Goal: Task Accomplishment & Management: Complete application form

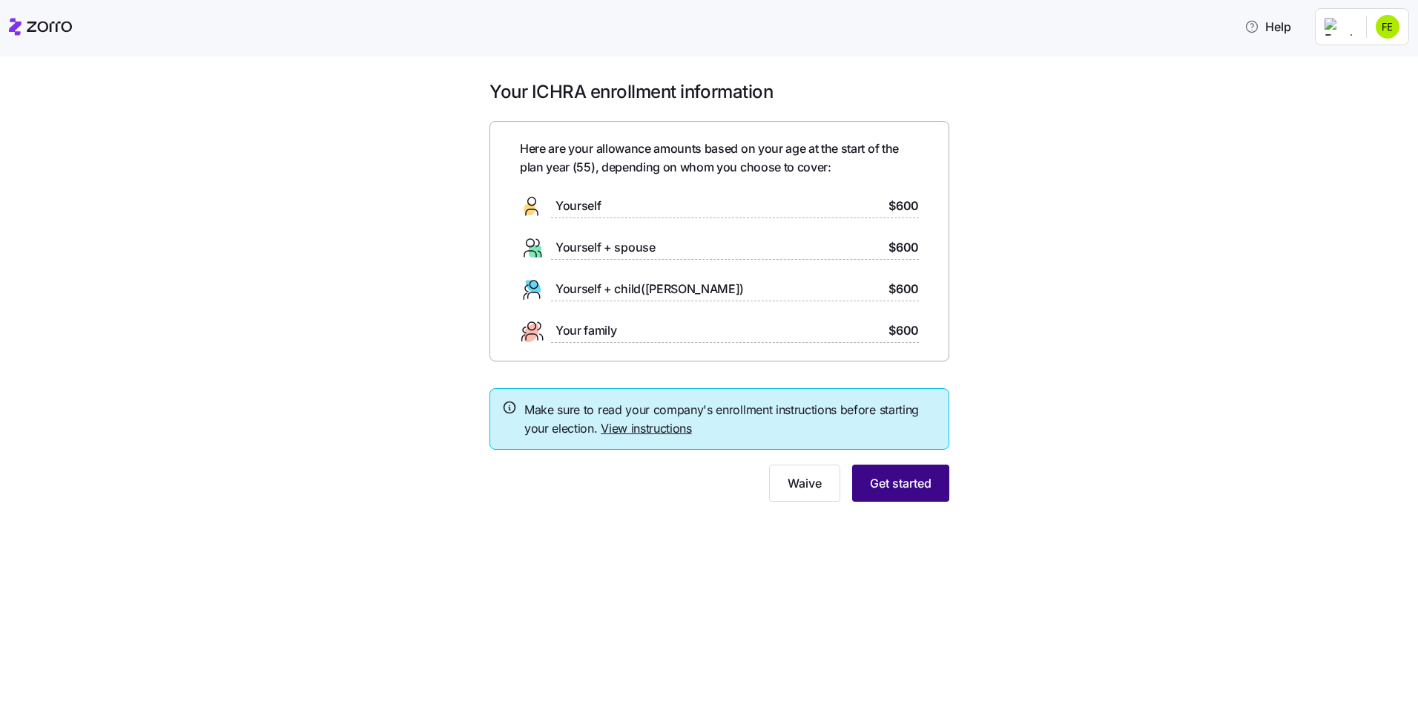
click at [893, 476] on span "Get started" at bounding box center [901, 483] width 62 height 18
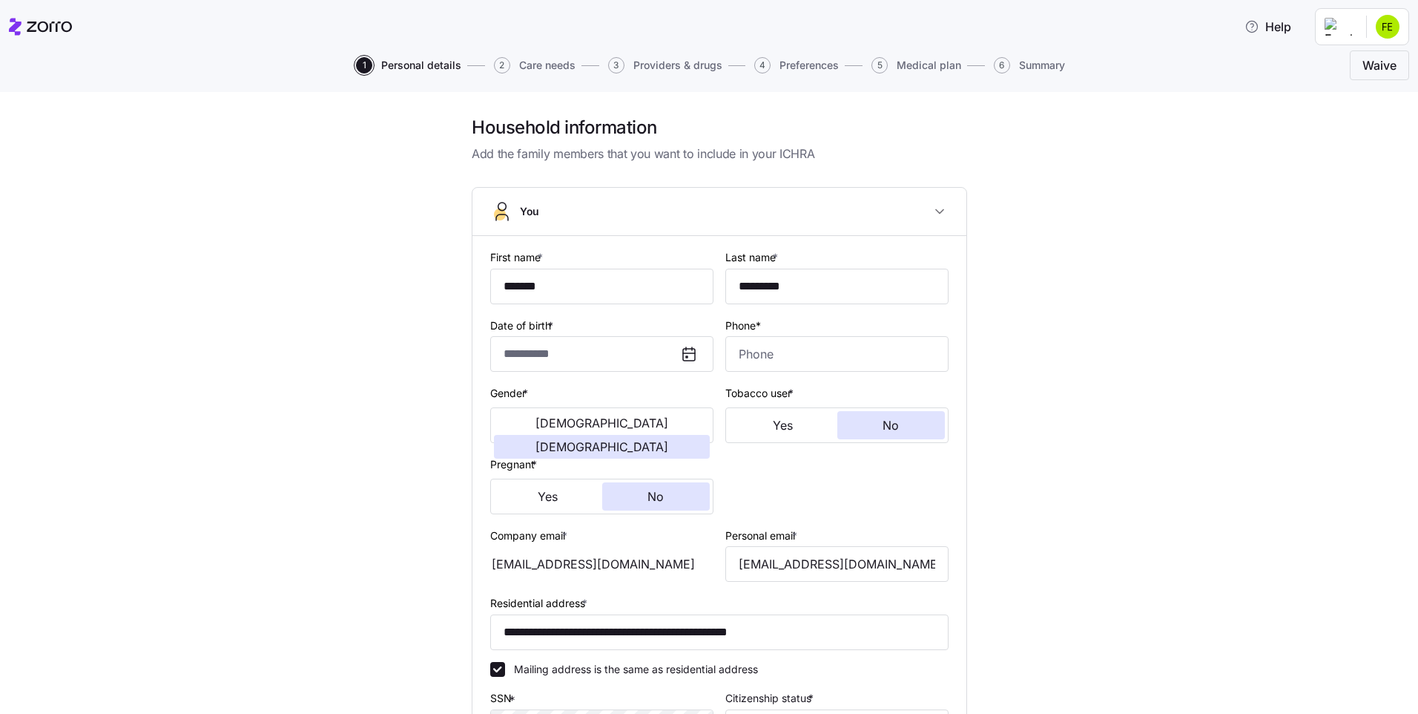
type input "**********"
type input "[PHONE_NUMBER]"
type input "[DEMOGRAPHIC_DATA] citizen"
type input "Single"
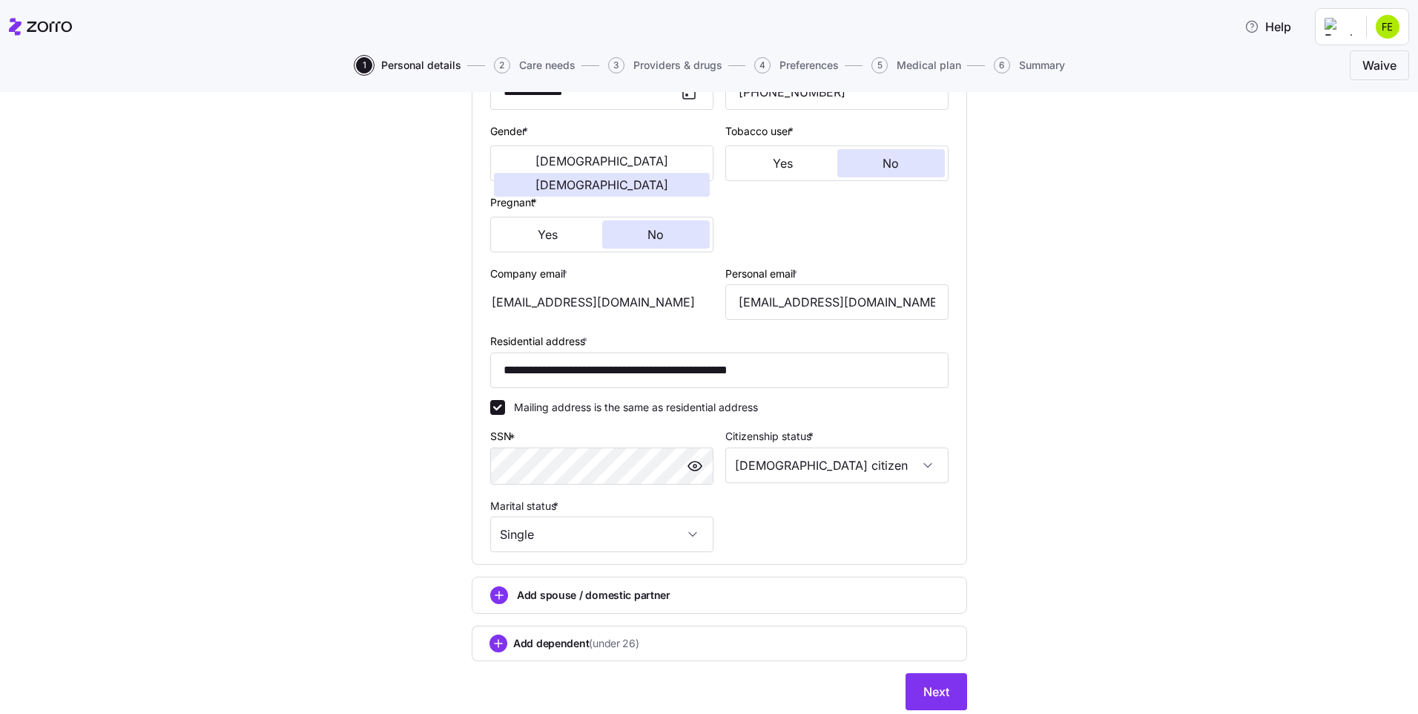
scroll to position [312, 0]
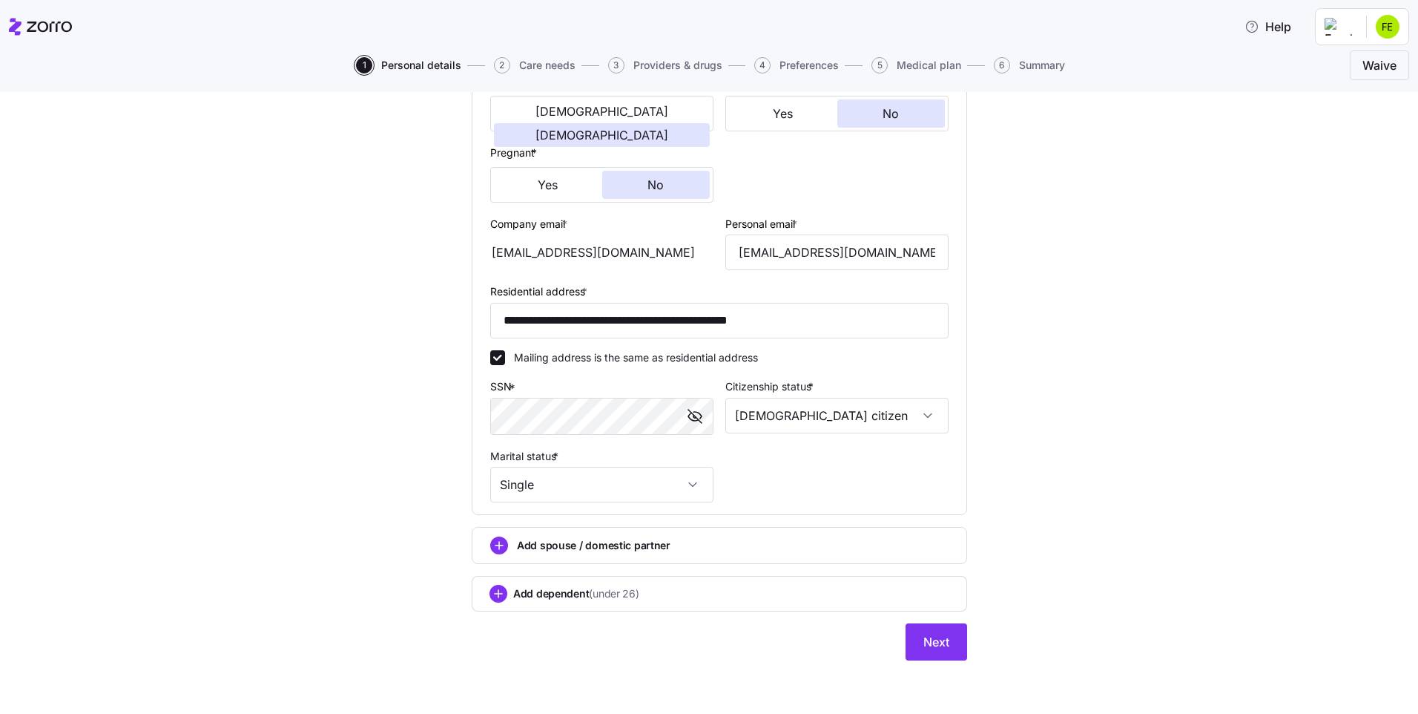
click at [1039, 426] on div "**********" at bounding box center [720, 241] width 1356 height 874
click at [924, 631] on button "Next" at bounding box center [937, 641] width 62 height 37
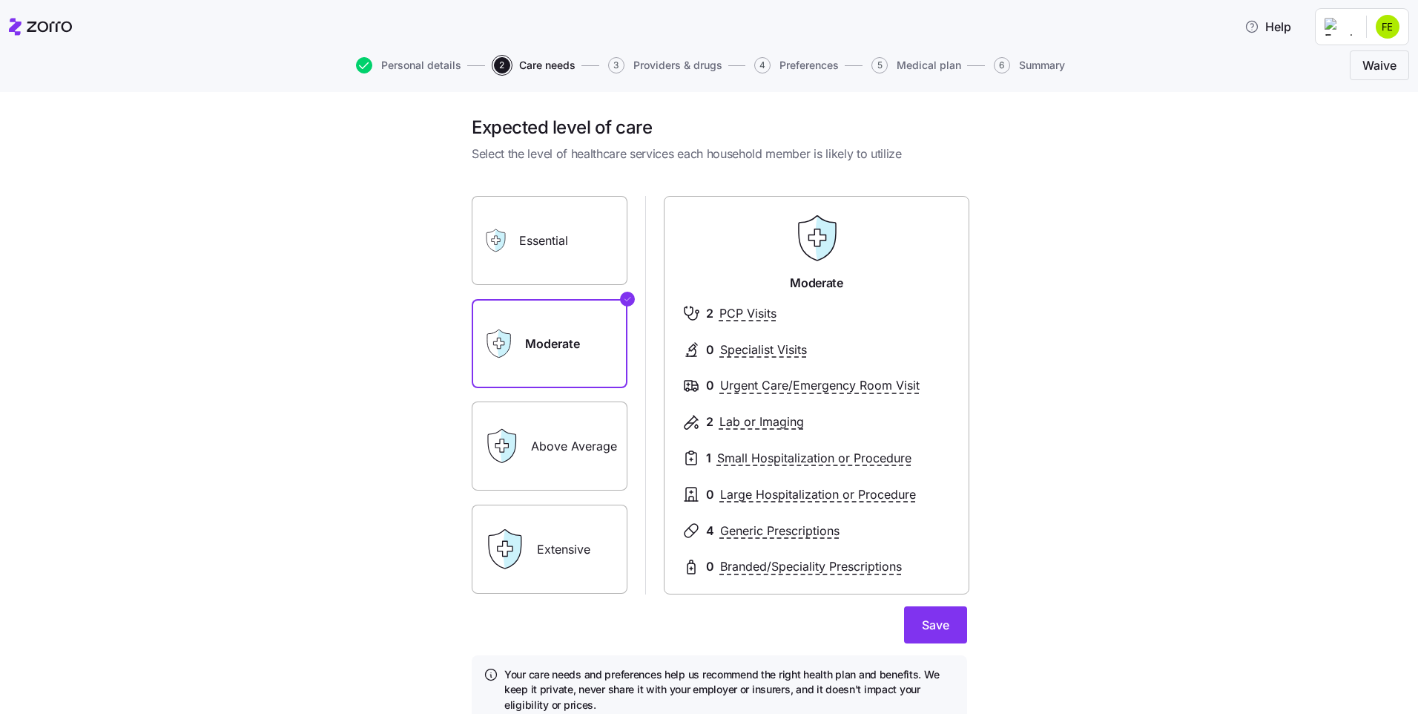
click at [574, 459] on label "Above Average" at bounding box center [550, 445] width 156 height 89
click at [0, 0] on input "Above Average" at bounding box center [0, 0] width 0 height 0
click at [576, 332] on label "Moderate" at bounding box center [550, 343] width 156 height 89
click at [0, 0] on input "Moderate" at bounding box center [0, 0] width 0 height 0
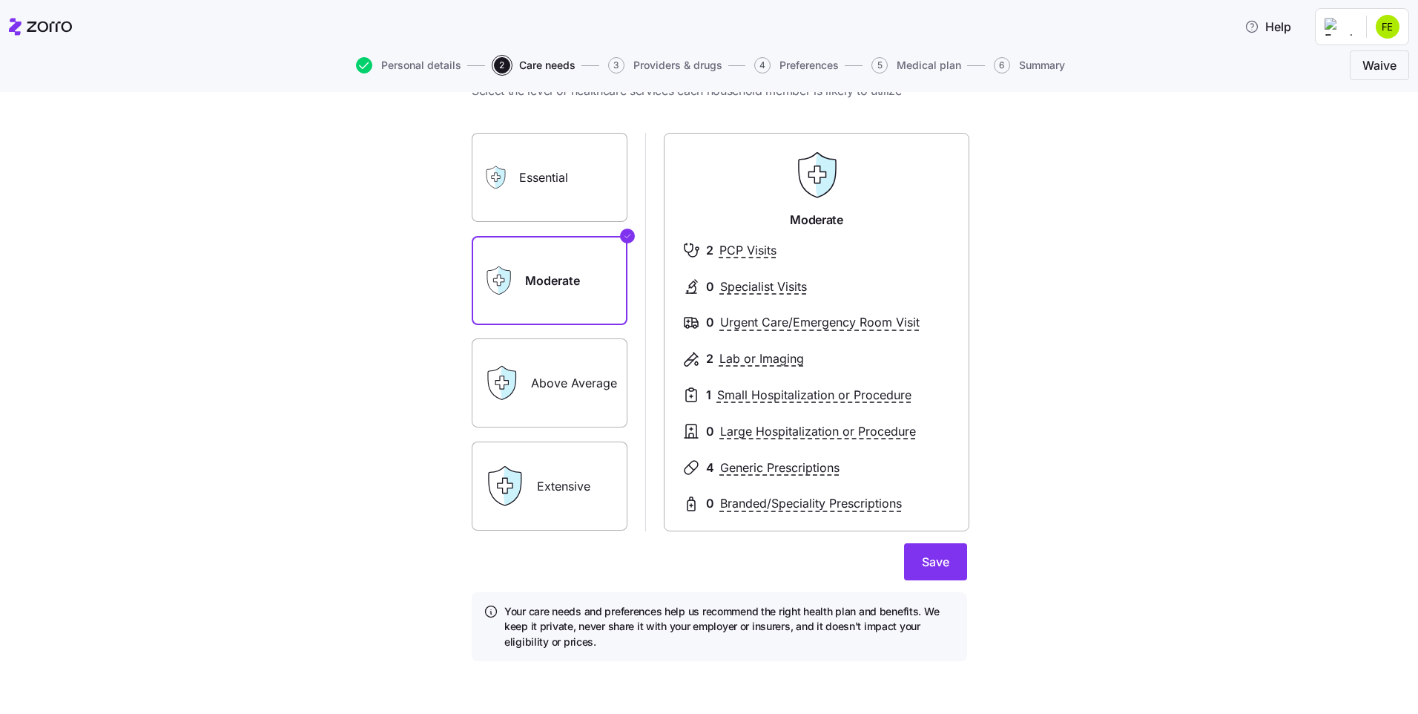
scroll to position [64, 0]
click at [945, 558] on button "Save" at bounding box center [935, 560] width 63 height 37
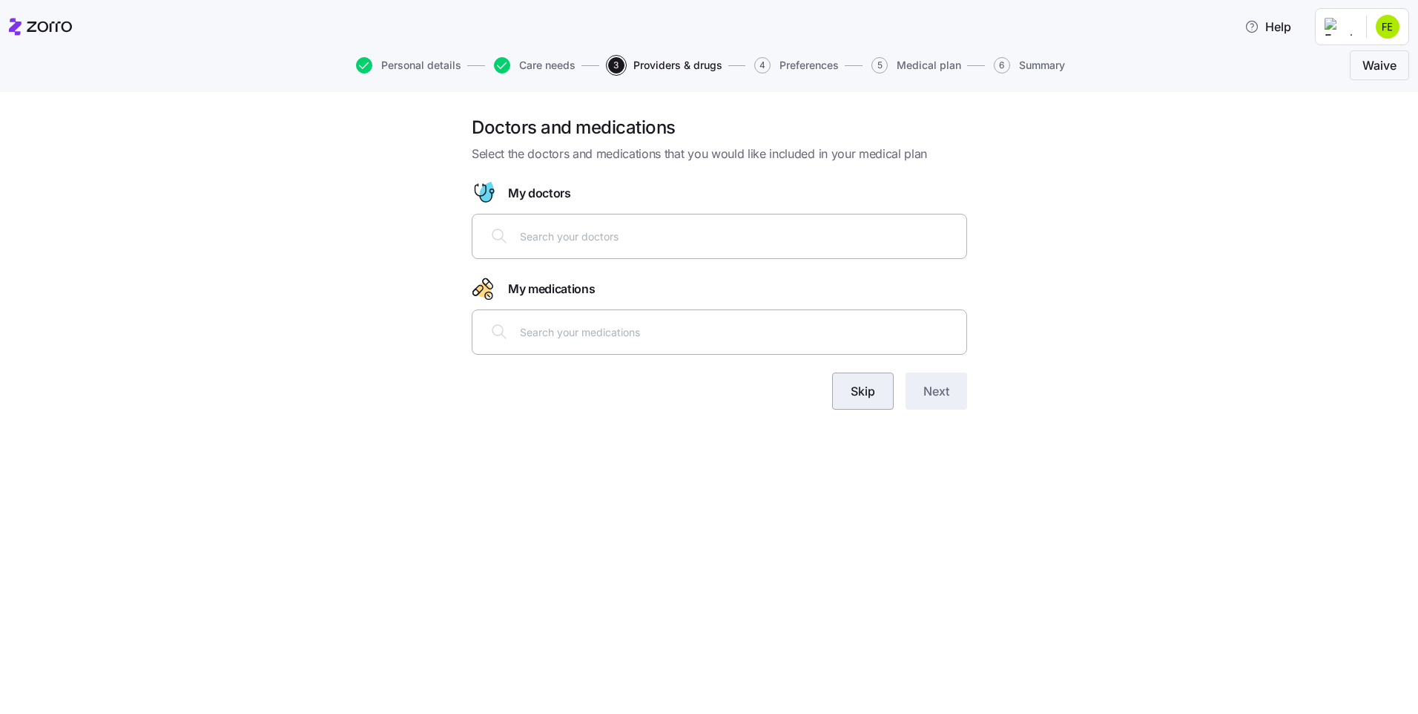
click at [854, 400] on button "Skip" at bounding box center [863, 390] width 62 height 37
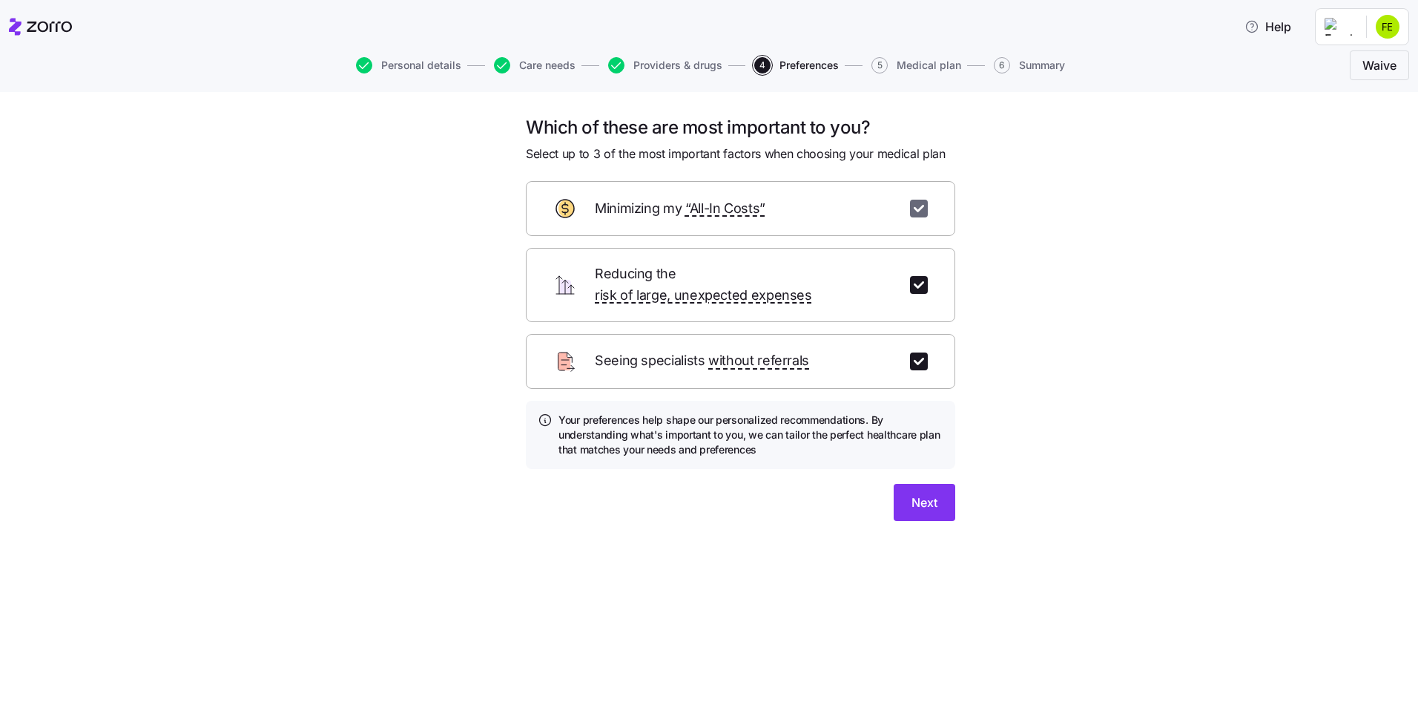
click at [920, 211] on input "checkbox" at bounding box center [919, 209] width 18 height 18
click at [917, 212] on input "checkbox" at bounding box center [919, 209] width 18 height 18
checkbox input "true"
click at [927, 493] on span "Next" at bounding box center [925, 502] width 26 height 18
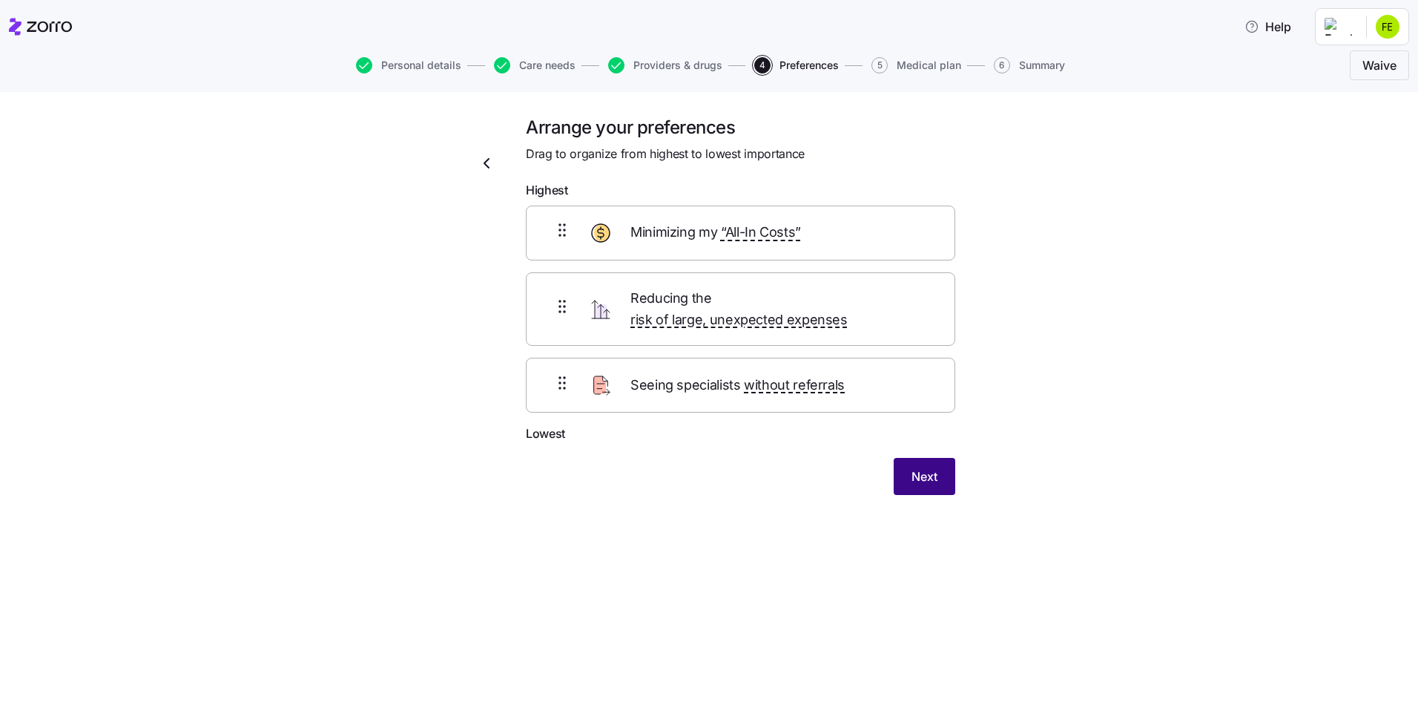
click at [918, 467] on span "Next" at bounding box center [925, 476] width 26 height 18
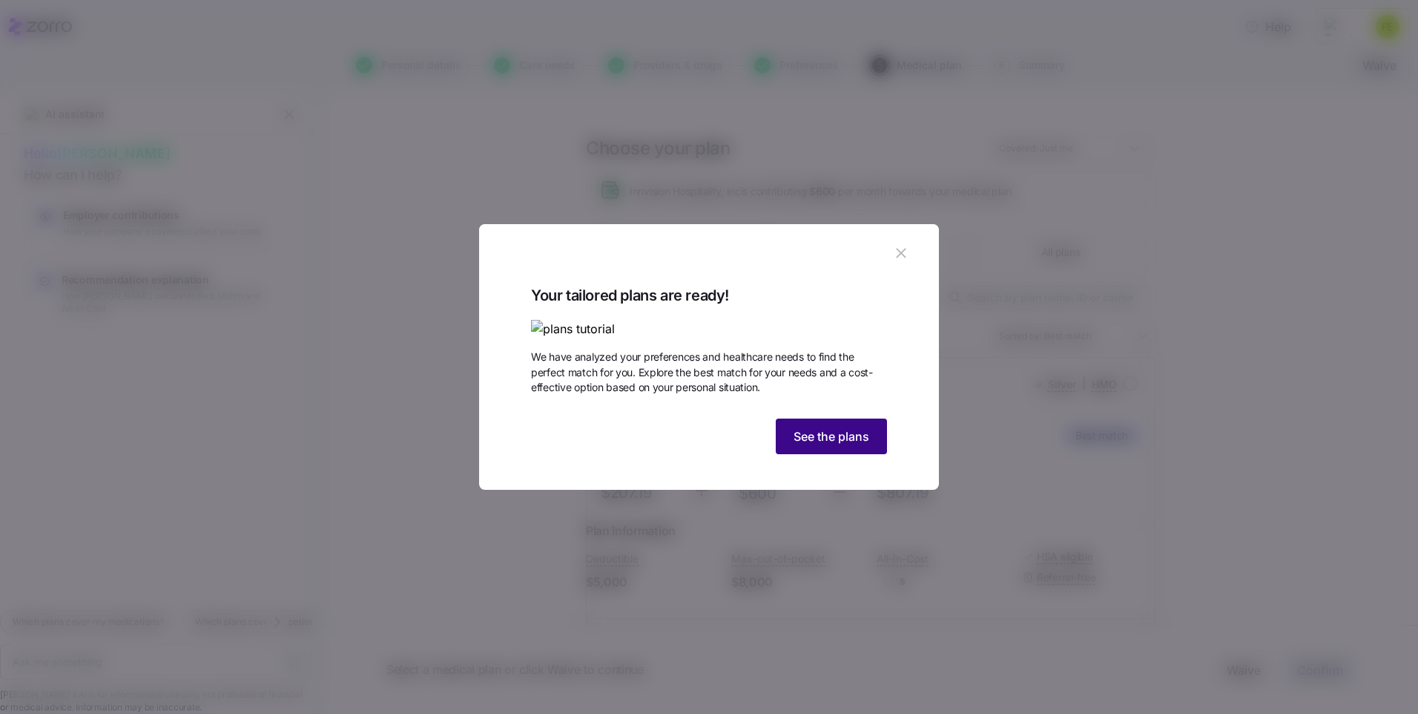
click at [828, 445] on span "See the plans" at bounding box center [832, 436] width 76 height 18
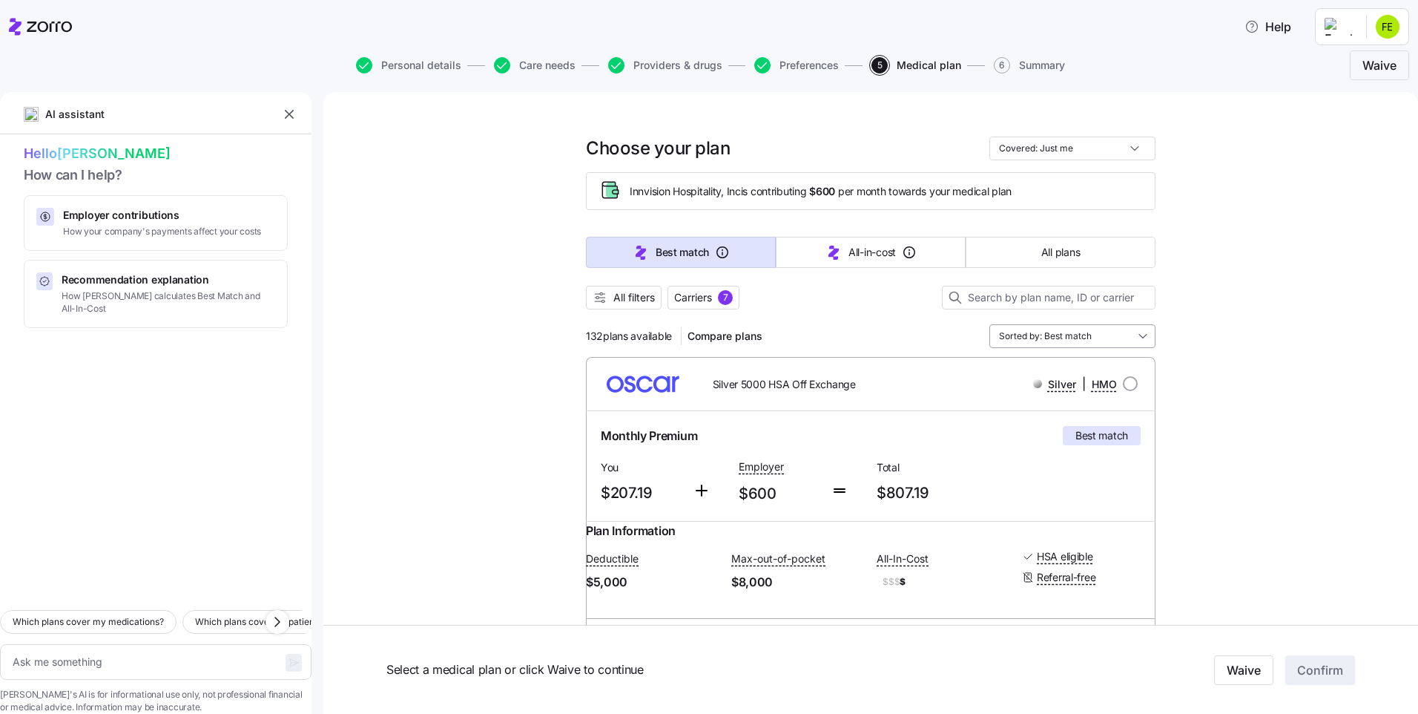
click at [1134, 338] on input "Sorted by: Best match" at bounding box center [1073, 336] width 166 height 24
click at [1043, 395] on div "All-in-cost" at bounding box center [1067, 397] width 154 height 25
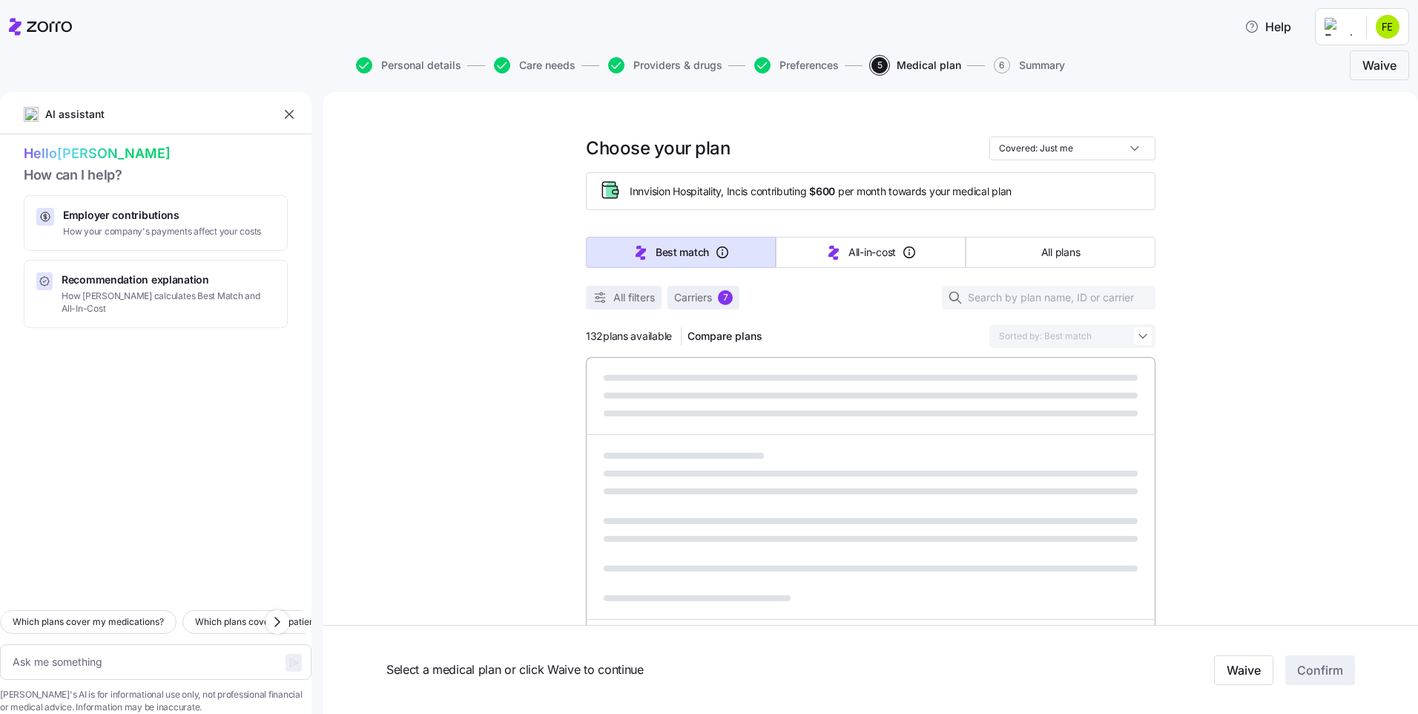
type textarea "x"
type input "Sorted by: All-in-cost"
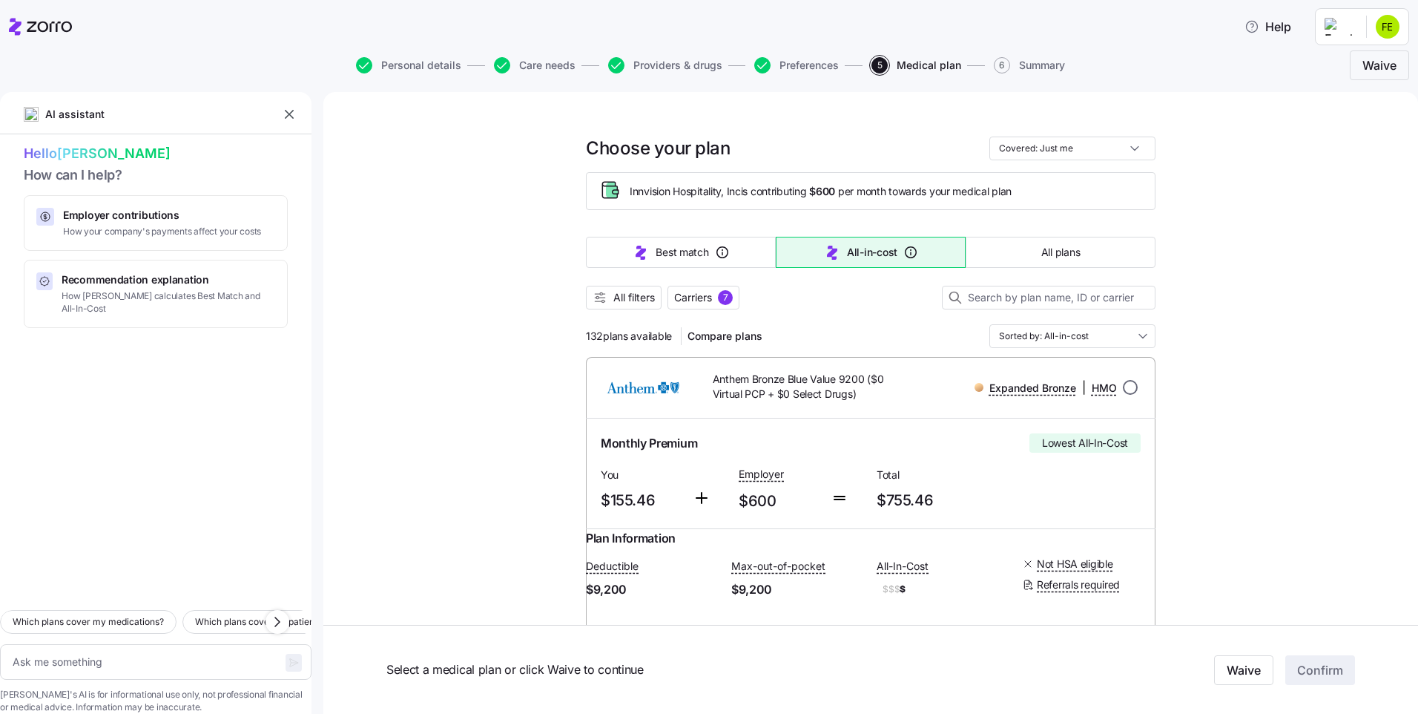
click at [1125, 388] on input "radio" at bounding box center [1130, 387] width 15 height 15
radio input "true"
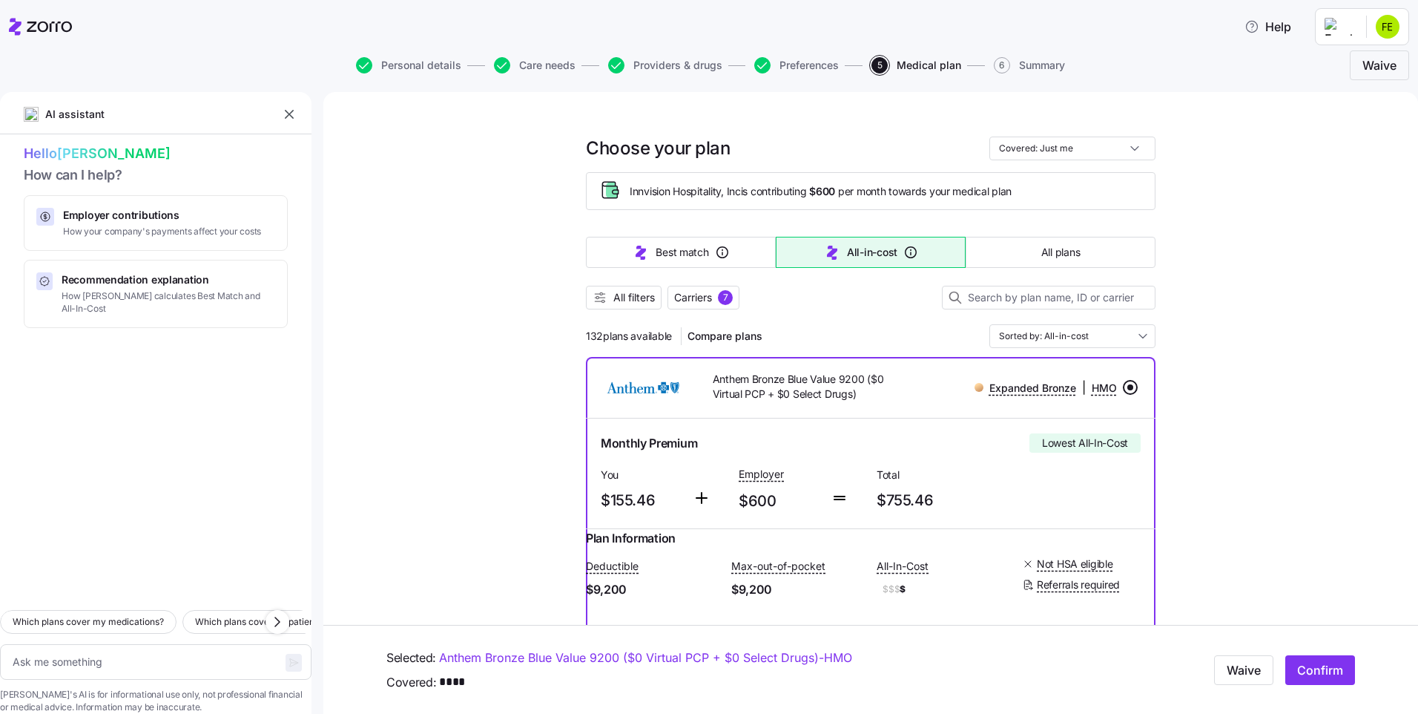
click at [1125, 388] on input "radio" at bounding box center [1130, 387] width 15 height 15
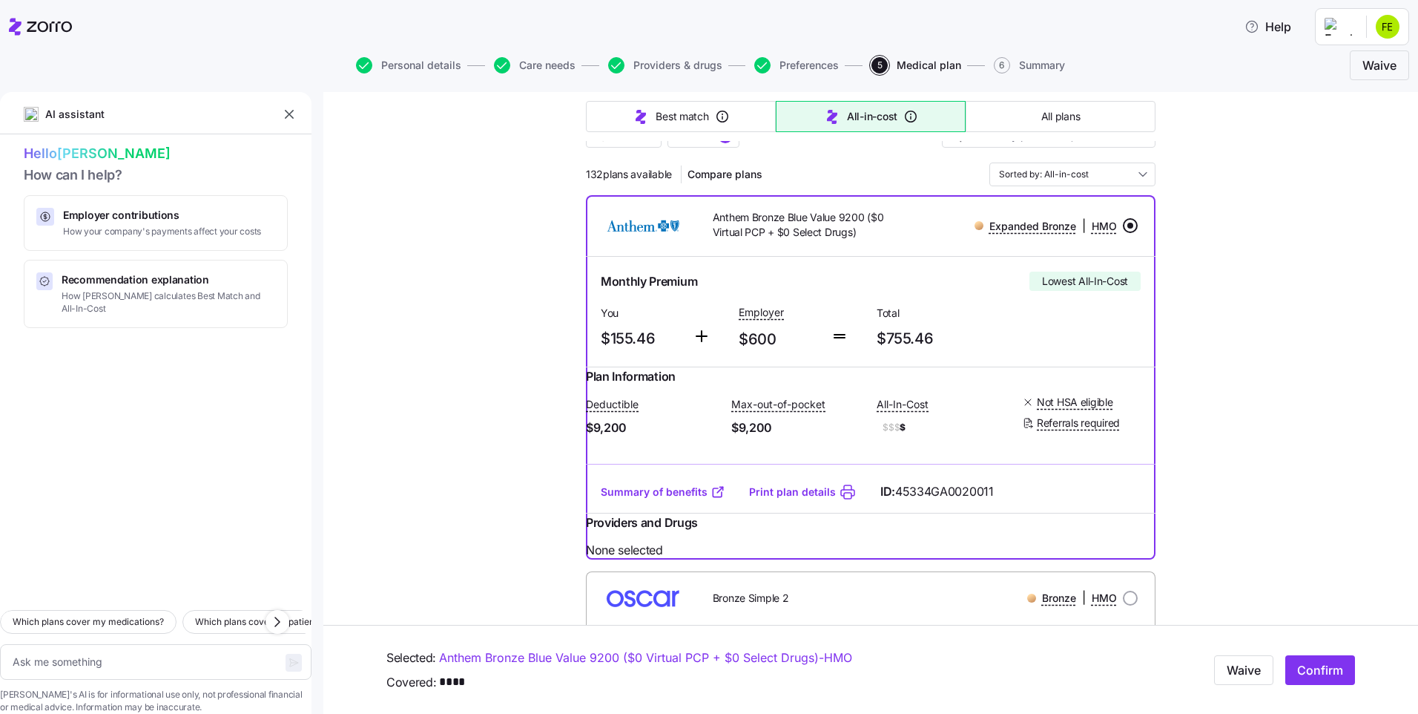
scroll to position [148, 0]
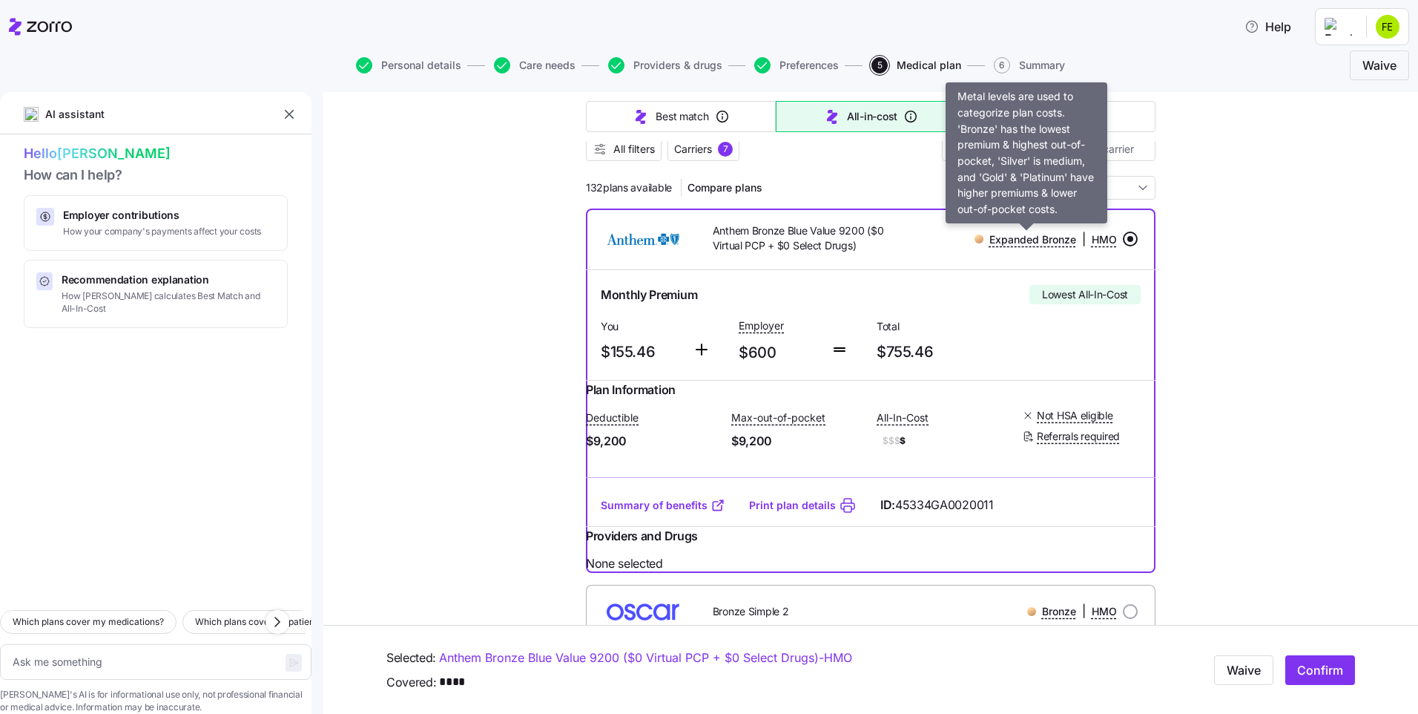
click at [1013, 241] on span "Expanded Bronze" at bounding box center [1033, 239] width 87 height 15
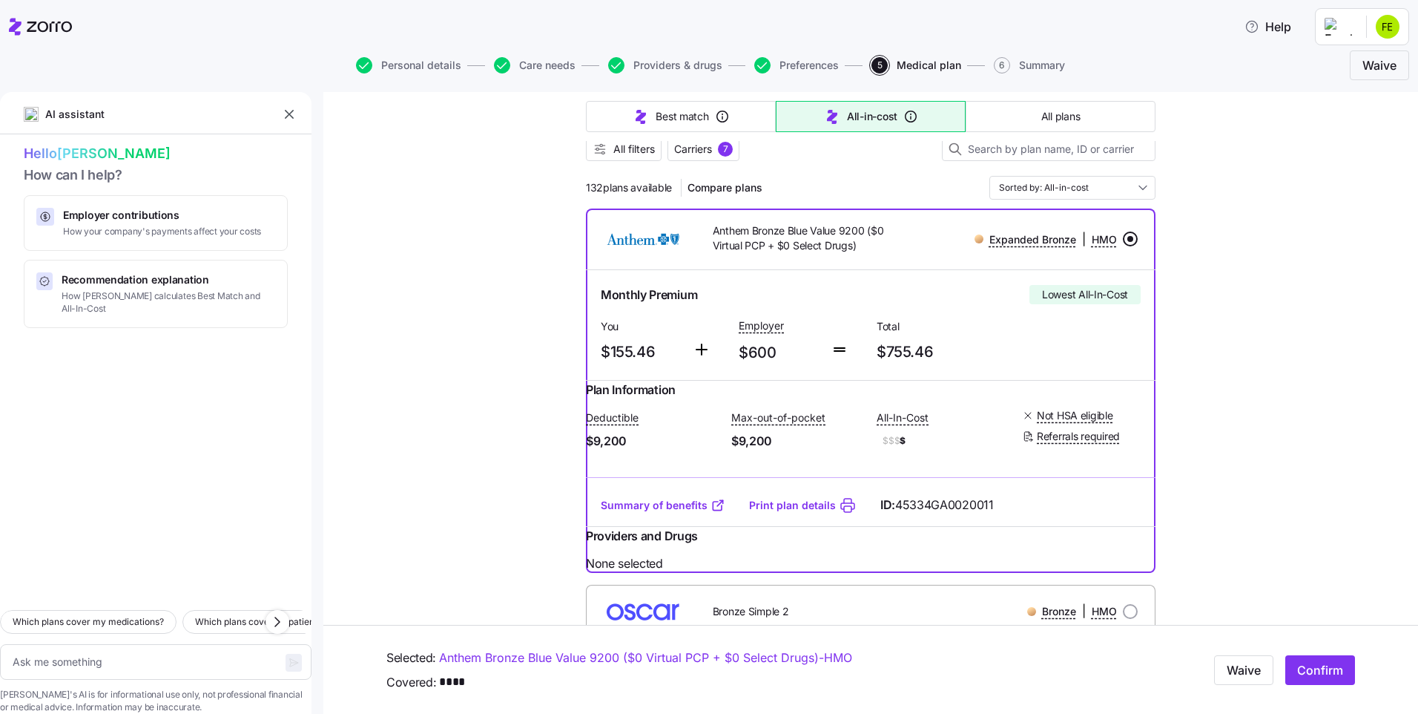
click at [975, 240] on div at bounding box center [979, 238] width 9 height 9
click at [1123, 238] on input "radio" at bounding box center [1130, 238] width 15 height 15
click at [1134, 185] on input "Sorted by: All-in-cost" at bounding box center [1073, 188] width 166 height 24
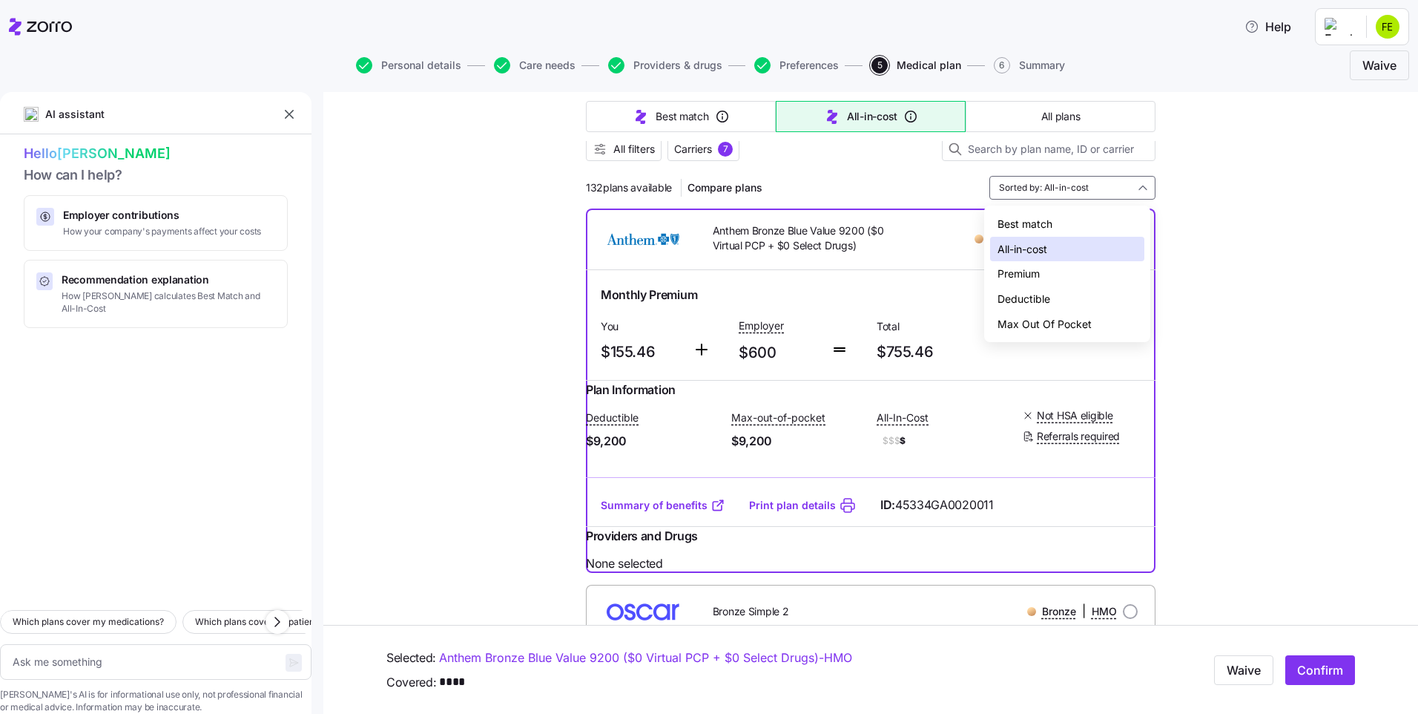
click at [1052, 297] on div "Deductible" at bounding box center [1067, 298] width 154 height 25
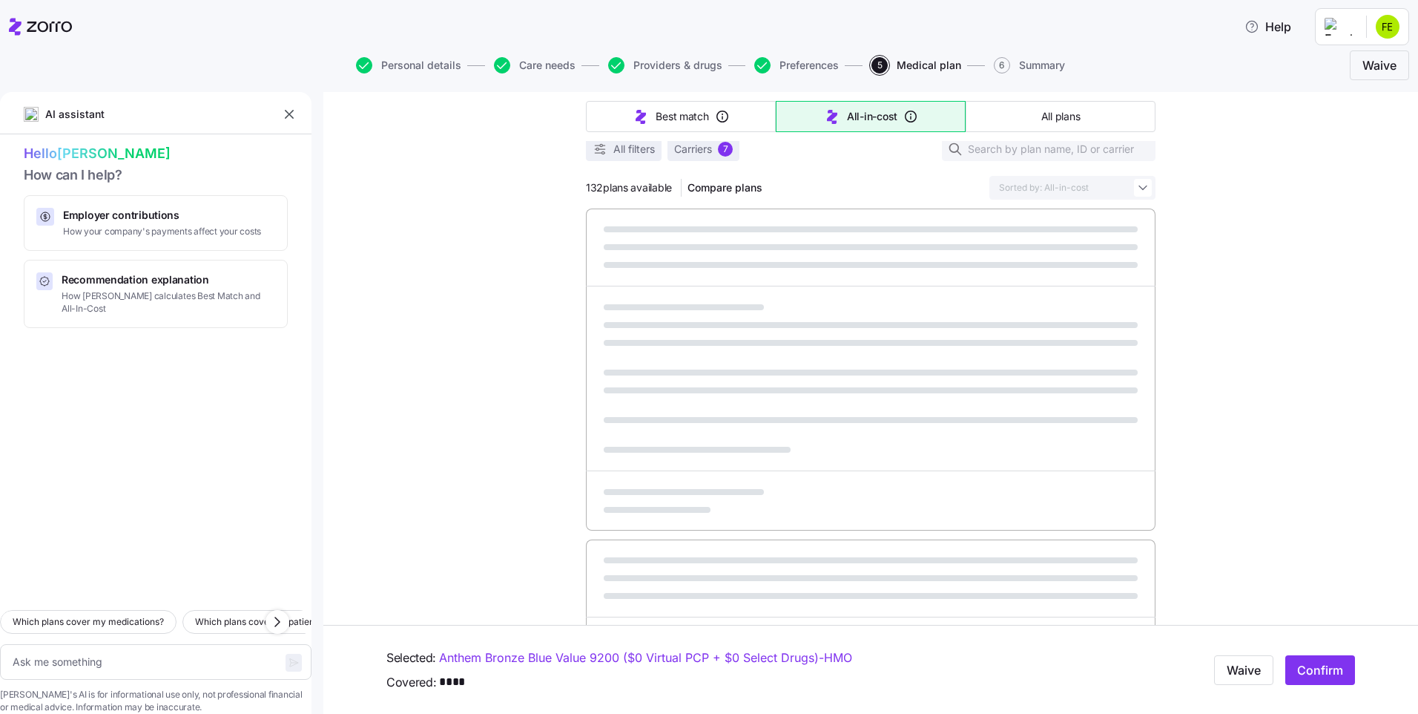
type textarea "x"
type input "Sorted by: Deductible"
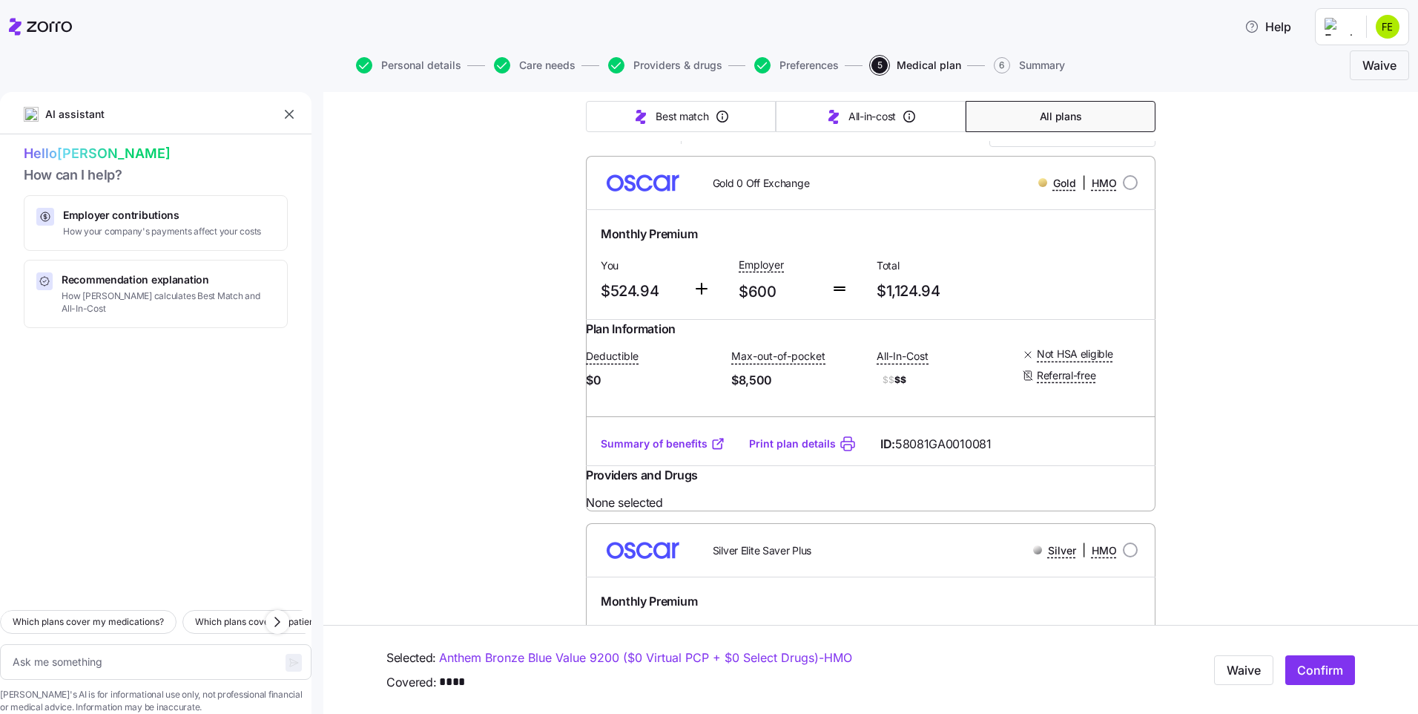
scroll to position [0, 0]
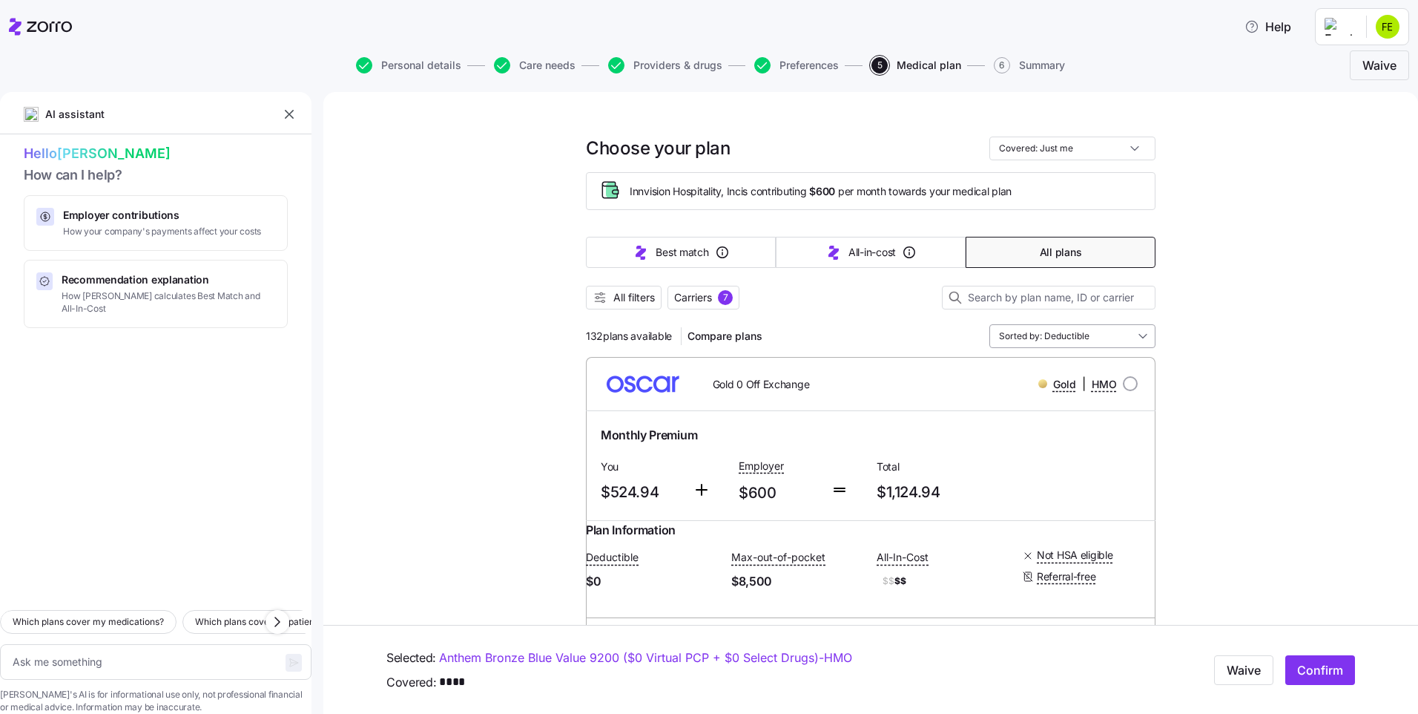
click at [1094, 338] on input "Sorted by: Deductible" at bounding box center [1073, 336] width 166 height 24
click at [1020, 470] on div "Max Out Of Pocket" at bounding box center [1067, 472] width 154 height 25
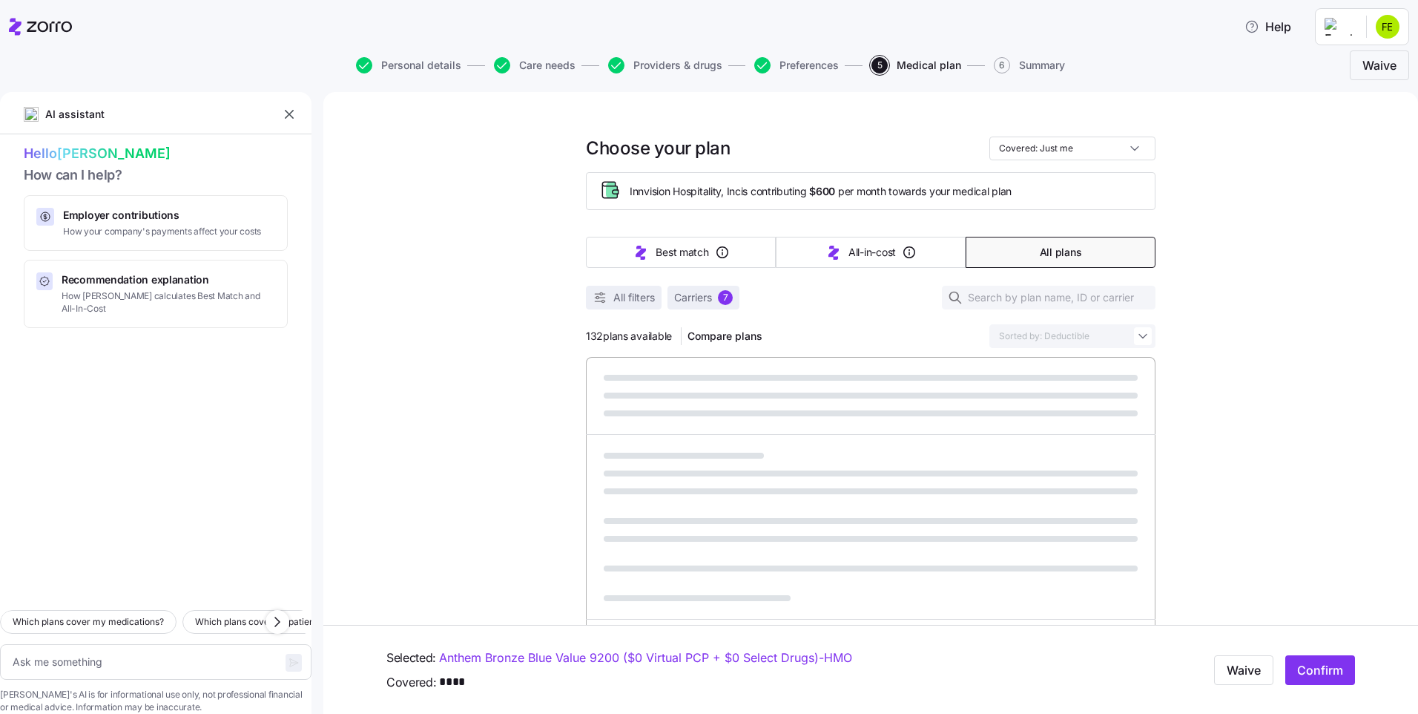
type textarea "x"
type input "Sorted by: Max Out Of Pocket"
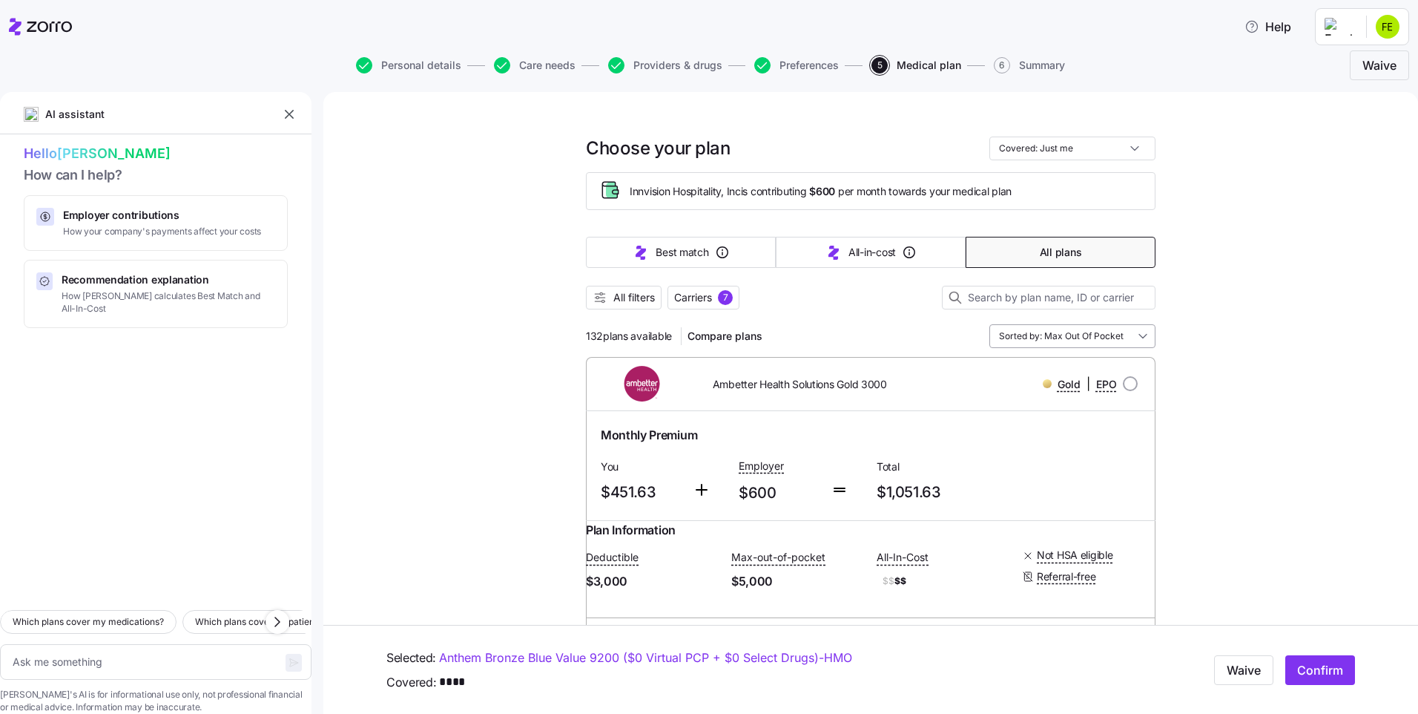
click at [1111, 341] on input "Sorted by: Max Out Of Pocket" at bounding box center [1073, 336] width 166 height 24
click at [1025, 424] on div "Premium" at bounding box center [1067, 422] width 154 height 25
type textarea "x"
type input "Sorted by: Premium"
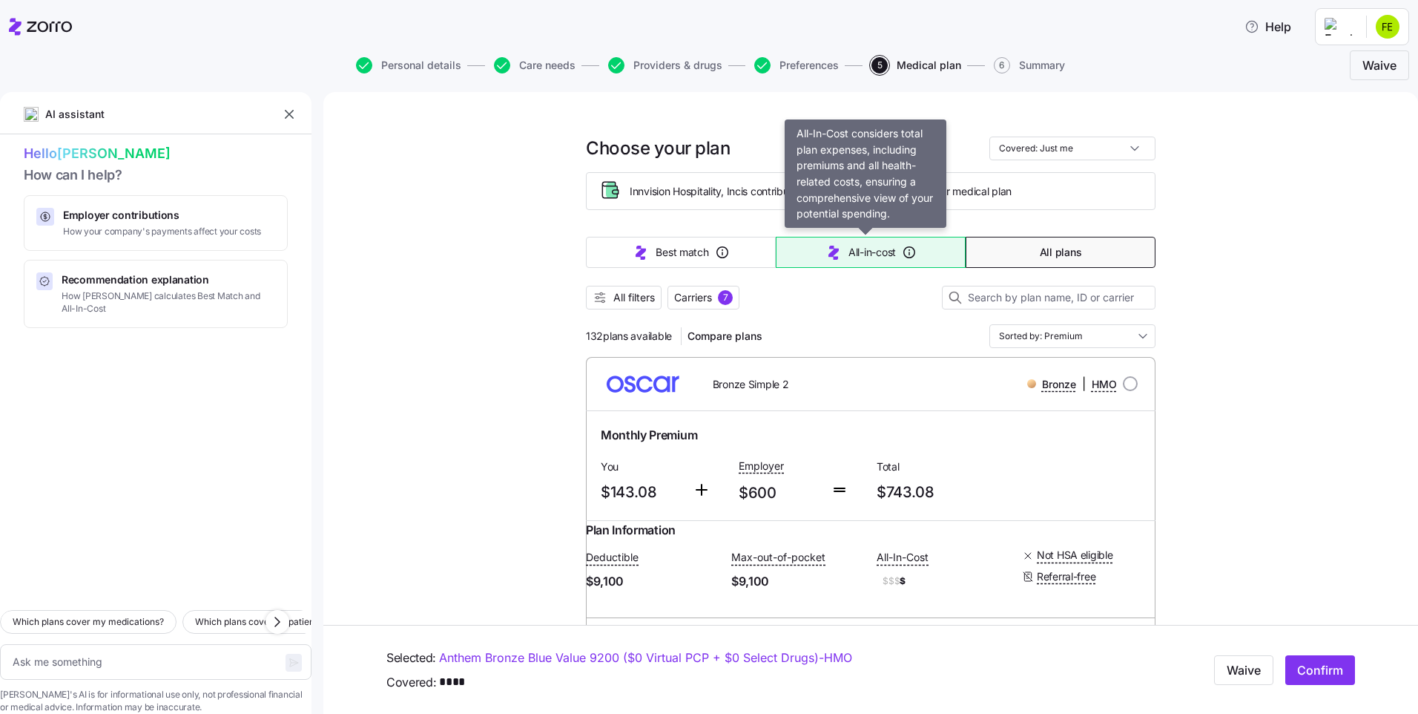
click at [841, 244] on button "All-in-cost" at bounding box center [871, 252] width 190 height 31
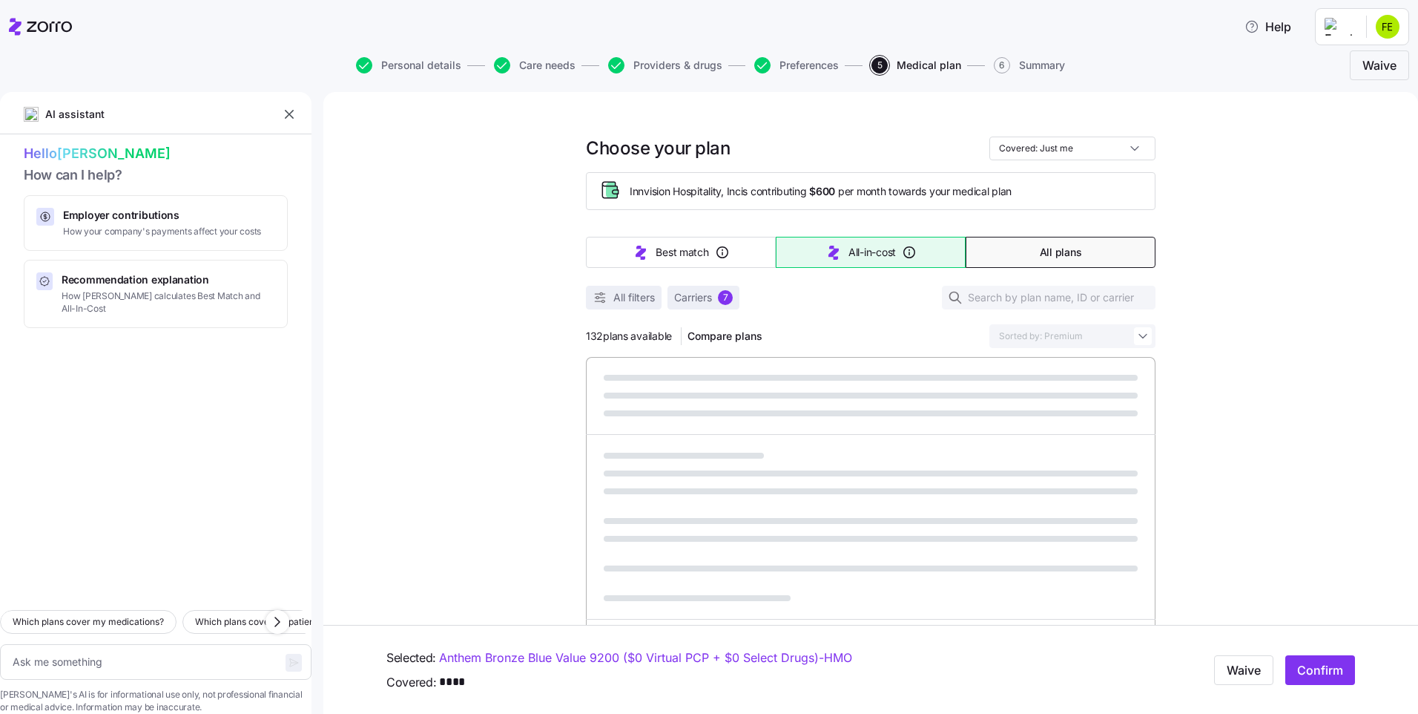
type textarea "x"
type input "Sorted by: All-in-cost"
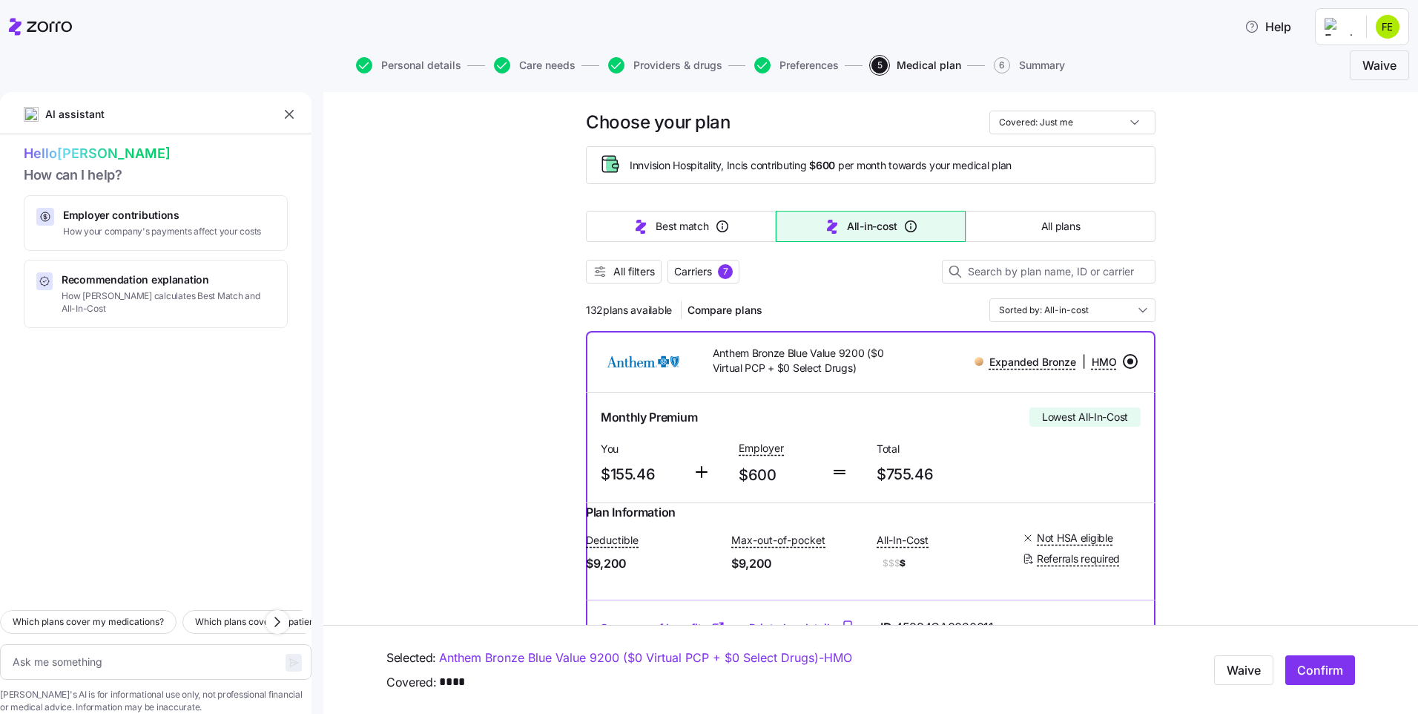
scroll to position [22, 0]
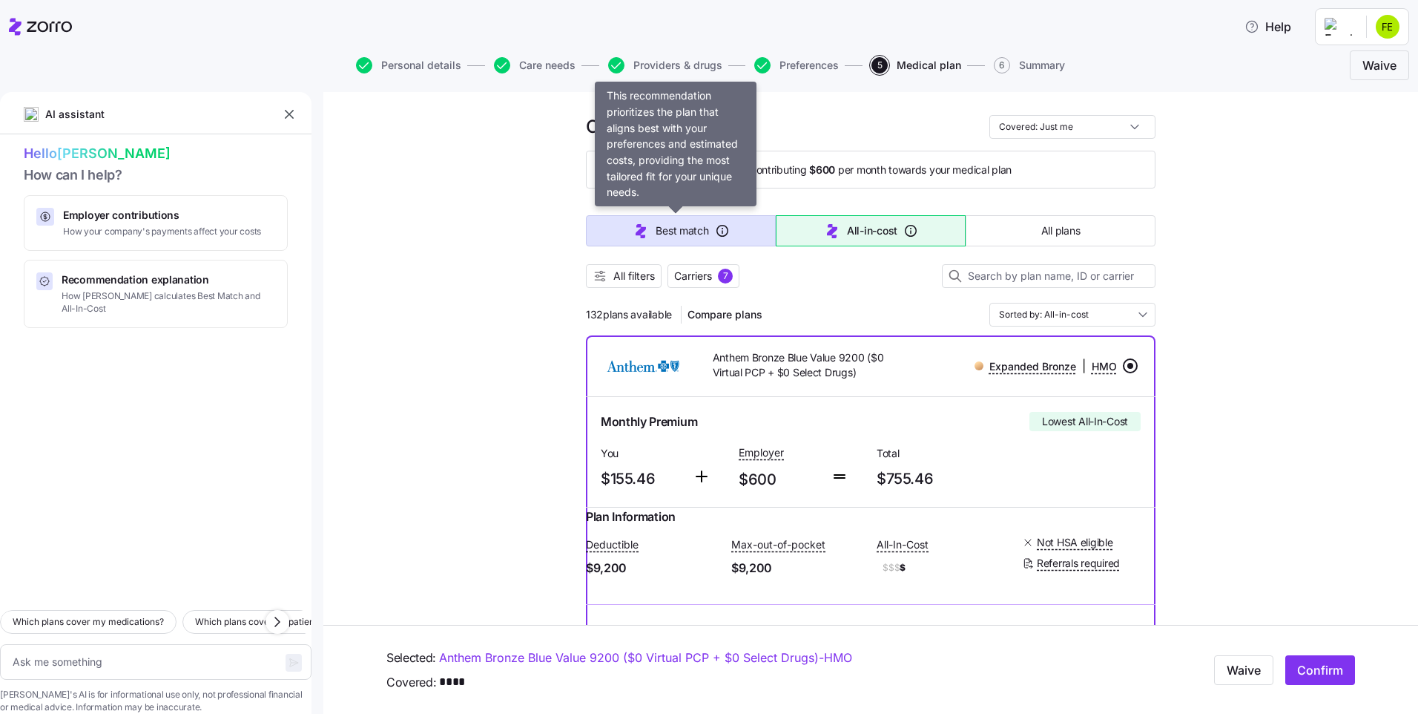
click at [686, 233] on span "Best match" at bounding box center [682, 230] width 53 height 15
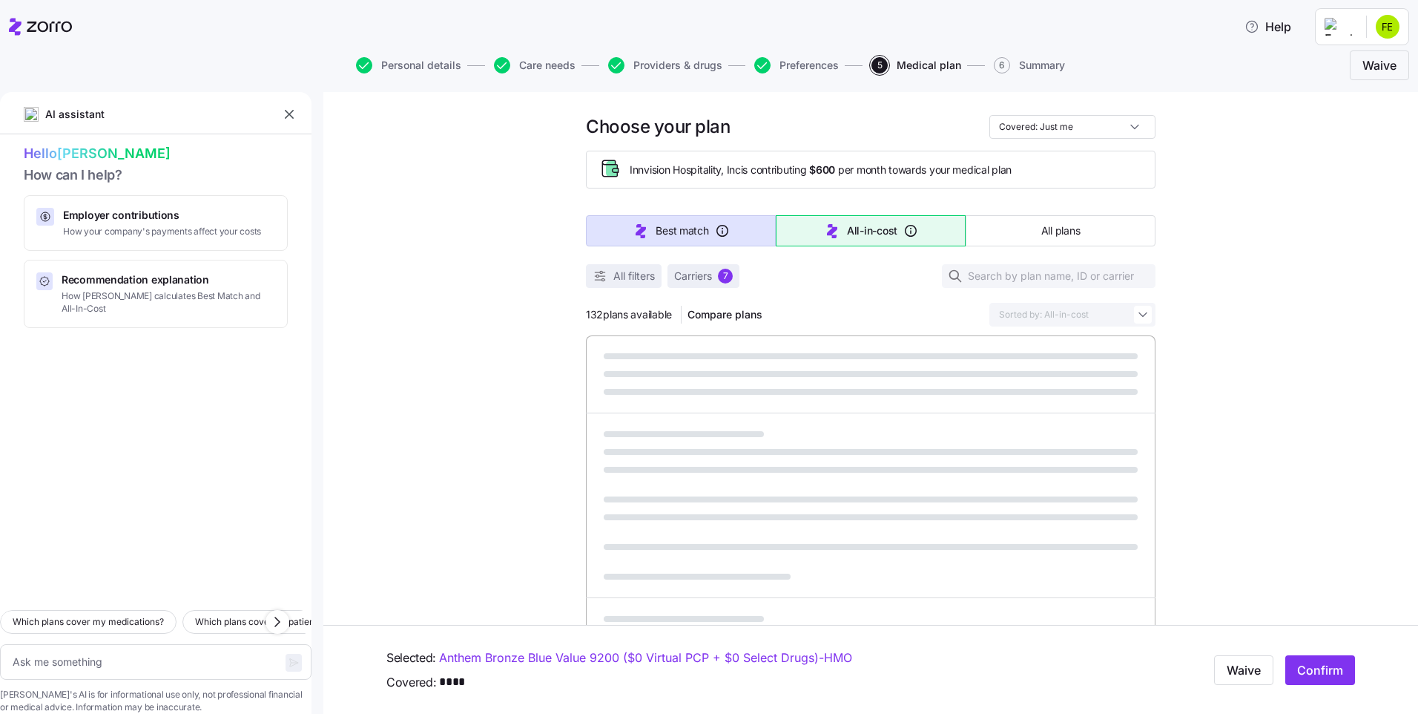
type textarea "x"
type input "Sorted by: Best match"
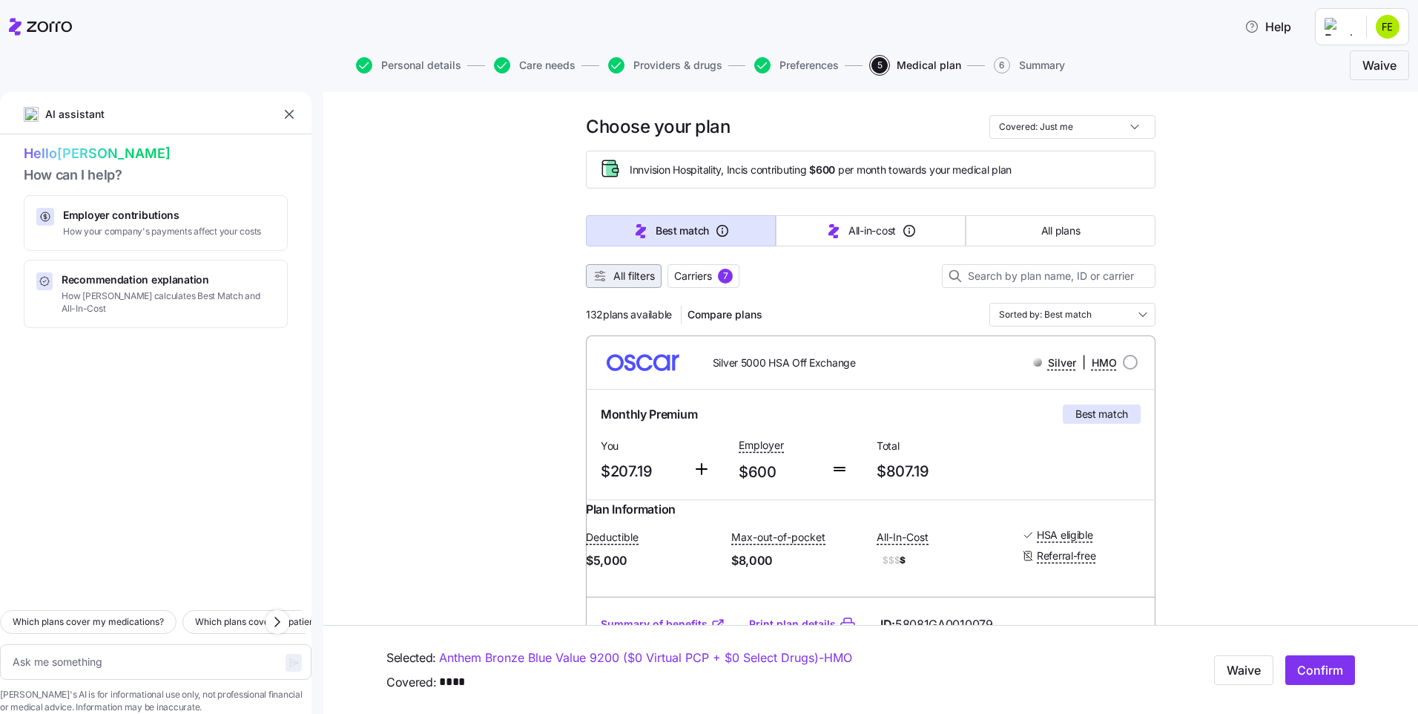
click at [647, 279] on span "All filters" at bounding box center [635, 276] width 42 height 15
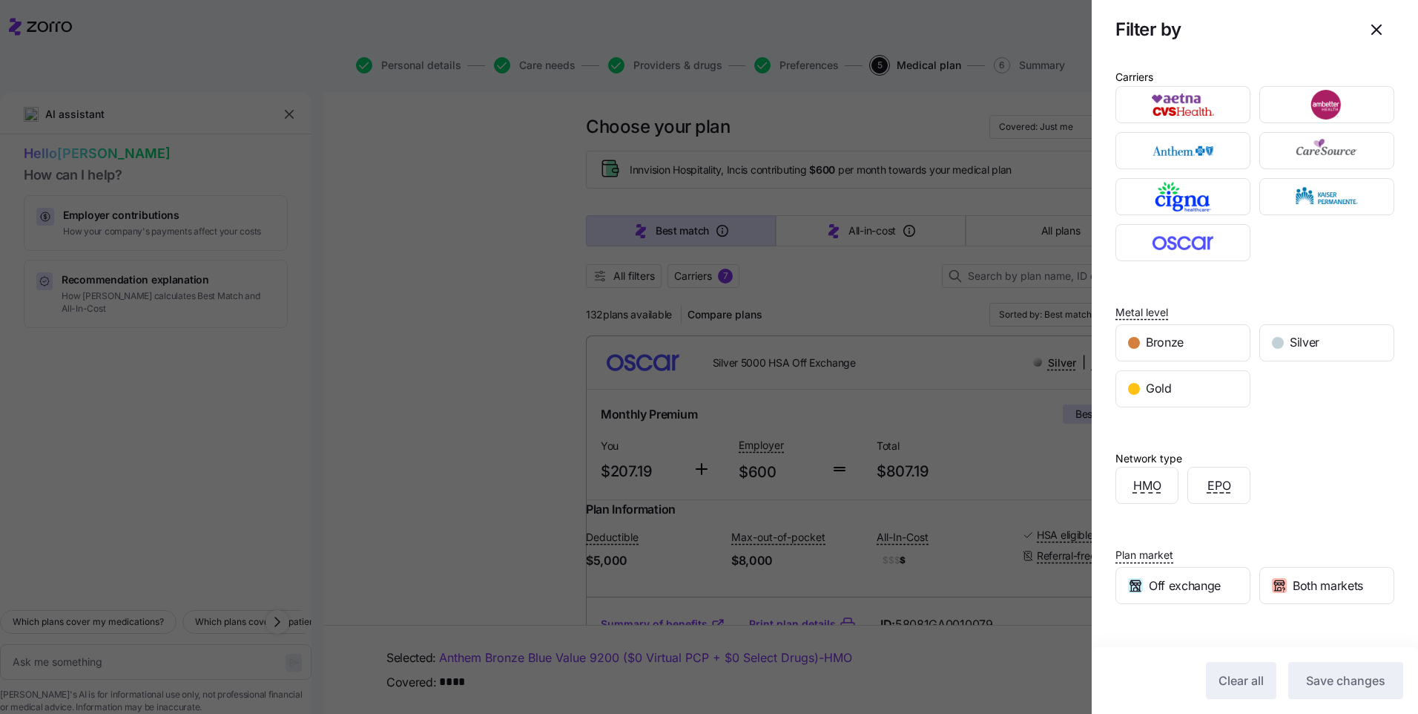
scroll to position [0, 0]
click at [506, 304] on div at bounding box center [709, 357] width 1418 height 714
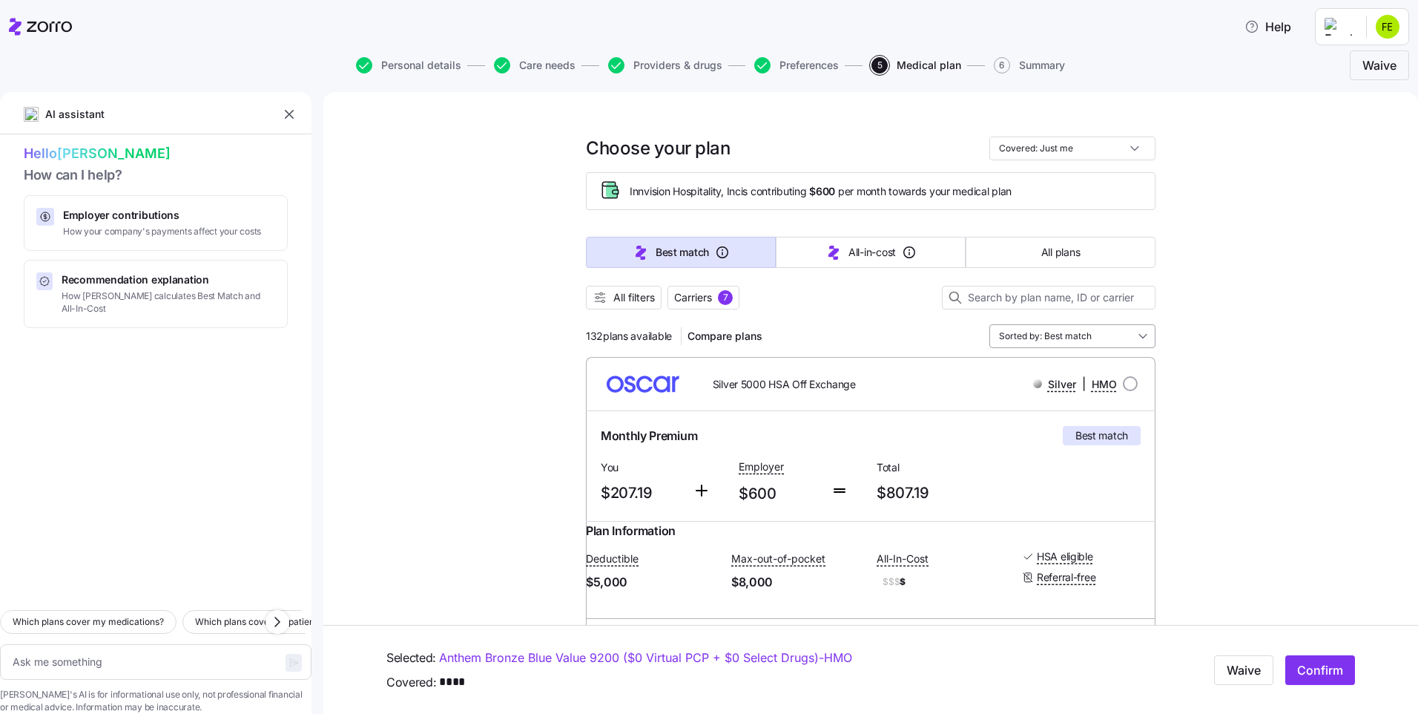
click at [1134, 335] on input "Sorted by: Best match" at bounding box center [1073, 336] width 166 height 24
click at [1042, 252] on span "All plans" at bounding box center [1061, 252] width 39 height 15
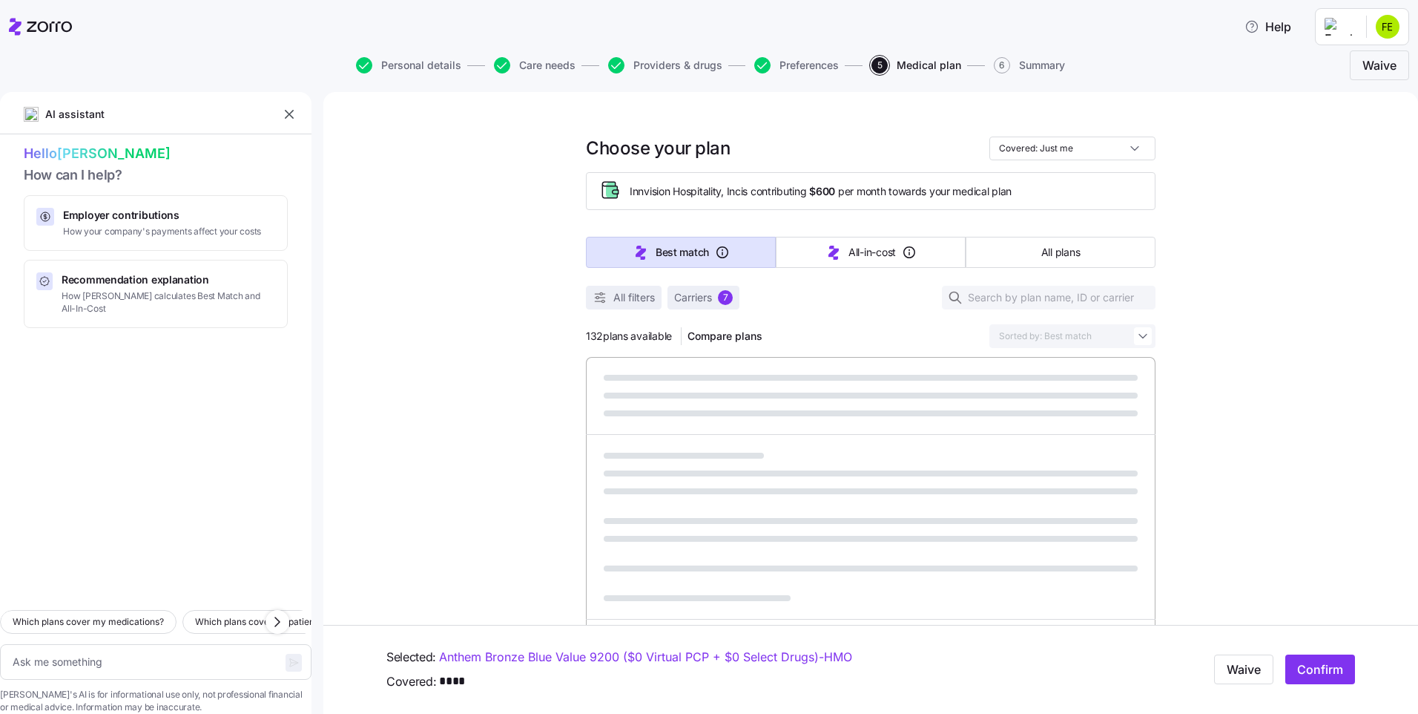
type textarea "x"
type input "Sorted by: Premium"
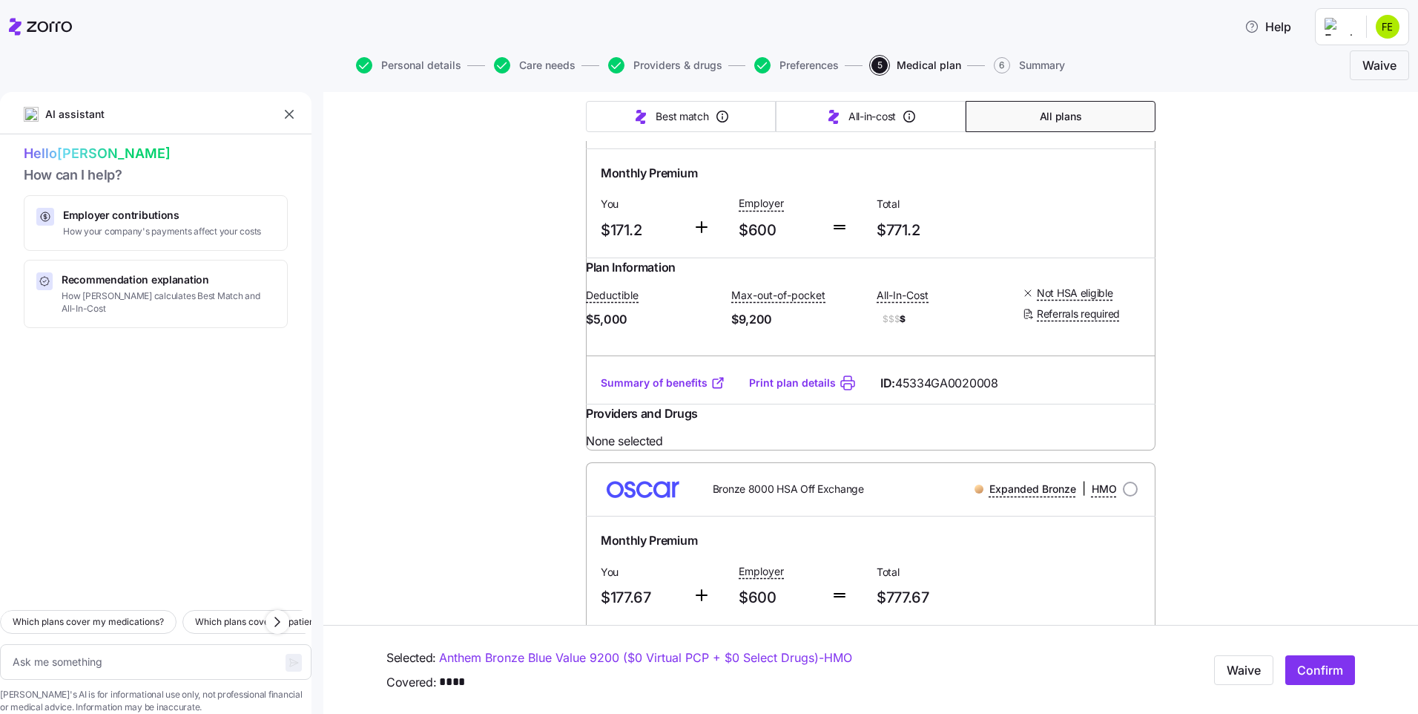
scroll to position [1410, 0]
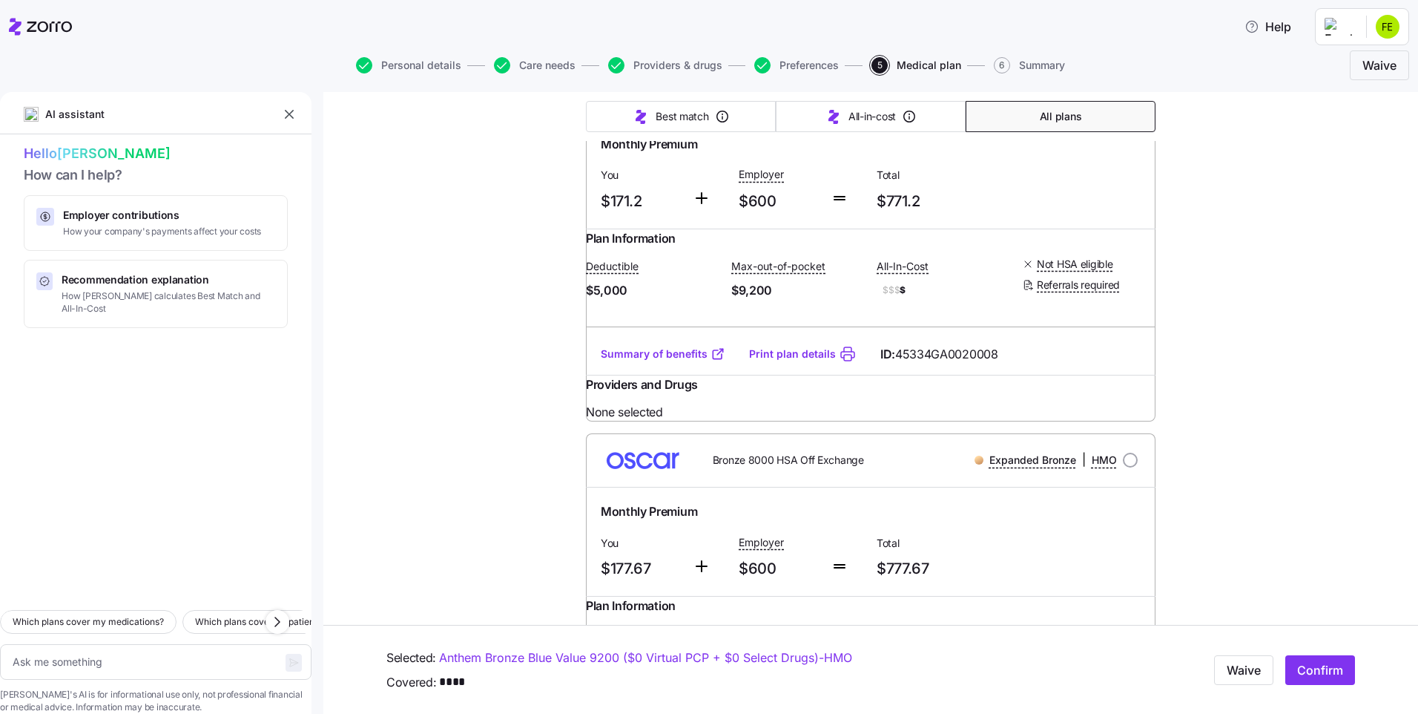
click at [663, 361] on link "Summary of benefits" at bounding box center [663, 353] width 125 height 15
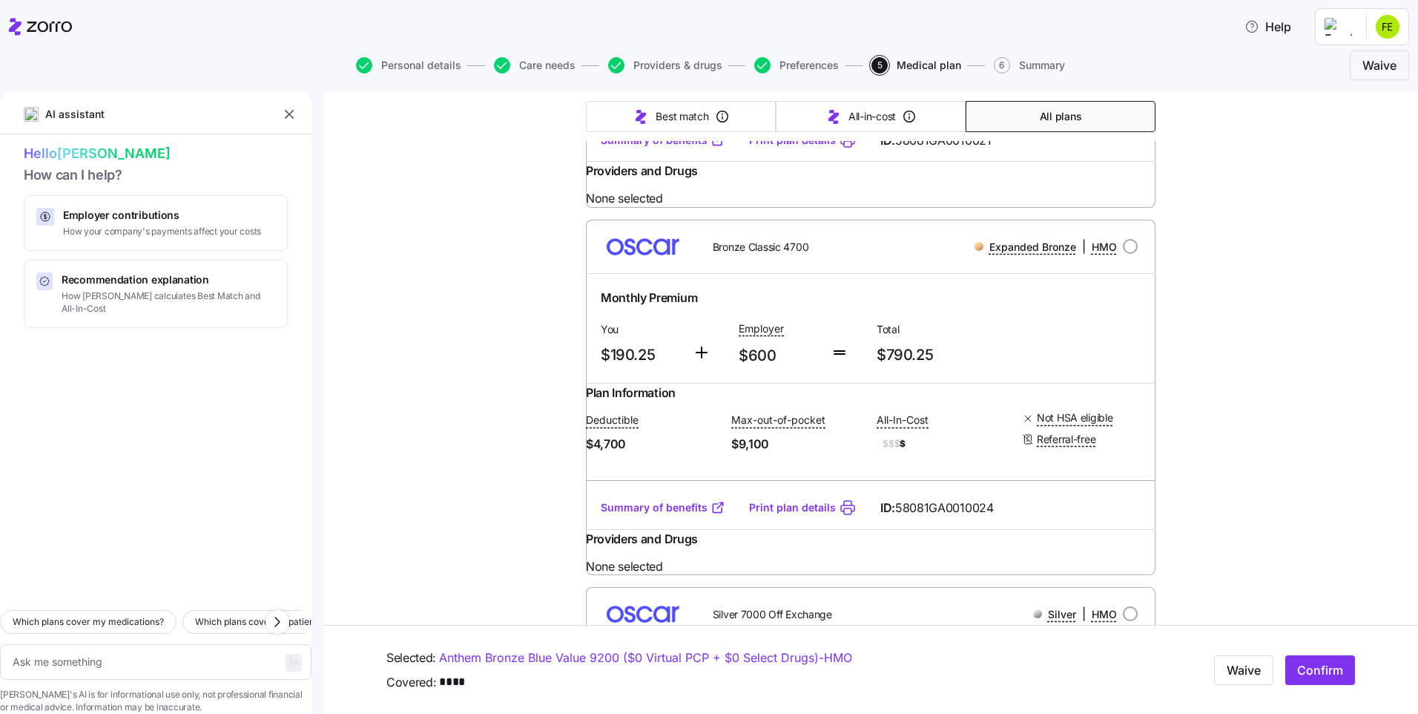
scroll to position [2745, 0]
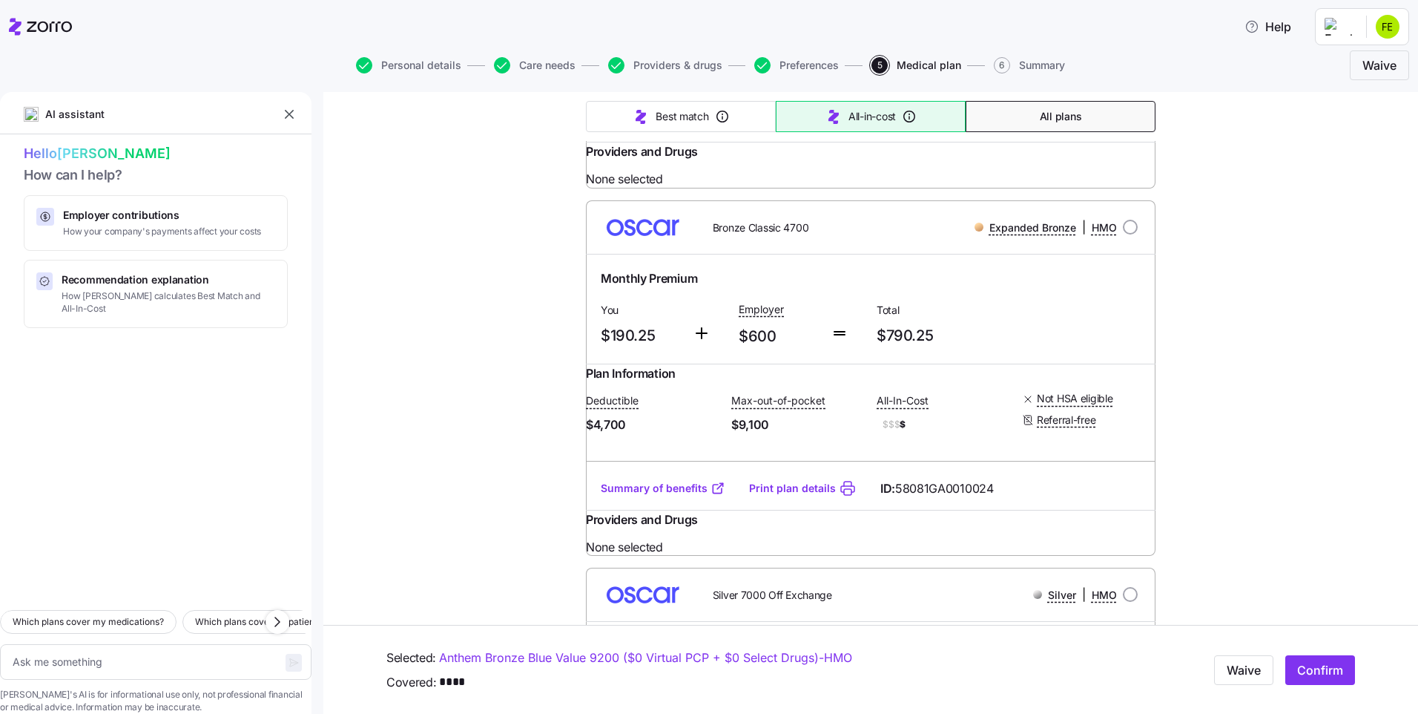
click at [896, 123] on button "All-in-cost" at bounding box center [871, 116] width 190 height 31
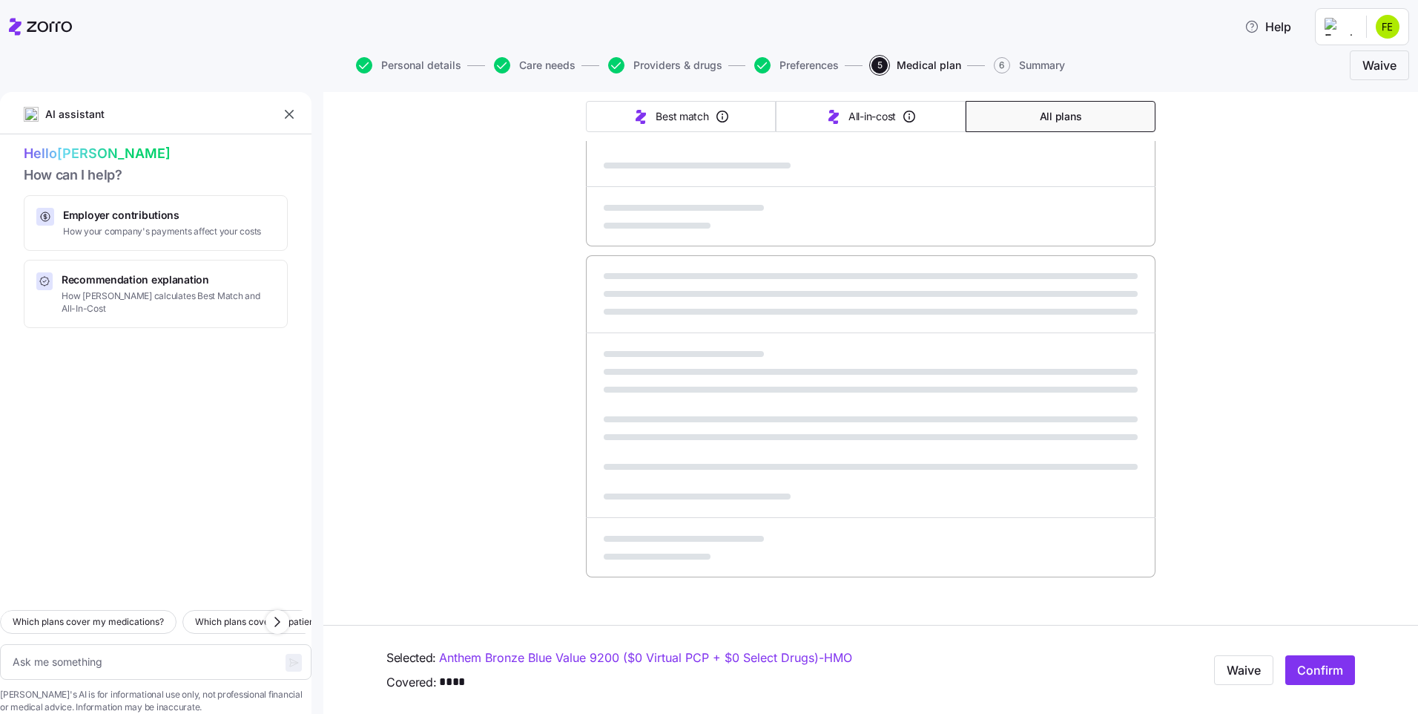
type textarea "x"
type input "Sorted by: All-in-cost"
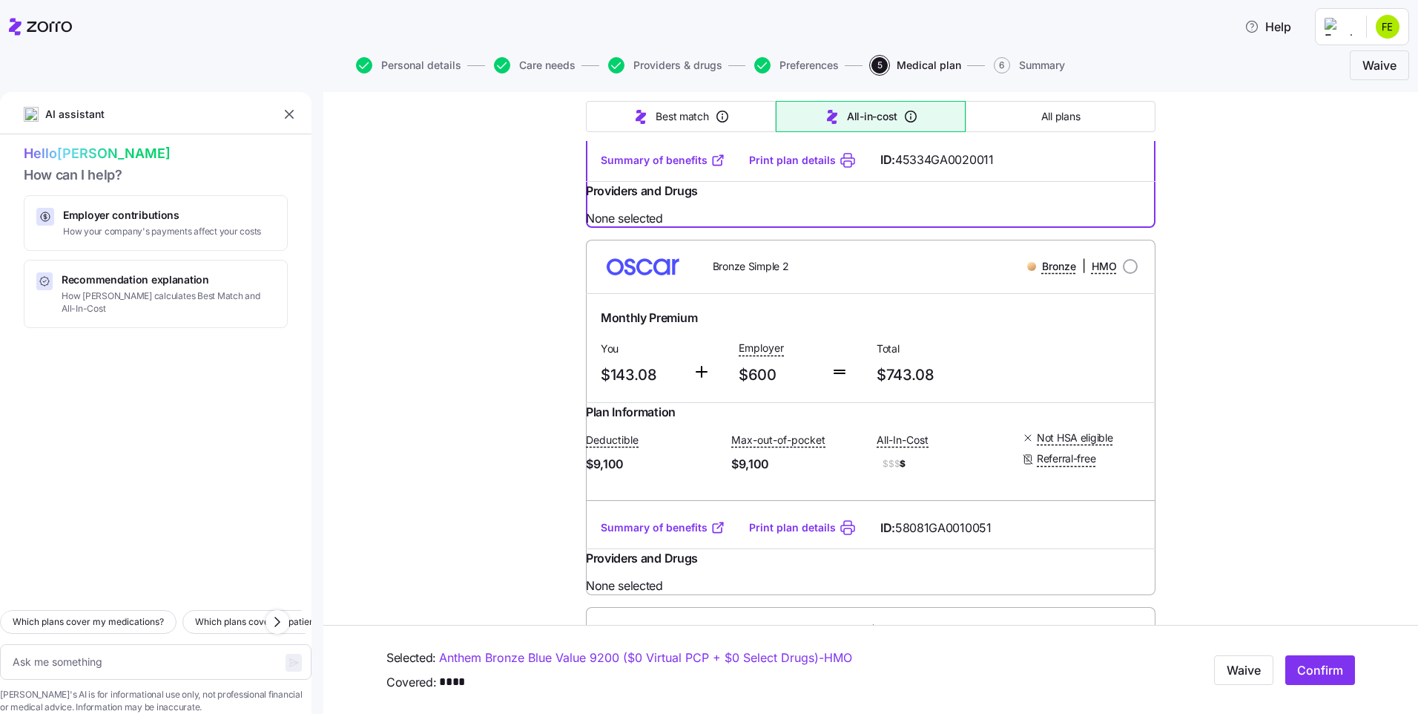
scroll to position [244, 0]
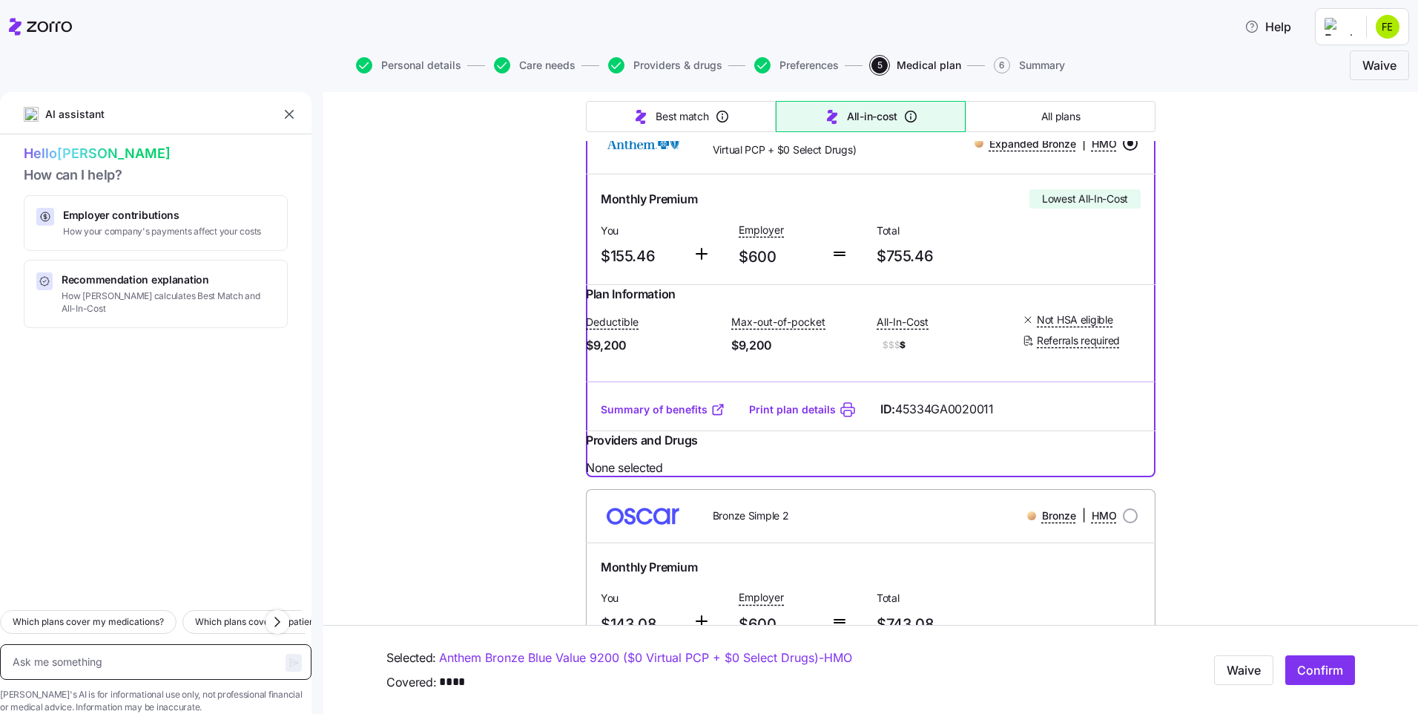
click at [158, 644] on textarea at bounding box center [156, 662] width 312 height 36
type textarea "x"
type textarea "I"
type textarea "x"
type textarea "I"
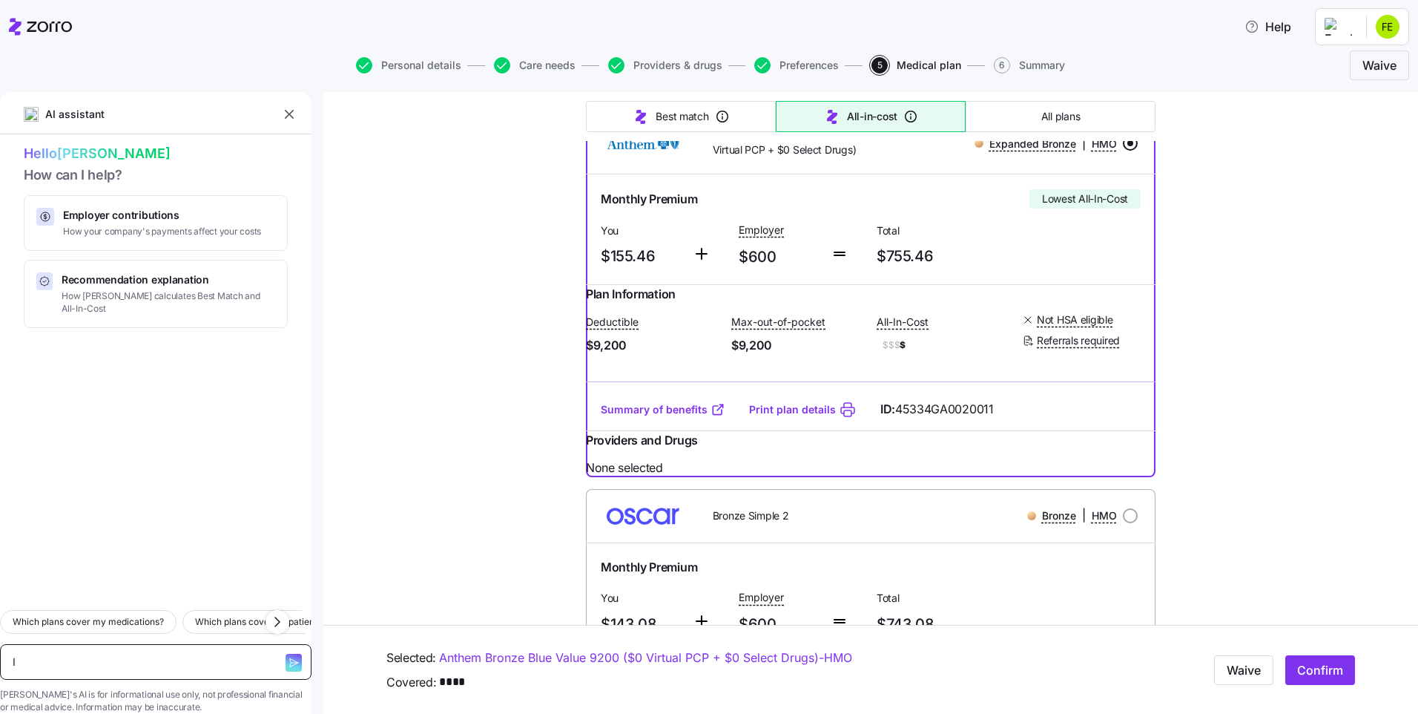
type textarea "x"
type textarea "I w"
type textarea "x"
type textarea "I wa"
type textarea "x"
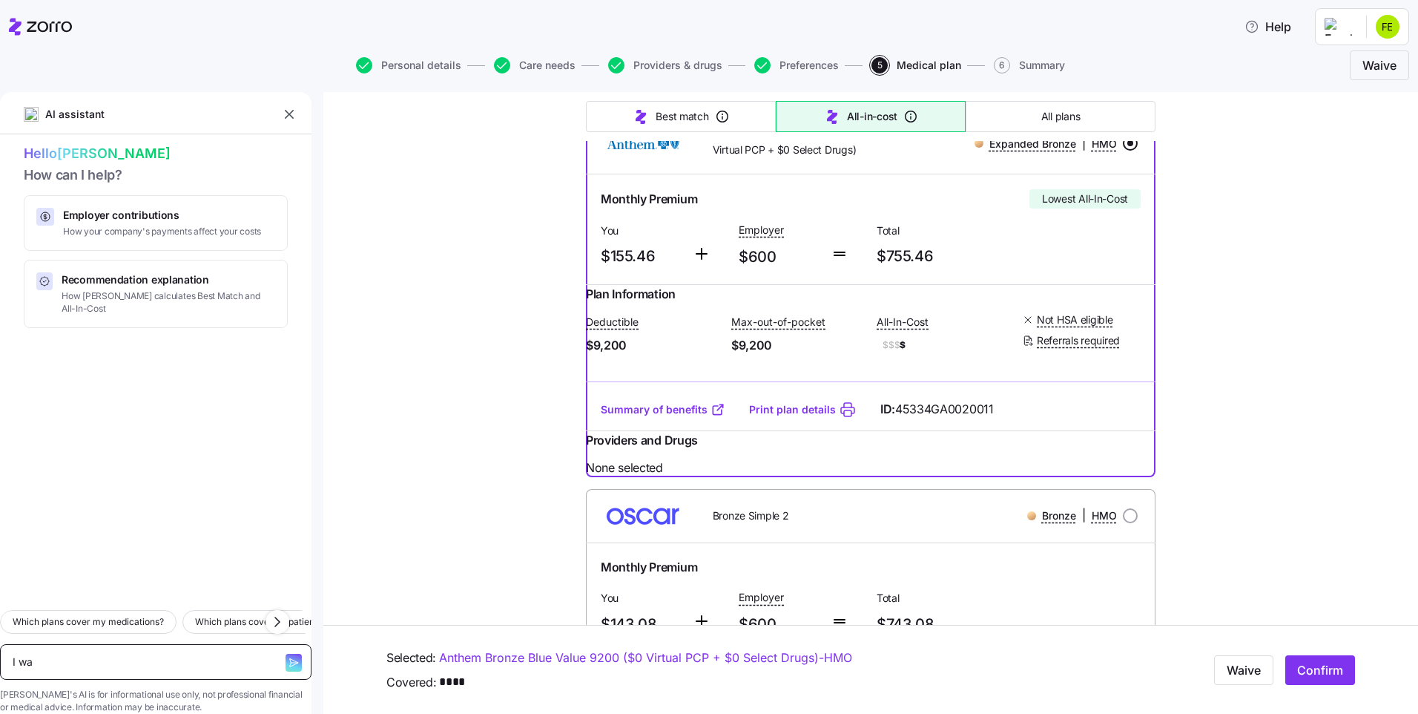
type textarea "I wan"
type textarea "x"
type textarea "I want"
type textarea "x"
type textarea "I want"
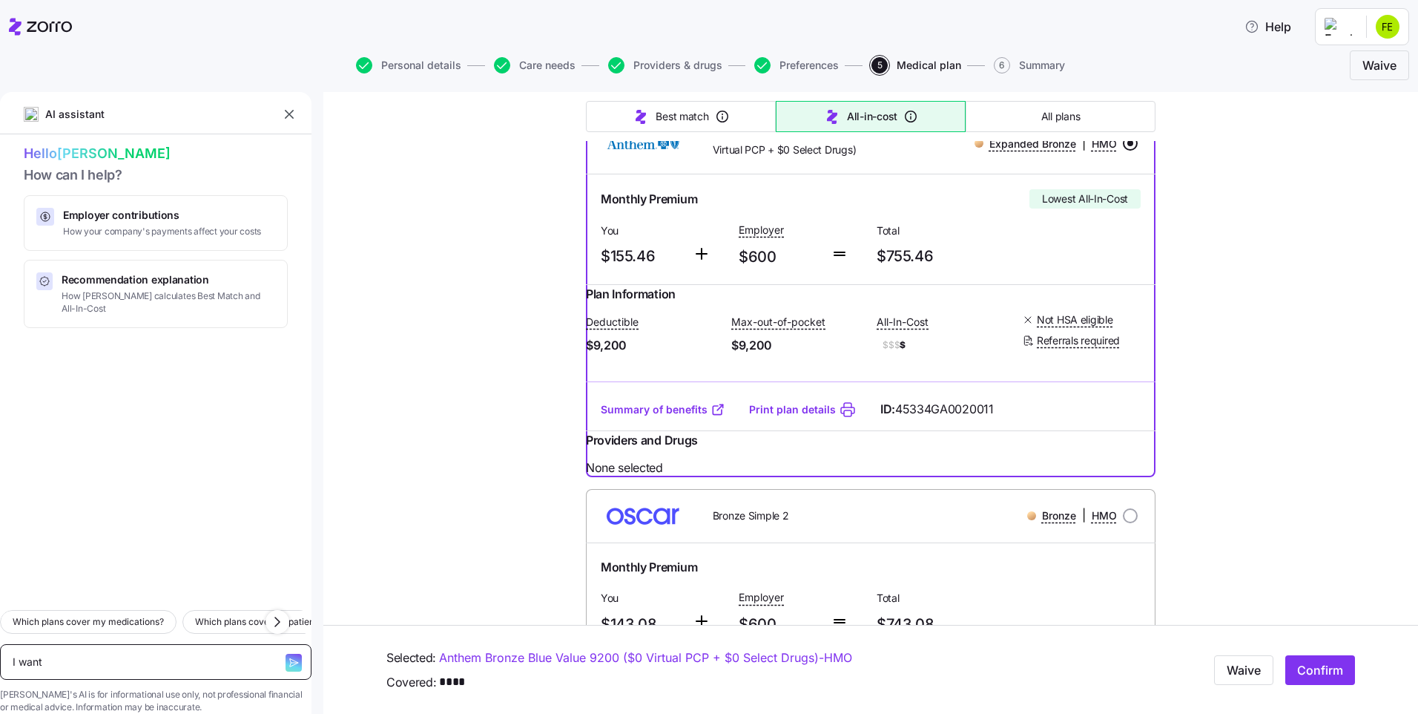
type textarea "x"
type textarea "I want t"
type textarea "x"
type textarea "I want to"
type textarea "x"
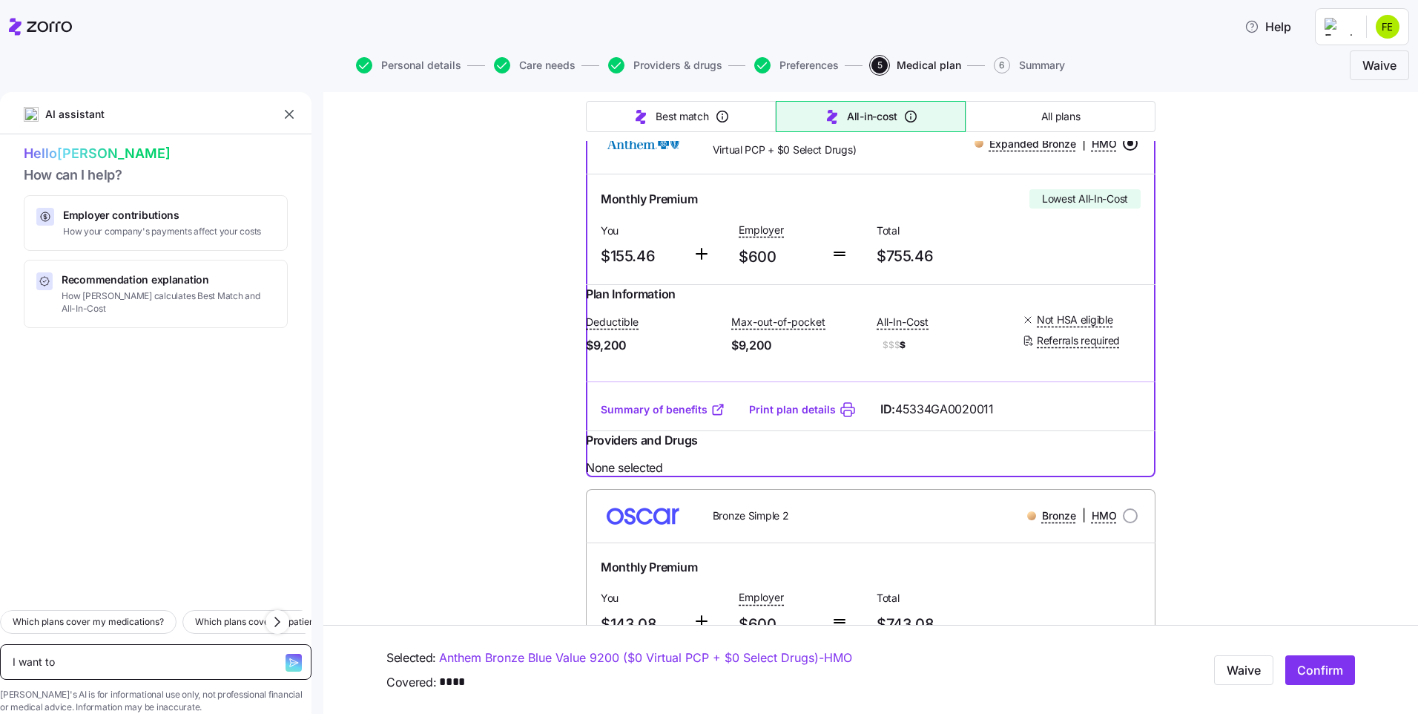
type textarea "I want to"
type textarea "x"
type textarea "I want to s"
type textarea "x"
type textarea "I want to se"
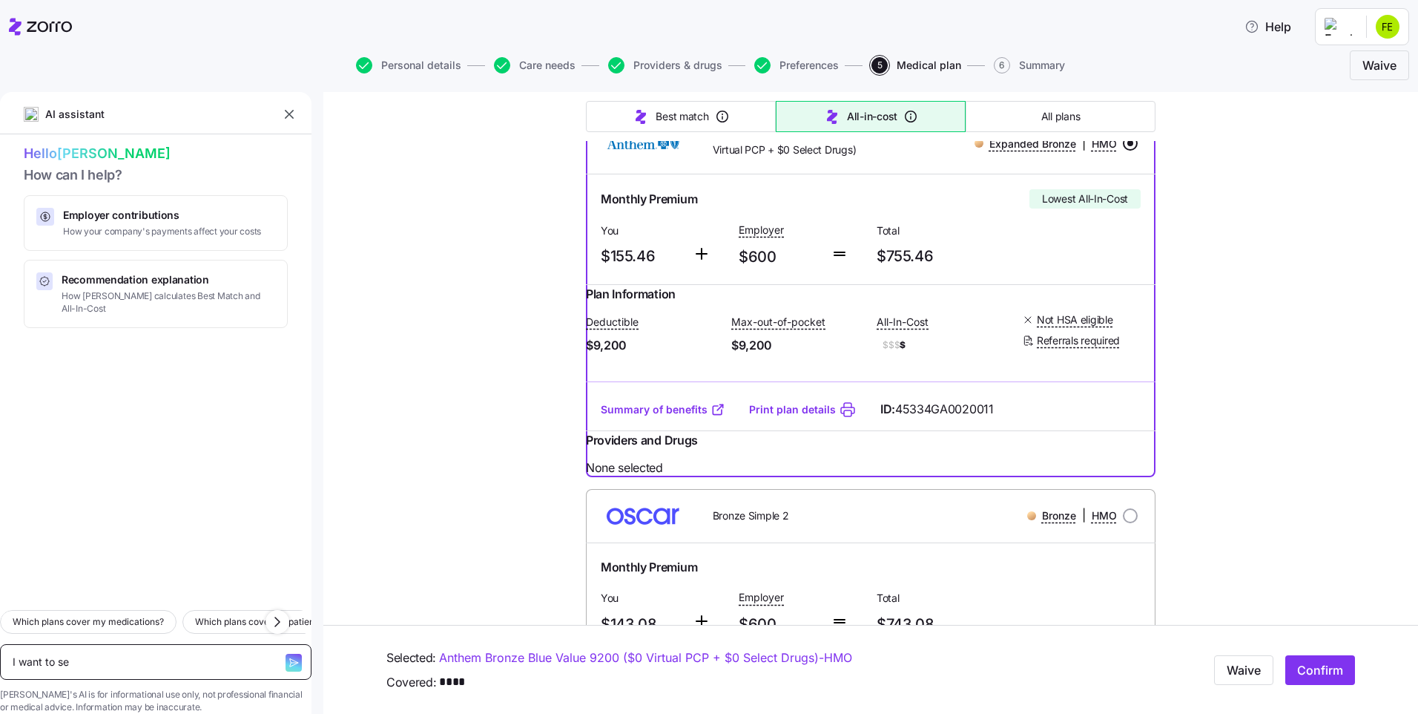
type textarea "x"
type textarea "I want to see"
type textarea "x"
type textarea "I want to see"
type textarea "x"
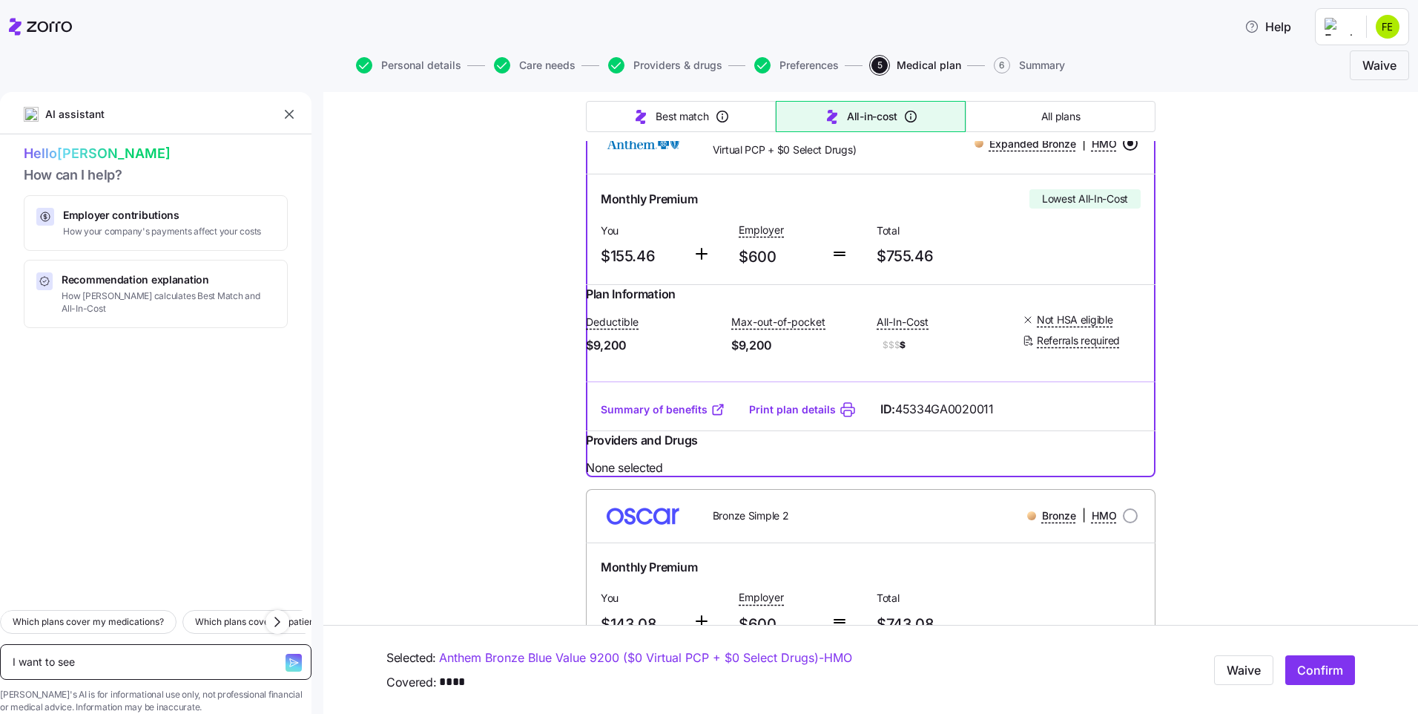
type textarea "I want to see t"
type textarea "x"
type textarea "I want to see th"
type textarea "x"
type textarea "I want to see the"
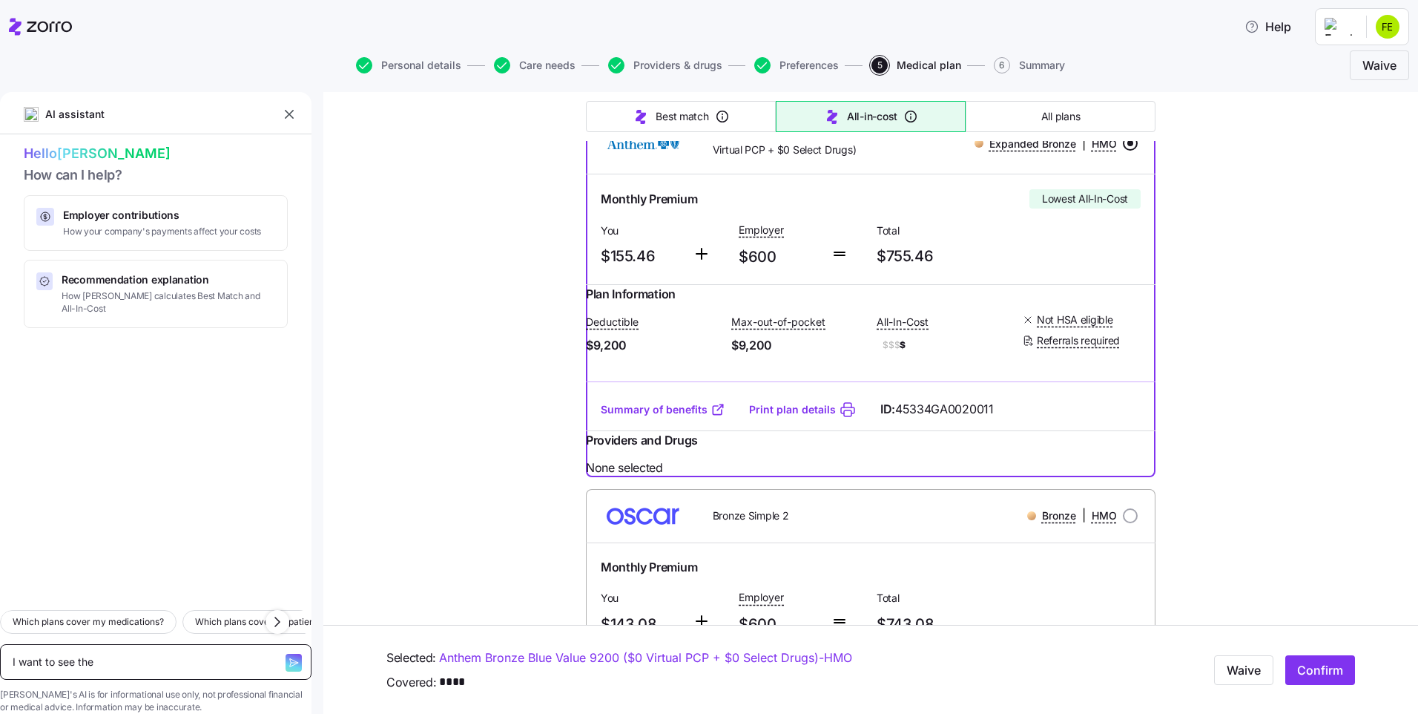
type textarea "x"
type textarea "I want to see the"
type textarea "x"
type textarea "I want to see the d"
type textarea "x"
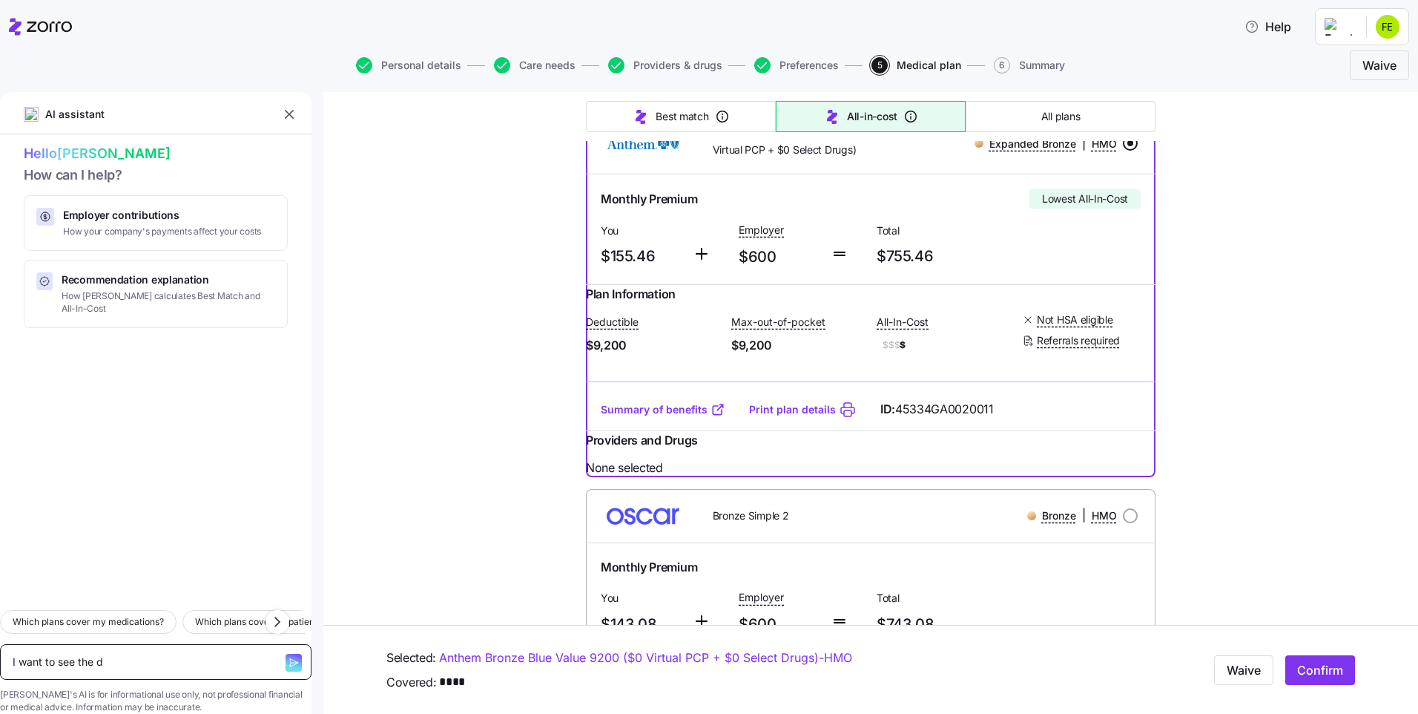
type textarea "I want to see the de"
type textarea "x"
type textarea "I want to see the dec"
type textarea "x"
type textarea "I want to see the de"
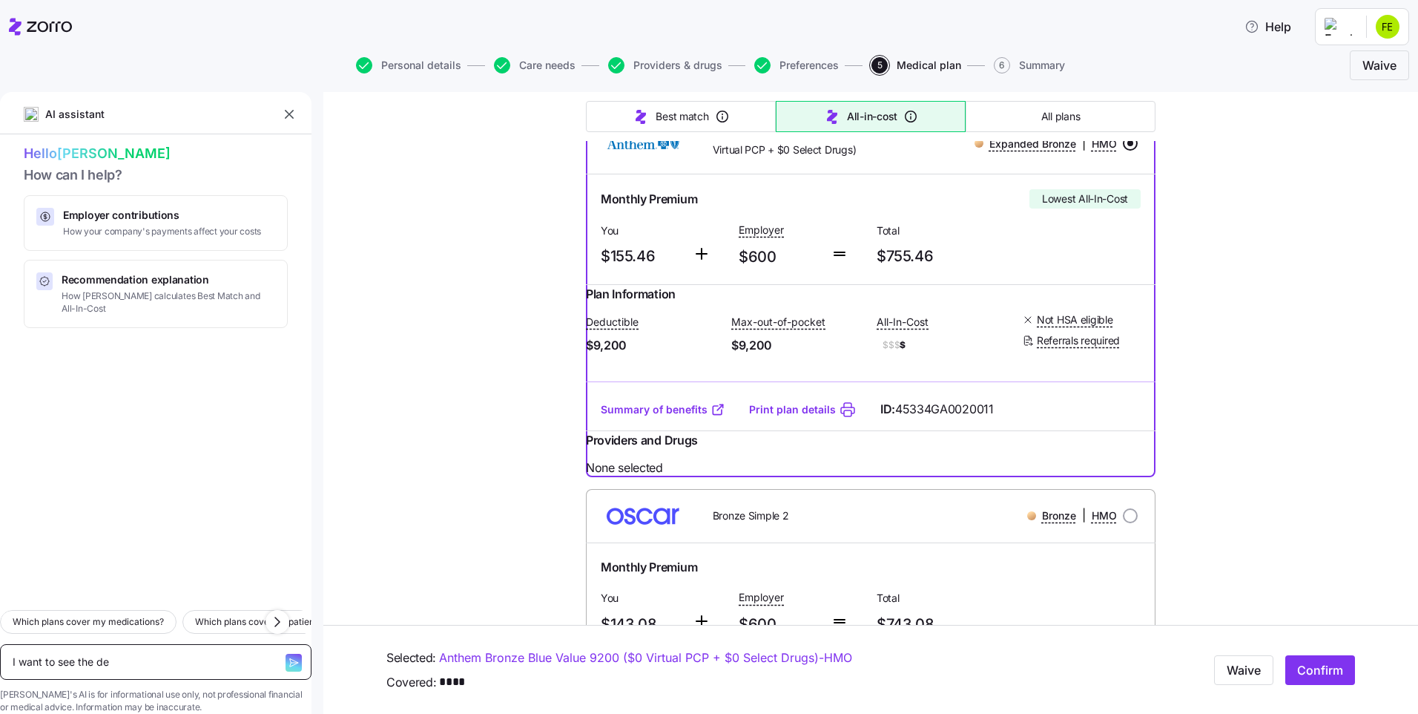
type textarea "x"
type textarea "I want to see the ded"
type textarea "x"
type textarea "I want to see the dedu"
type textarea "x"
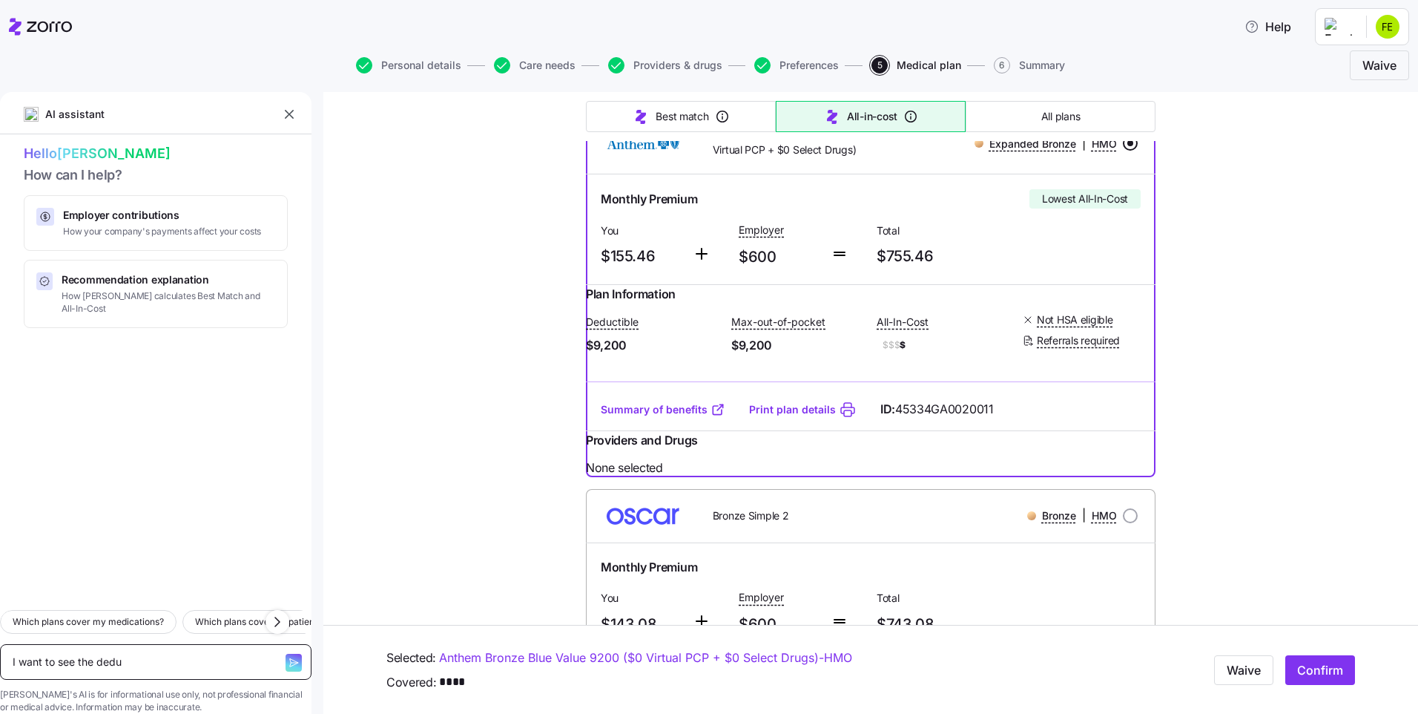
type textarea "I want to see the deduc"
type textarea "x"
type textarea "I want to see the deduct"
type textarea "x"
type textarea "I want to see the deducti"
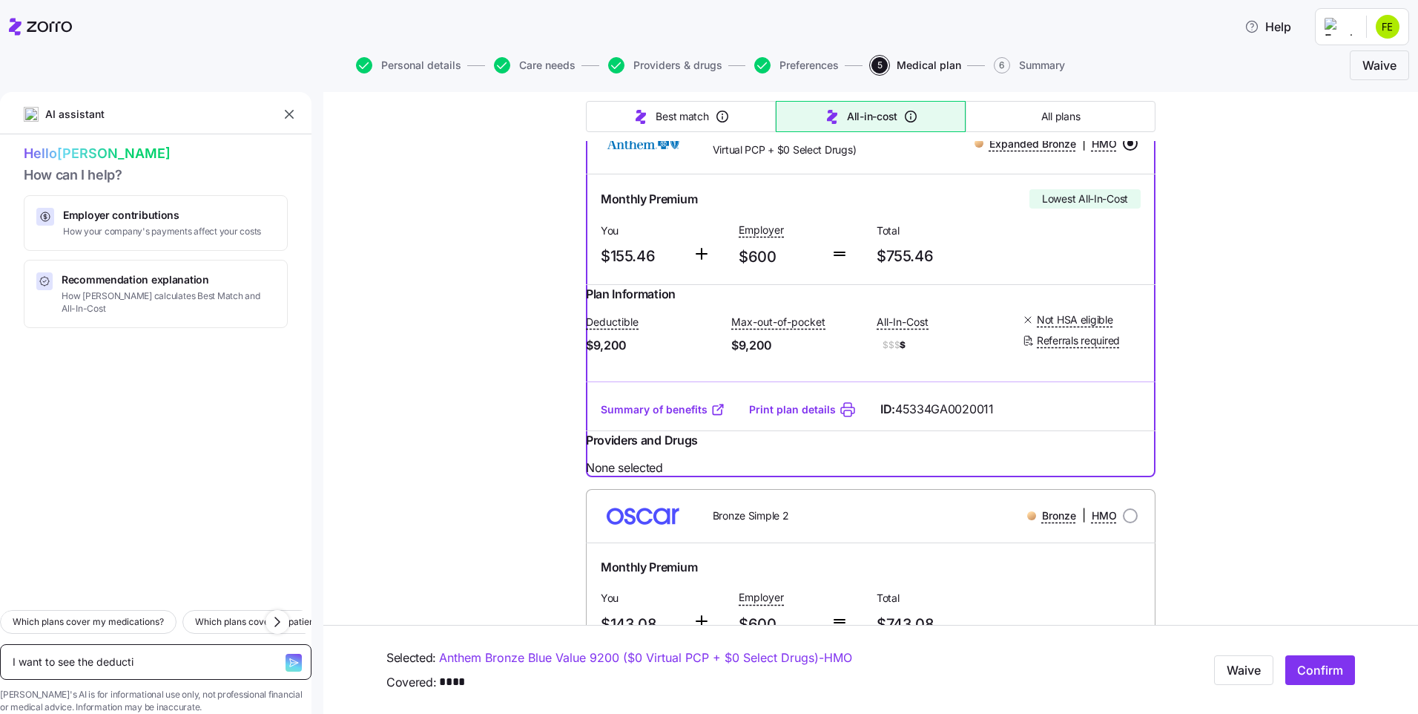
type textarea "x"
type textarea "I want to see the deductib"
type textarea "x"
type textarea "I want to see the deductibl"
type textarea "x"
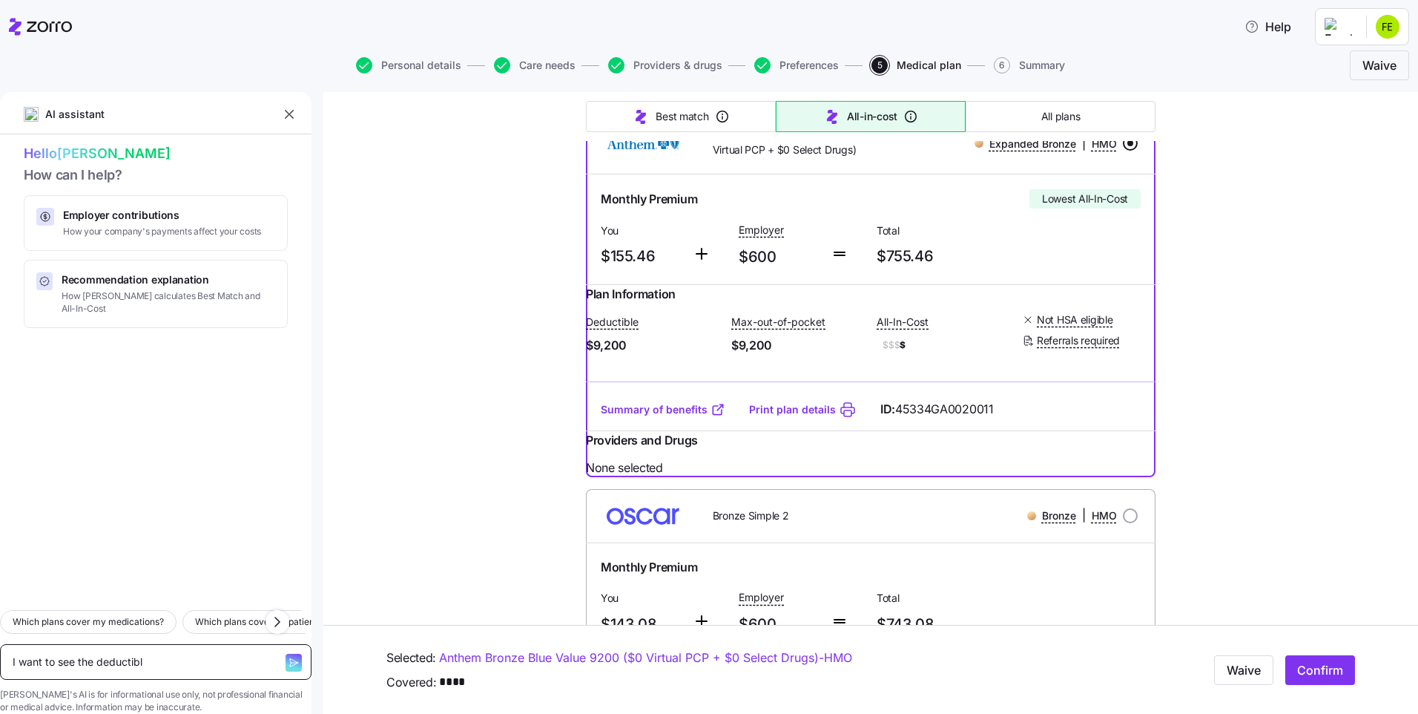
type textarea "I want to see the deductible"
type textarea "x"
type textarea "I want to see the deductible"
type textarea "x"
type textarea "I want to see the deductible c"
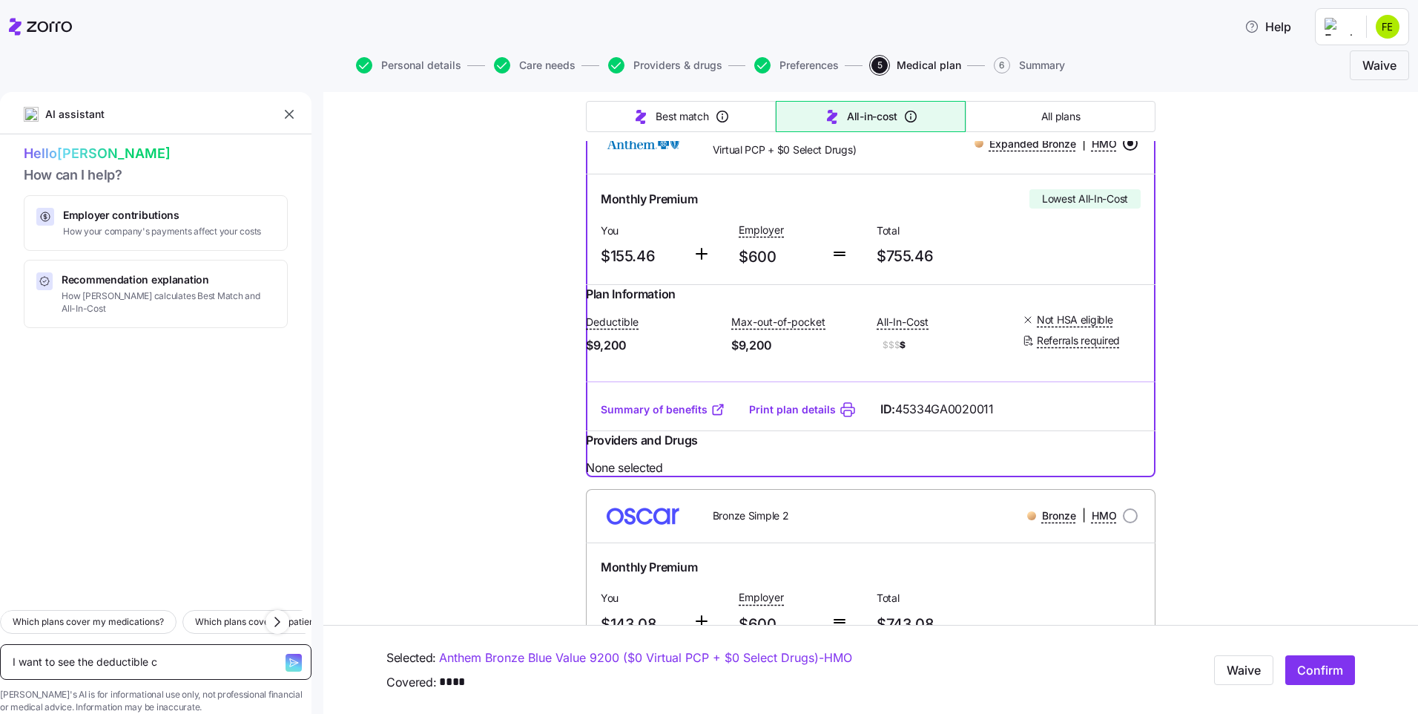
type textarea "x"
type textarea "I want to see the deductible co"
type textarea "x"
type textarea "I want to see the deductible cos"
type textarea "x"
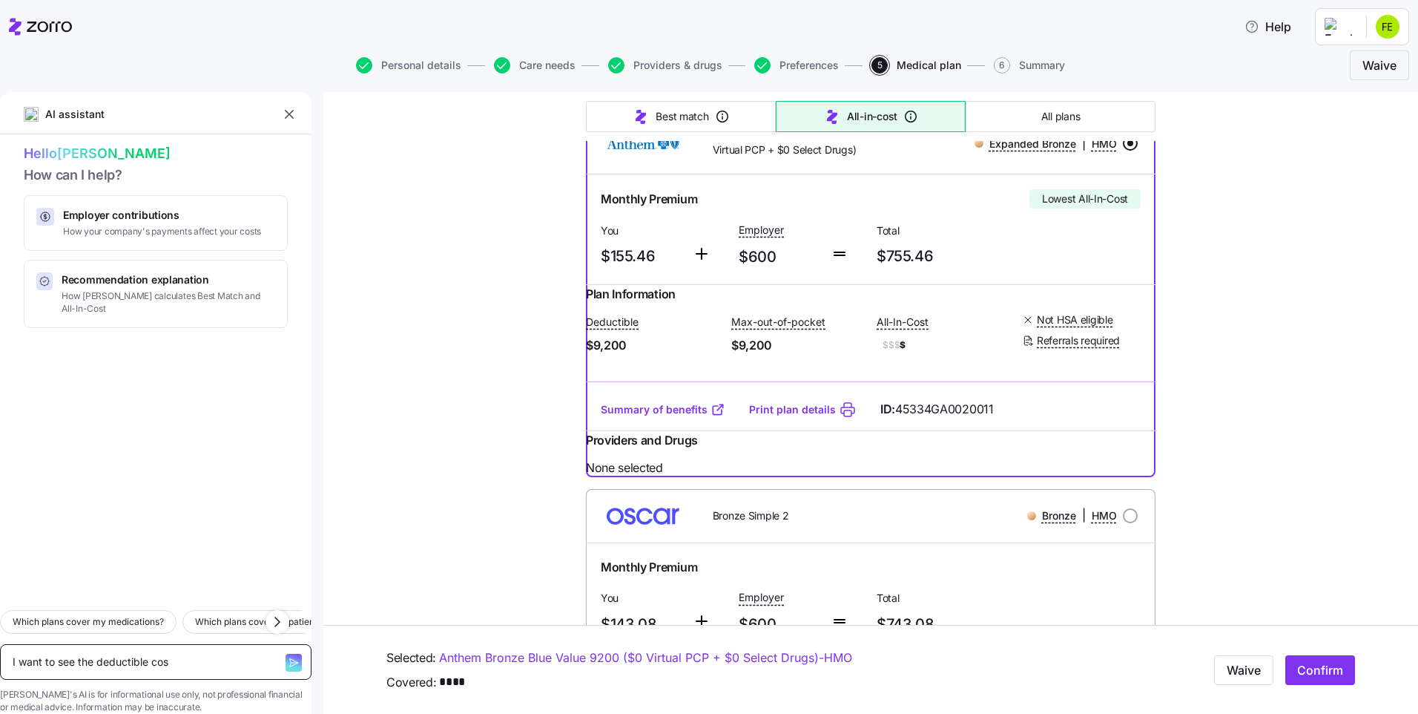
type textarea "I want to see the deductible cost"
type textarea "x"
type textarea "I want to see the deductible costs"
type textarea "x"
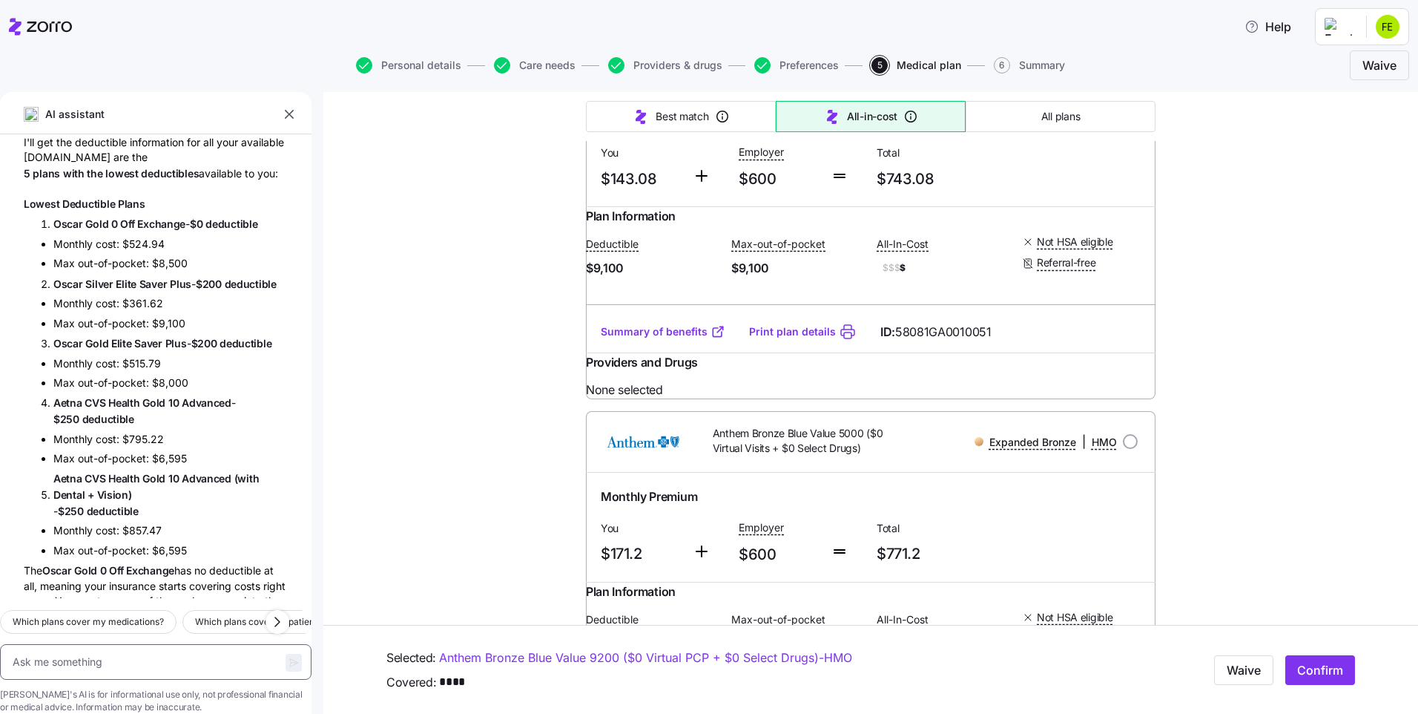
scroll to position [177, 0]
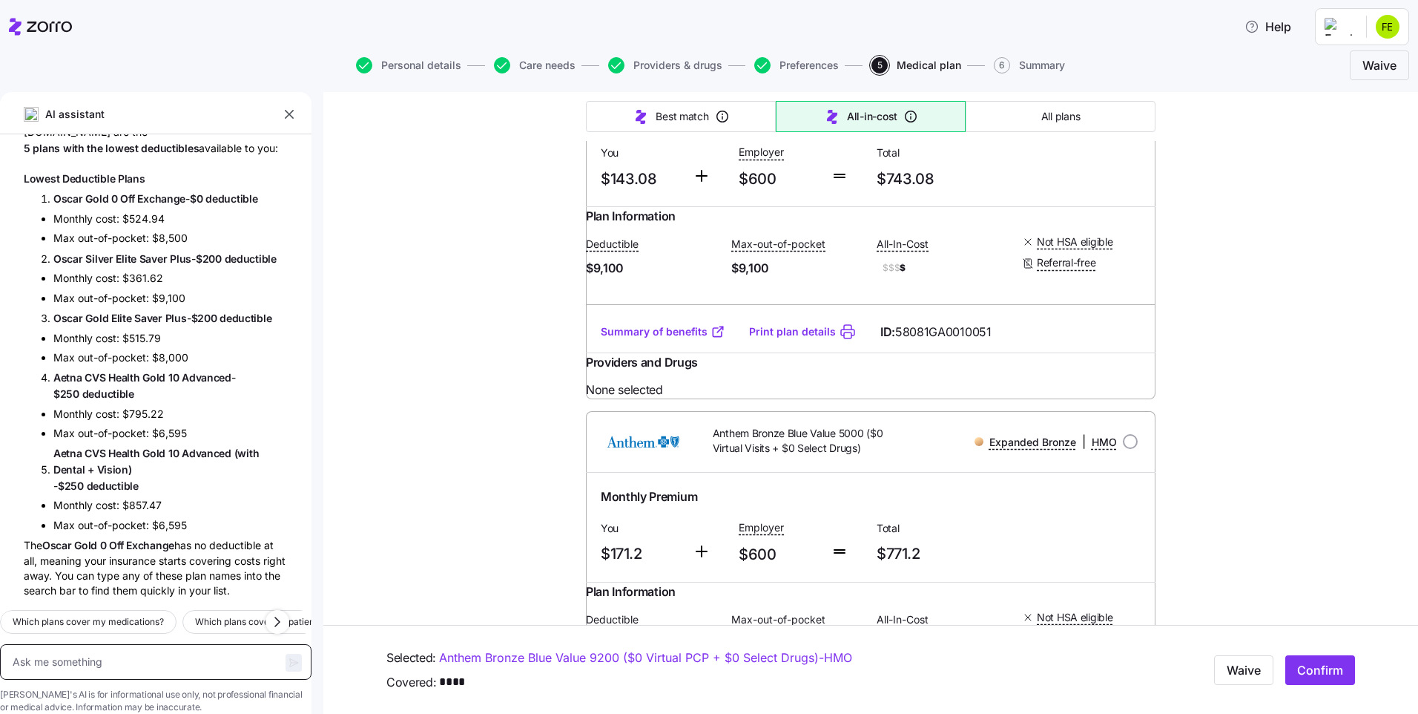
click at [96, 644] on textarea at bounding box center [156, 662] width 312 height 36
type textarea "x"
type textarea "S"
type textarea "x"
type textarea "So"
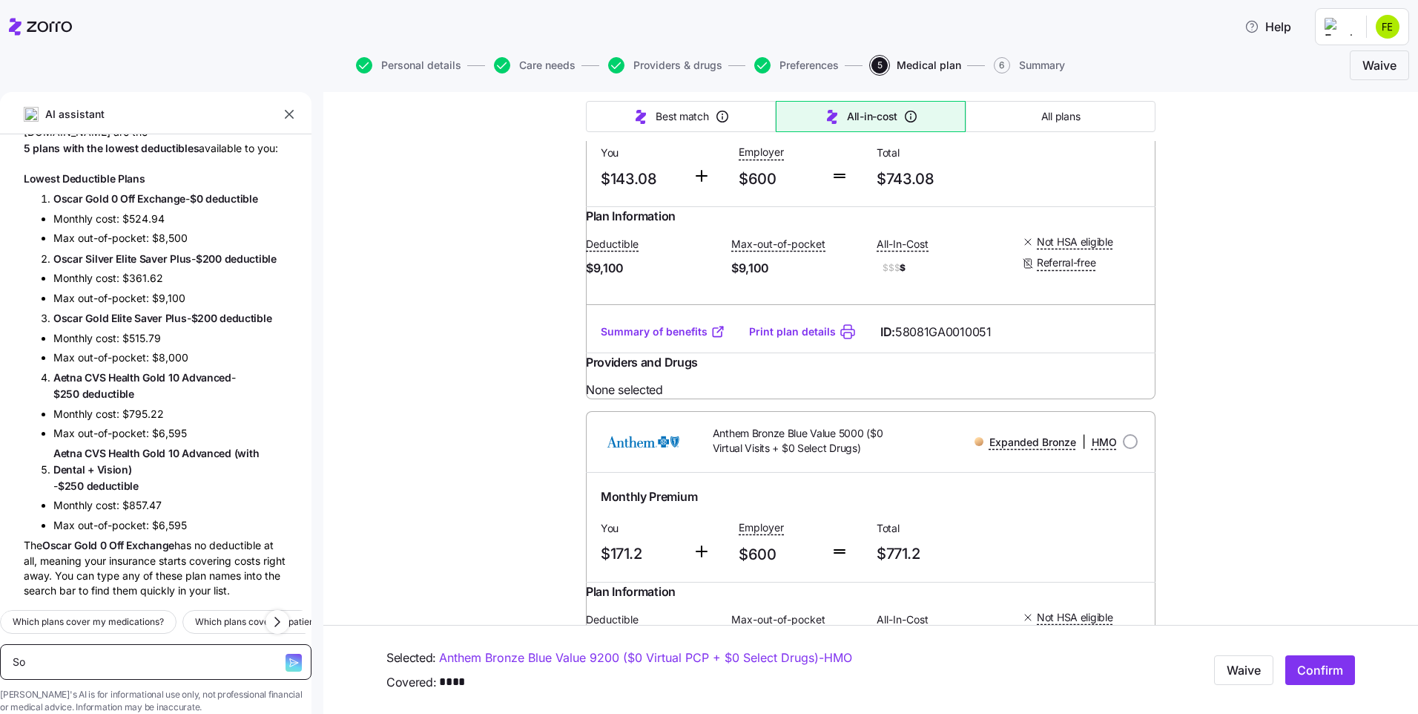
type textarea "x"
type textarea "Sor"
type textarea "x"
type textarea "Sorr"
type textarea "x"
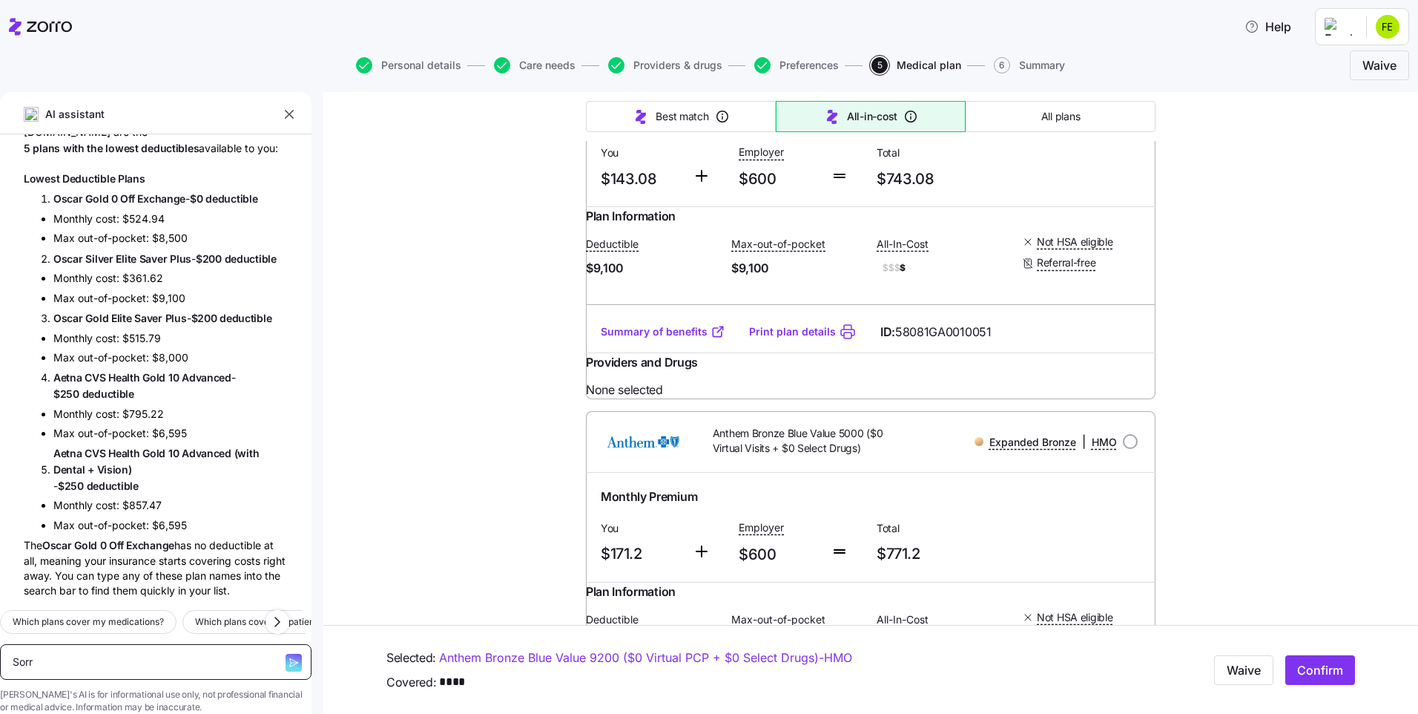
type textarea "Sorry"
type textarea "x"
type textarea "Sorry,"
type textarea "x"
type textarea "Sorry,."
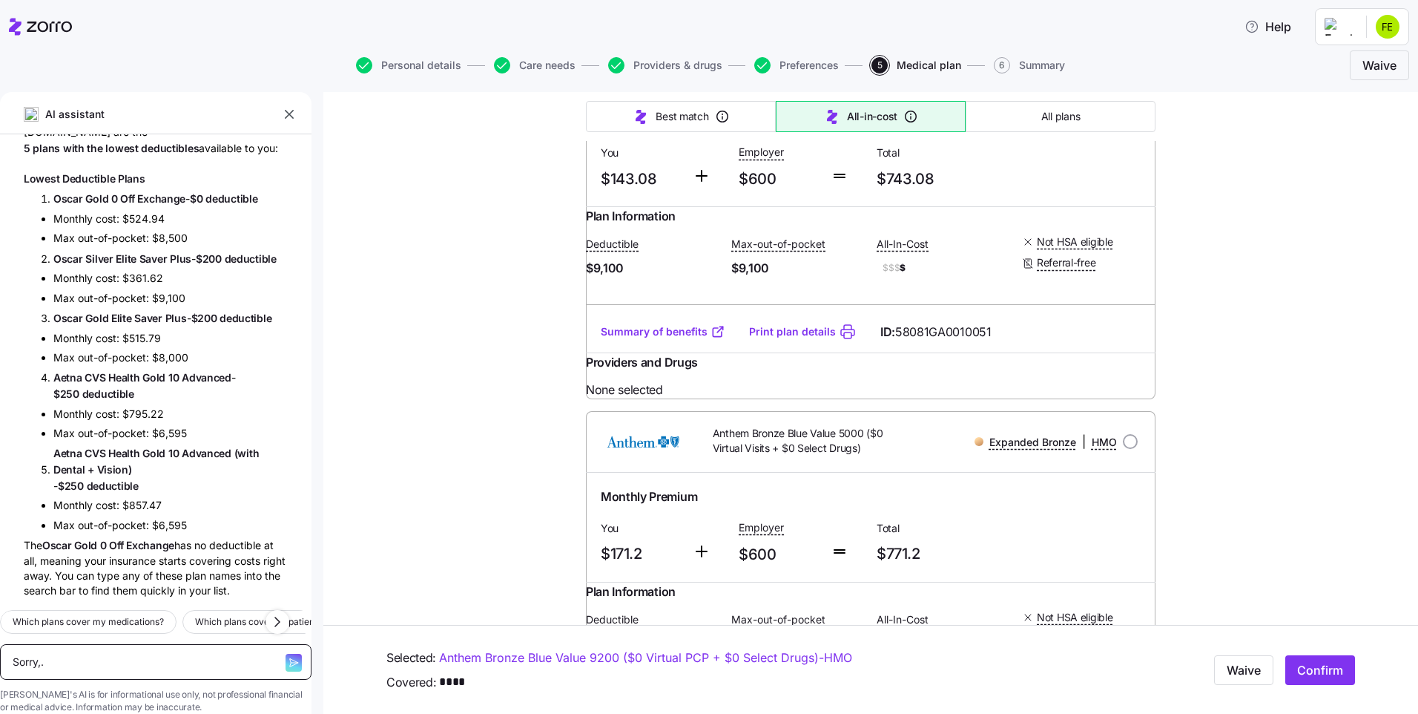
type textarea "x"
type textarea "Sorry,.."
type textarea "x"
type textarea "Sorry,.."
type textarea "x"
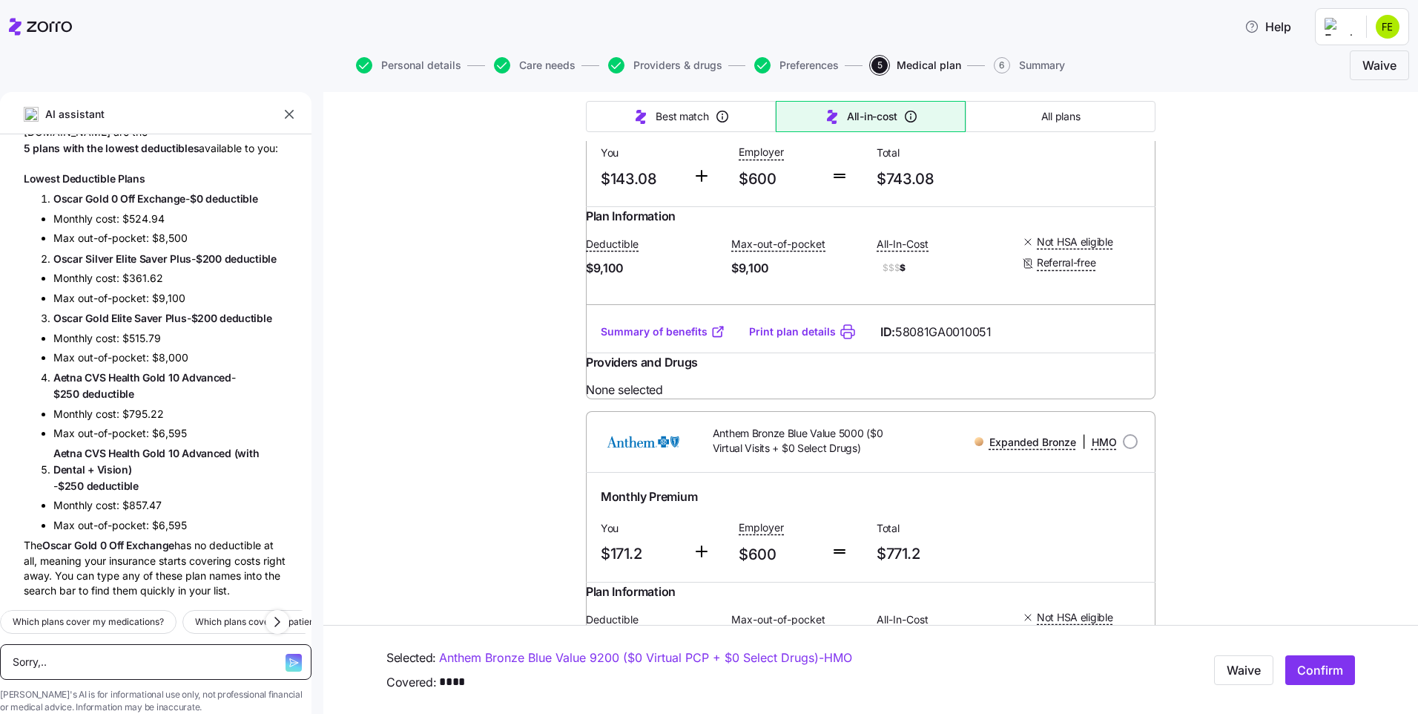
type textarea "Sorry,.. I"
type textarea "x"
type textarea "Sorry,.. I"
type textarea "x"
type textarea "Sorry,.. I m"
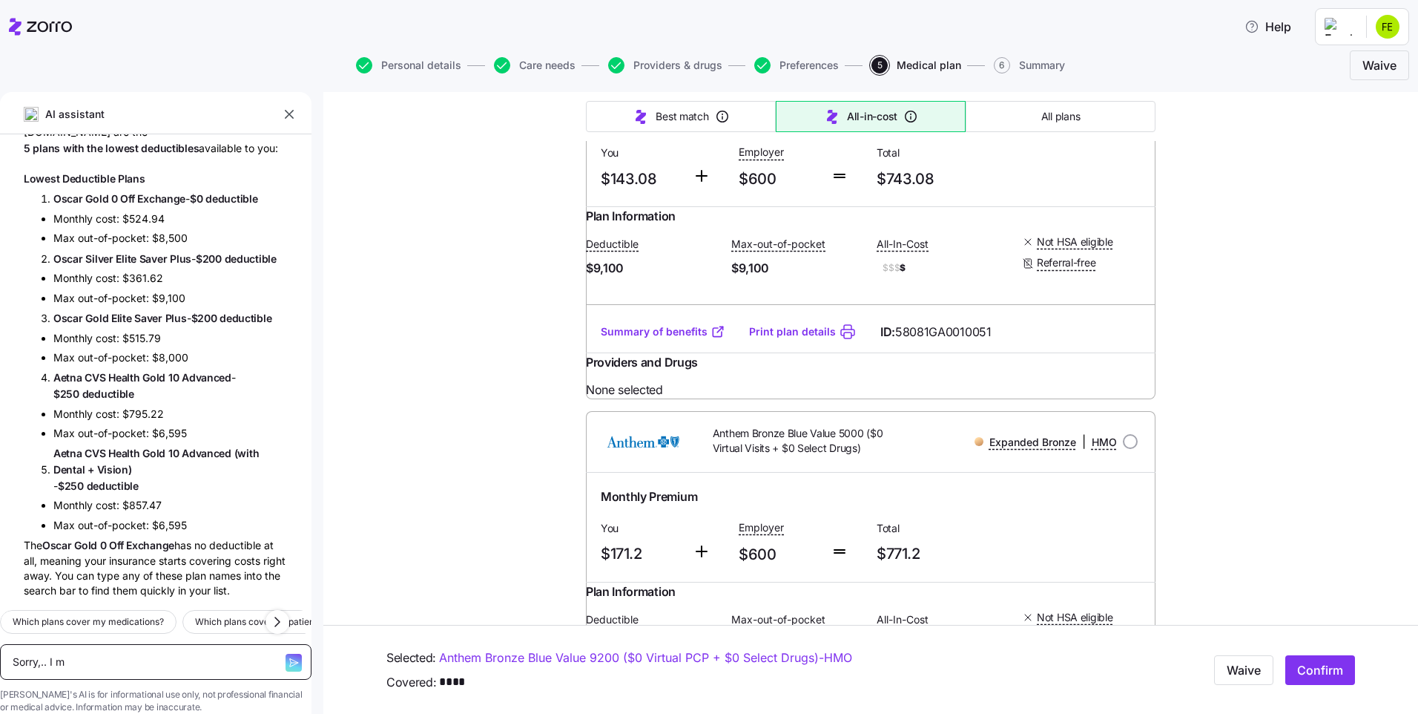
type textarea "x"
type textarea "Sorry,.. I me"
type textarea "x"
type textarea "Sorry,.. I mea"
type textarea "x"
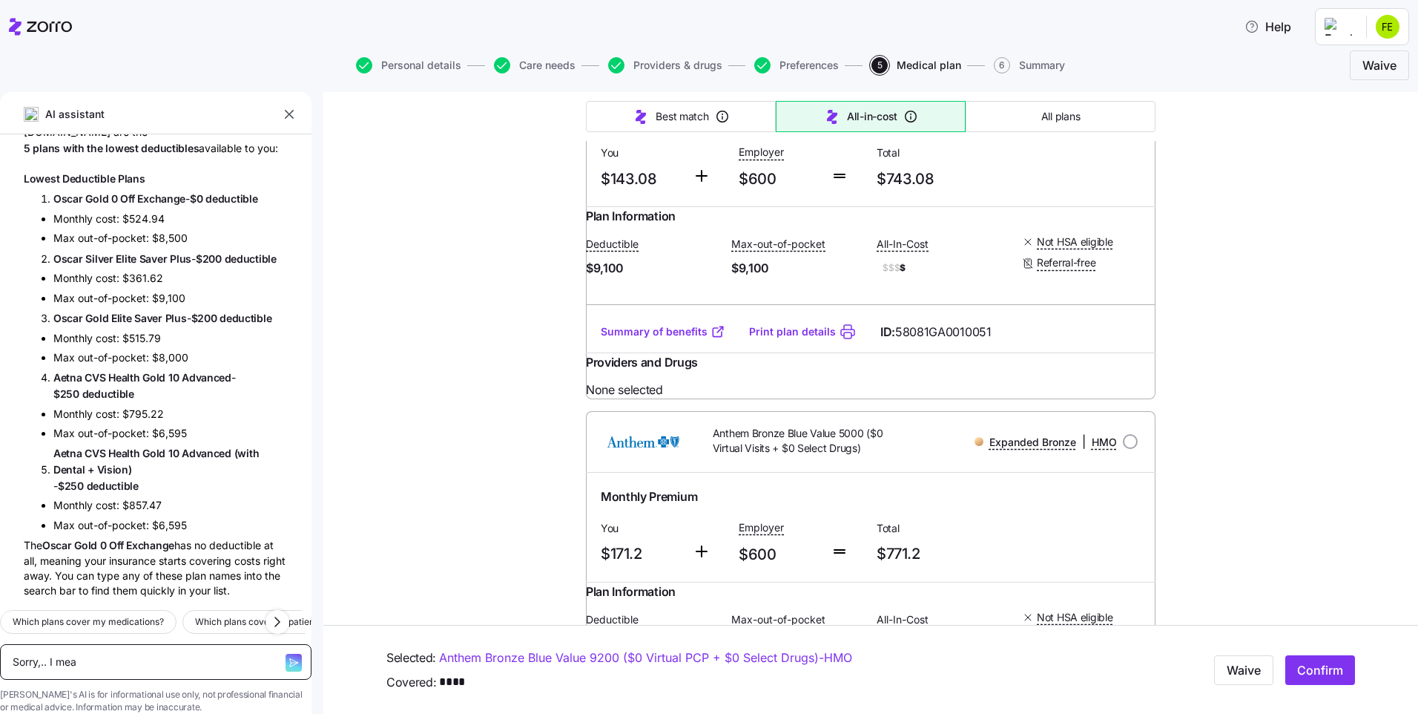
type textarea "Sorry,.. I mean"
type textarea "x"
type textarea "Sorry,.. I mean"
type textarea "x"
type textarea "Sorry,.. I mean I"
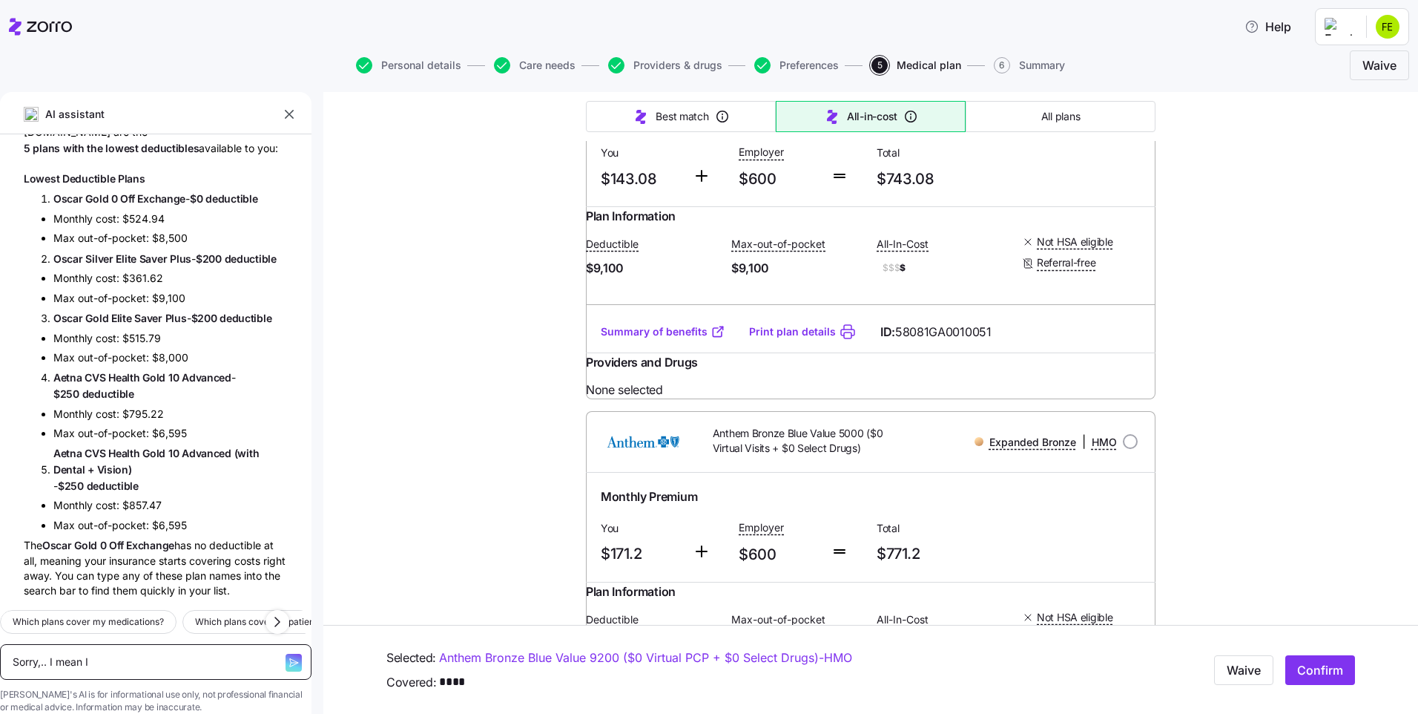
type textarea "x"
type textarea "Sorry,.. I mean I w"
type textarea "x"
type textarea "Sorry,.. I mean I we"
type textarea "x"
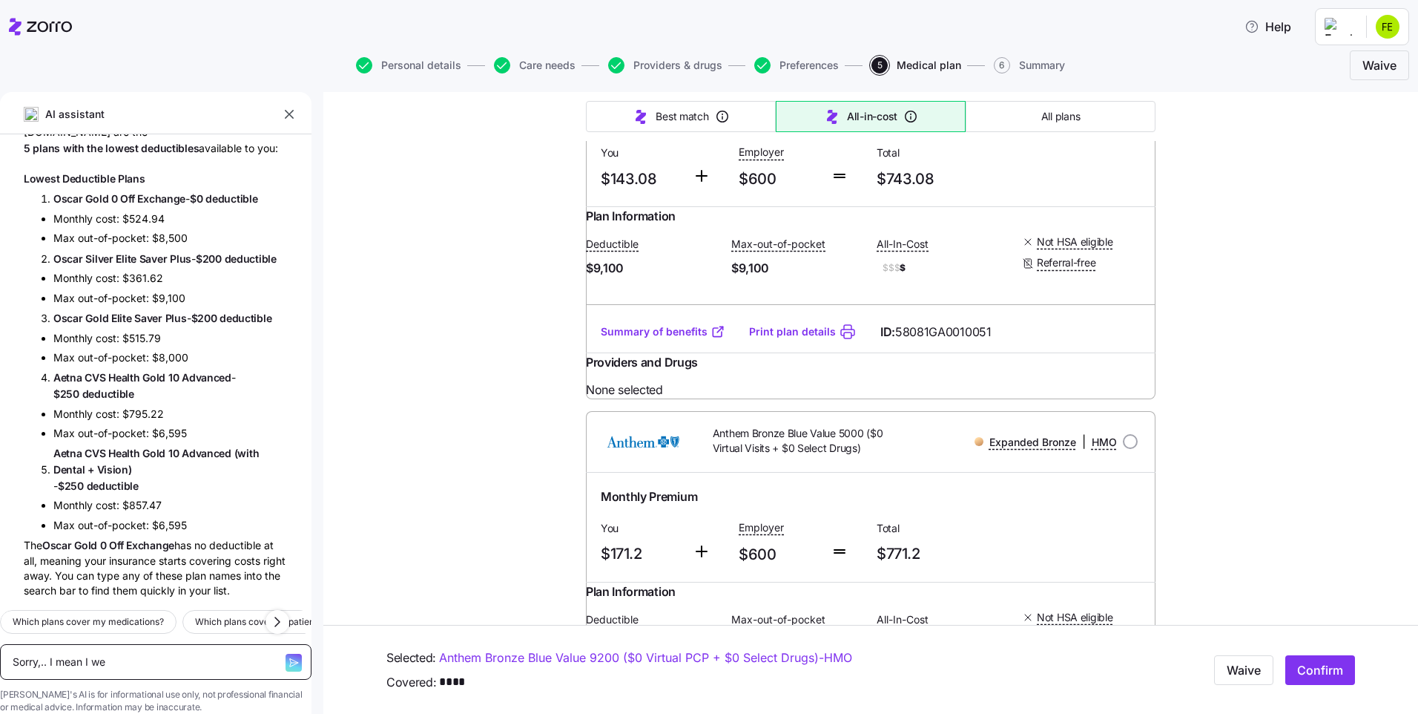
type textarea "Sorry,.. I mean I wea"
type textarea "x"
type textarea "Sorry,.. I mean I weas"
type textarea "x"
type textarea "Sorry,.. I mean I weas"
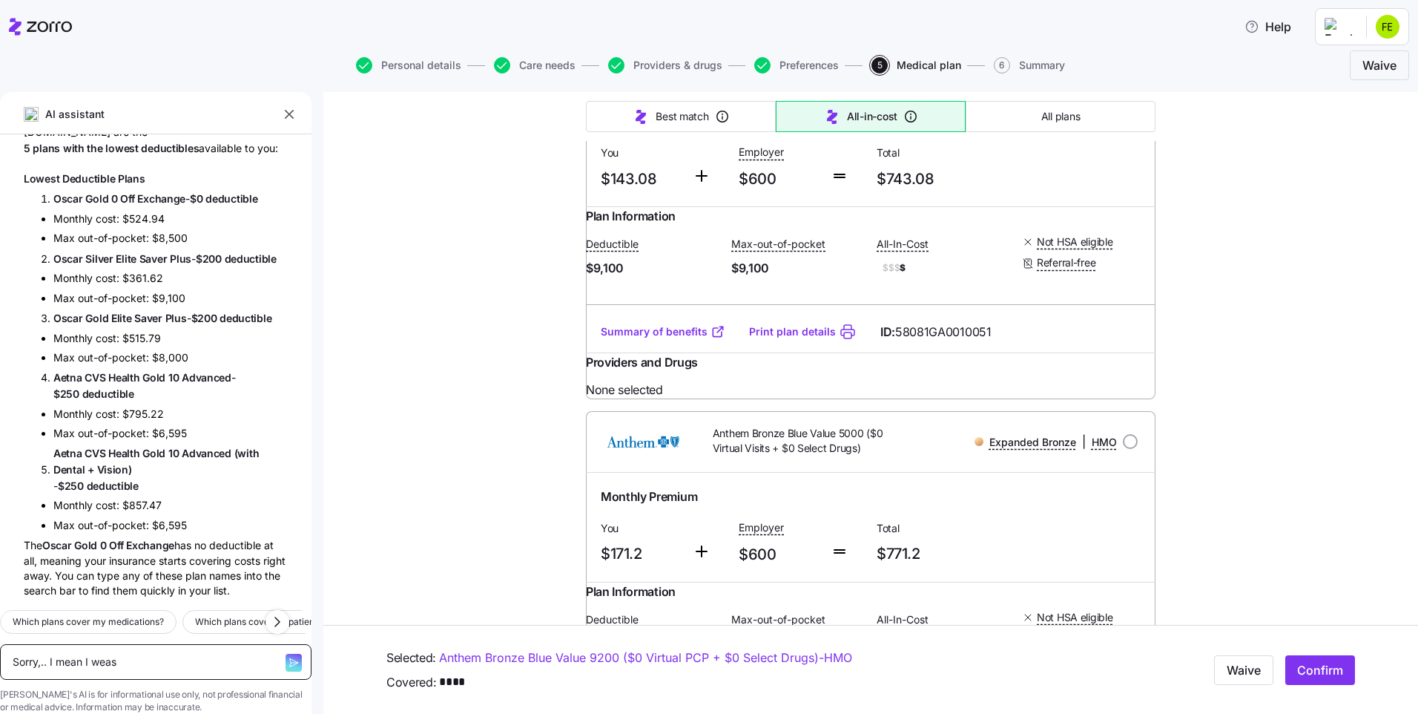
type textarea "x"
type textarea "Sorry,.. I mean I weas"
type textarea "x"
type textarea "Sorry,.. I mean I wea"
type textarea "x"
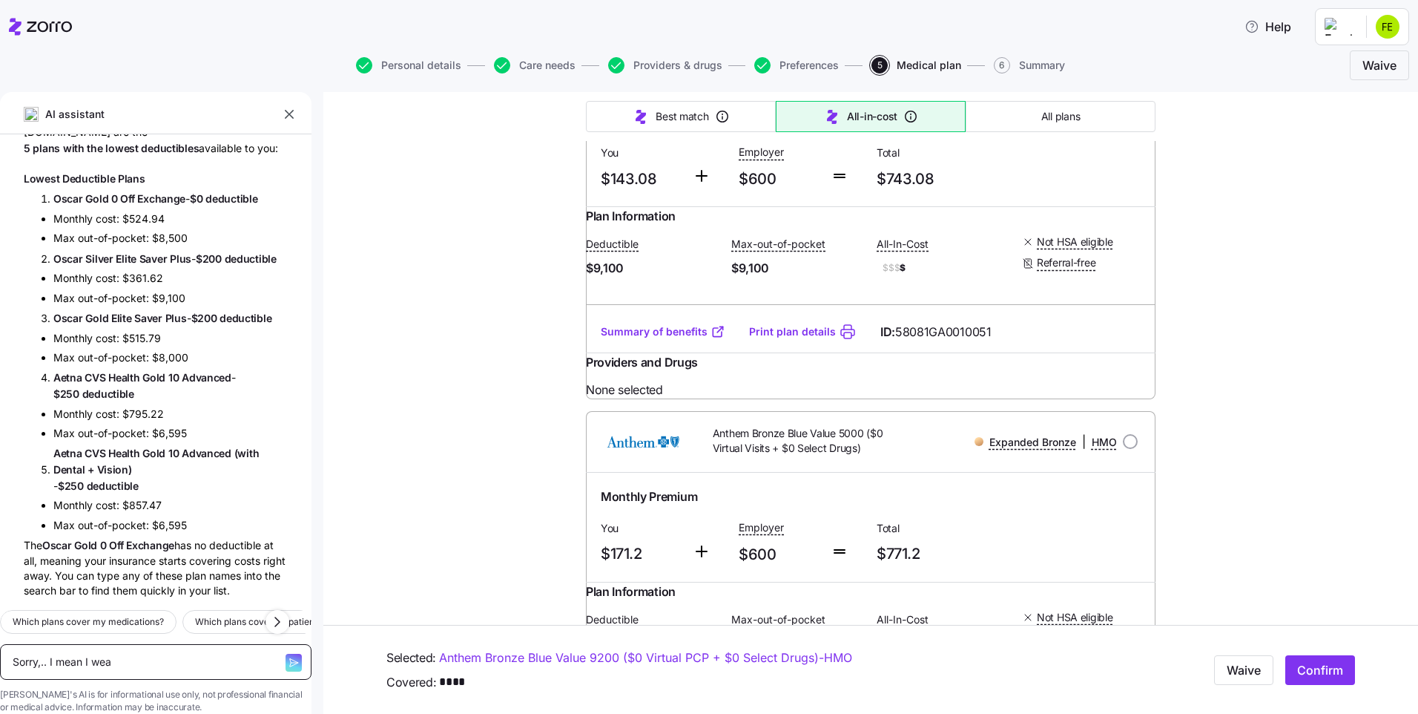
type textarea "Sorry,.. I mean I we"
type textarea "x"
type textarea "Sorry,.. I mean I w"
type textarea "x"
type textarea "Sorry,.. I mean I wa"
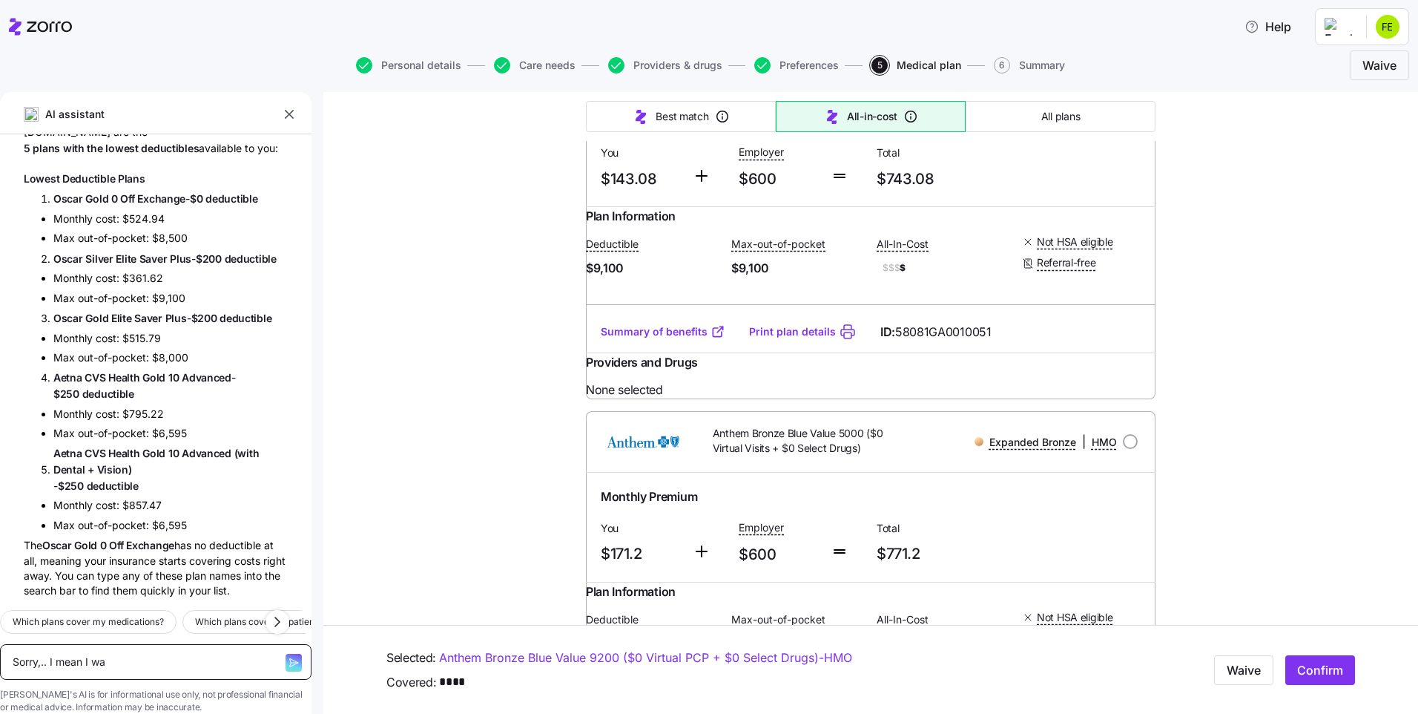
type textarea "x"
type textarea "Sorry,.. I mean I wan"
type textarea "x"
type textarea "Sorry,.. I mean I want"
type textarea "x"
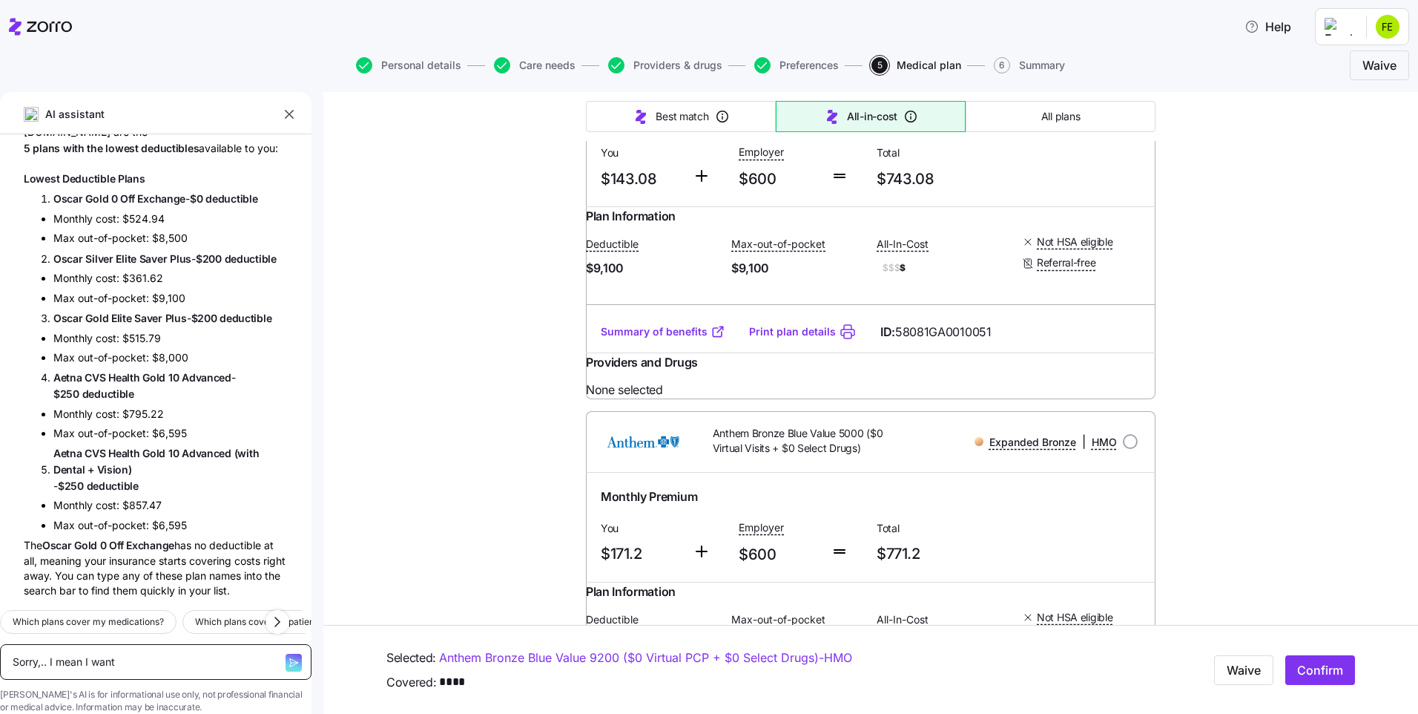
type textarea "Sorry,.. I mean I want"
type textarea "x"
type textarea "Sorry,.. I mean I want t"
type textarea "x"
type textarea "Sorry,.. I mean I want to"
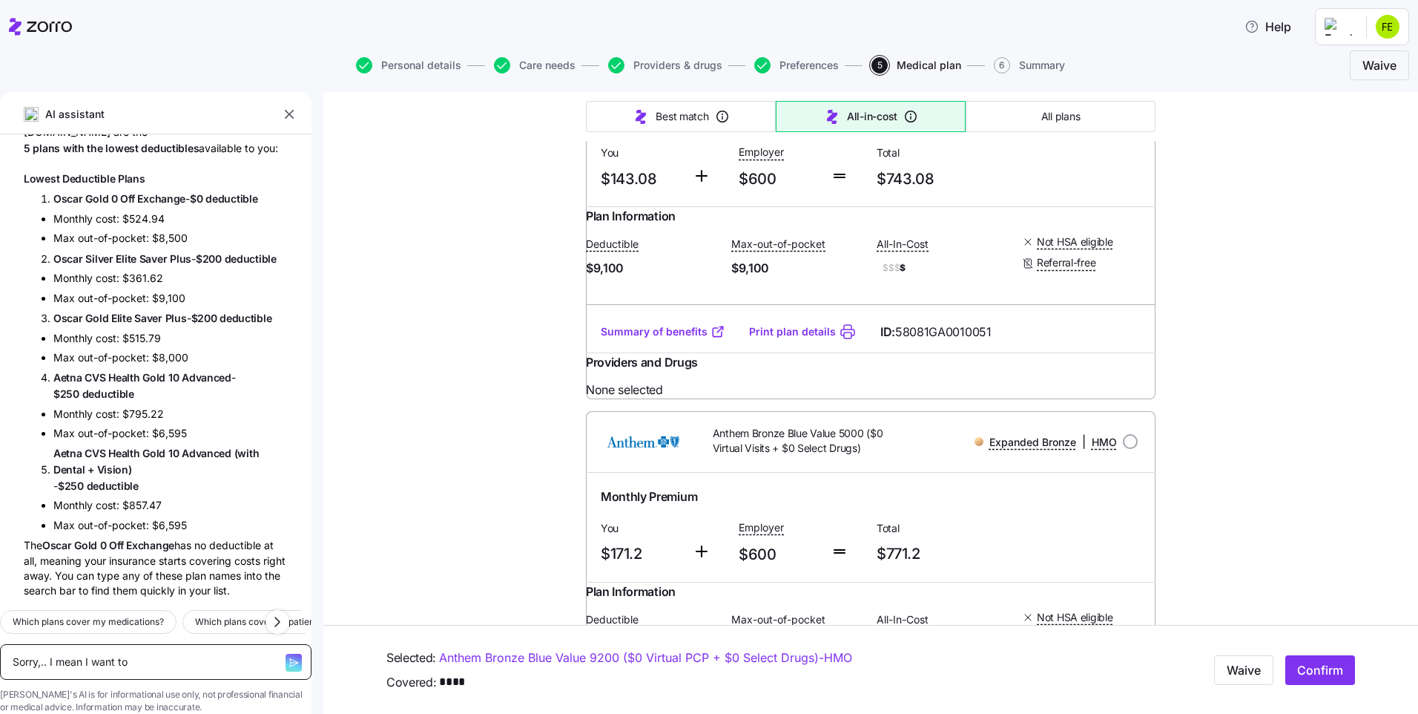
type textarea "x"
type textarea "Sorry,.. I mean I want to"
type textarea "x"
type textarea "Sorry,.. I mean I want to se"
type textarea "x"
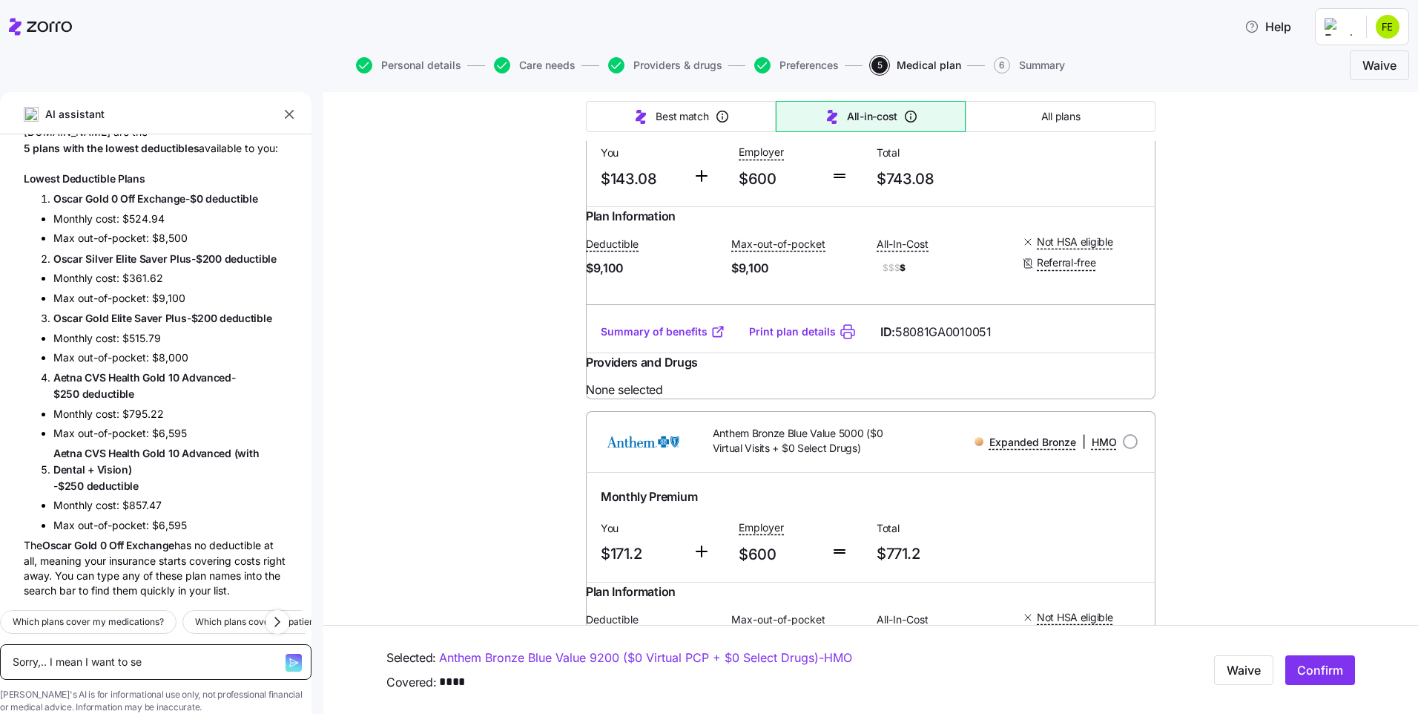
type textarea "Sorry,.. I mean I want to see"
type textarea "x"
type textarea "Sorry,.. I mean I want to see"
type textarea "x"
type textarea "Sorry,.. I mean I want to see t"
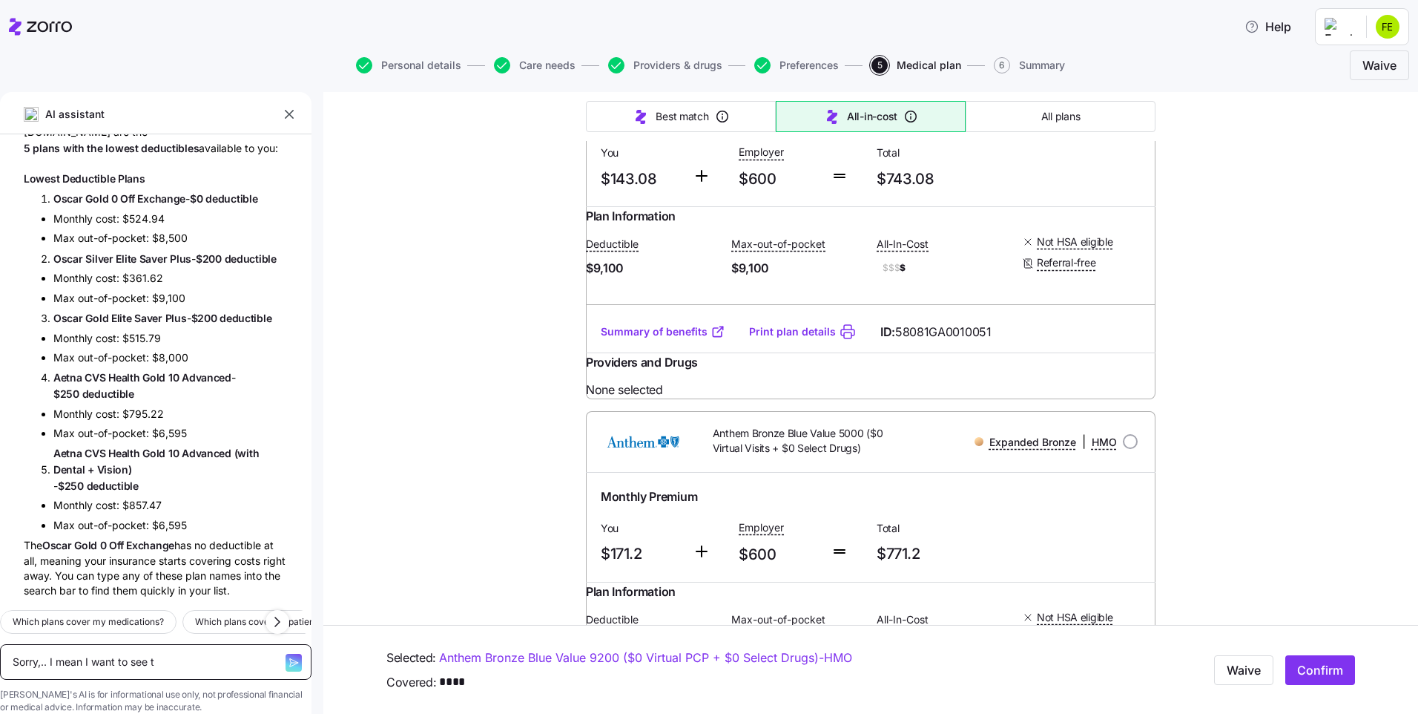
type textarea "x"
type textarea "Sorry,.. I mean I want to see th"
type textarea "x"
type textarea "Sorry,.. I mean I want to see the"
type textarea "x"
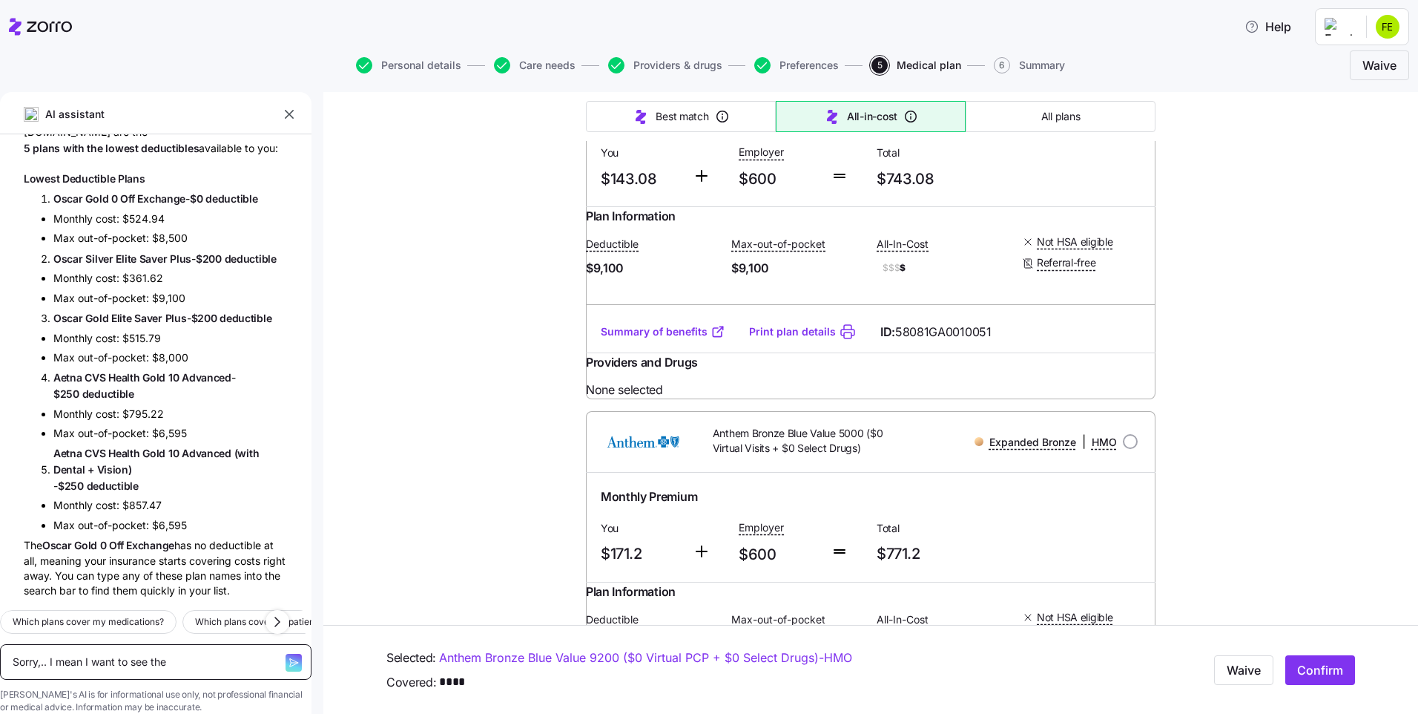
type textarea "Sorry,.. I mean I want to see the"
type textarea "x"
type textarea "Sorry,.. I mean I want to see the c"
type textarea "x"
type textarea "Sorry,.. I mean I want to see the co"
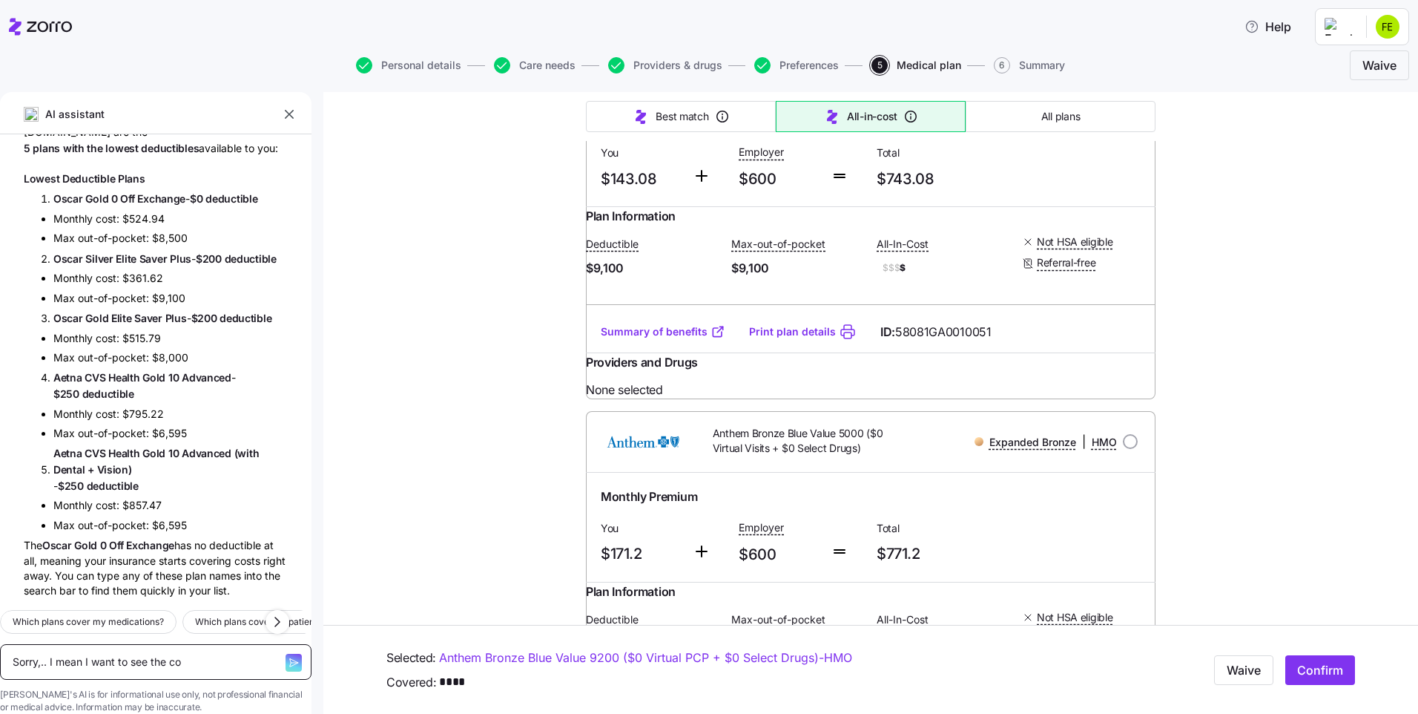
type textarea "x"
type textarea "Sorry,.. I mean I want to see the co"
type textarea "x"
type textarea "Sorry,.. I mean I want to see the co p"
type textarea "x"
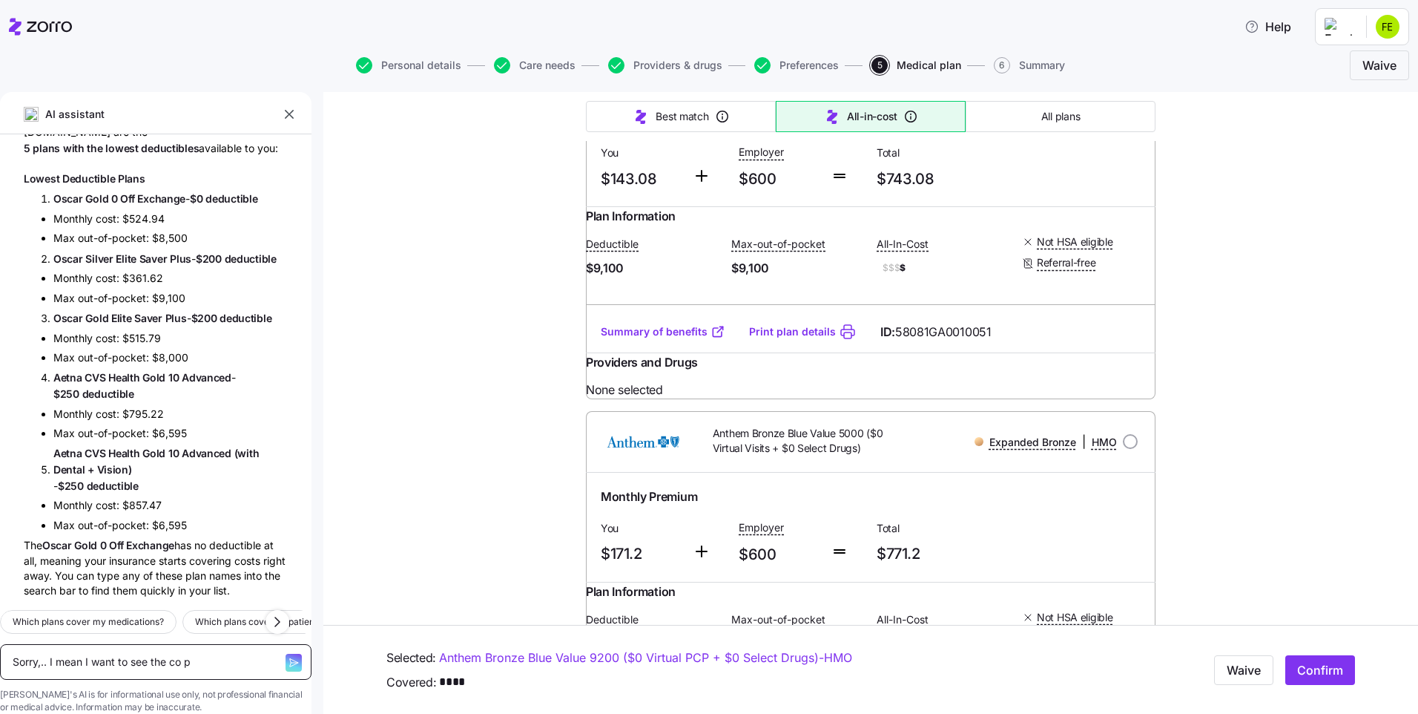
type textarea "Sorry,.. I mean I want to see the co pa"
type textarea "x"
type textarea "Sorry,.. I mean I want to see the co pay"
type textarea "x"
type textarea "Sorry,.. I mean I want to see the co pay"
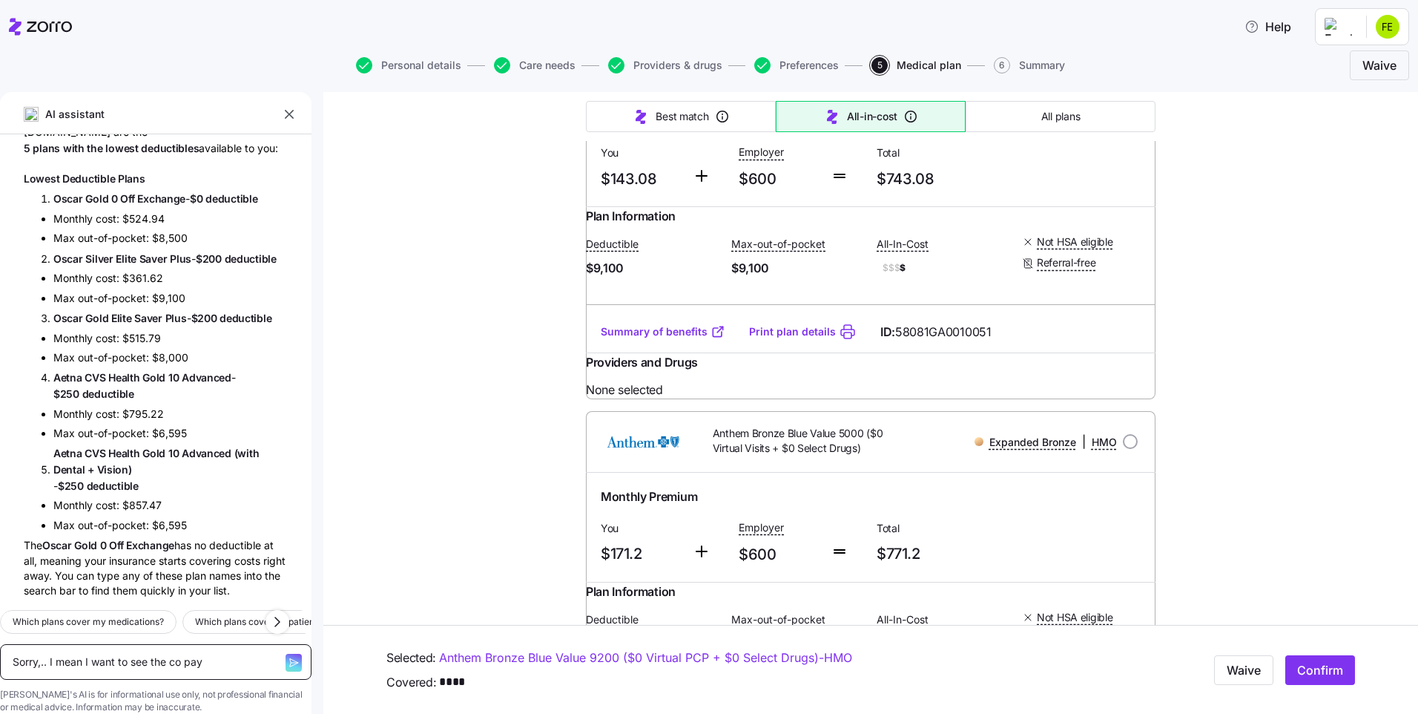
type textarea "x"
type textarea "Sorry,.. I mean I want to see the co pay c"
type textarea "x"
type textarea "Sorry,.. I mean I want to see the co pay co"
type textarea "x"
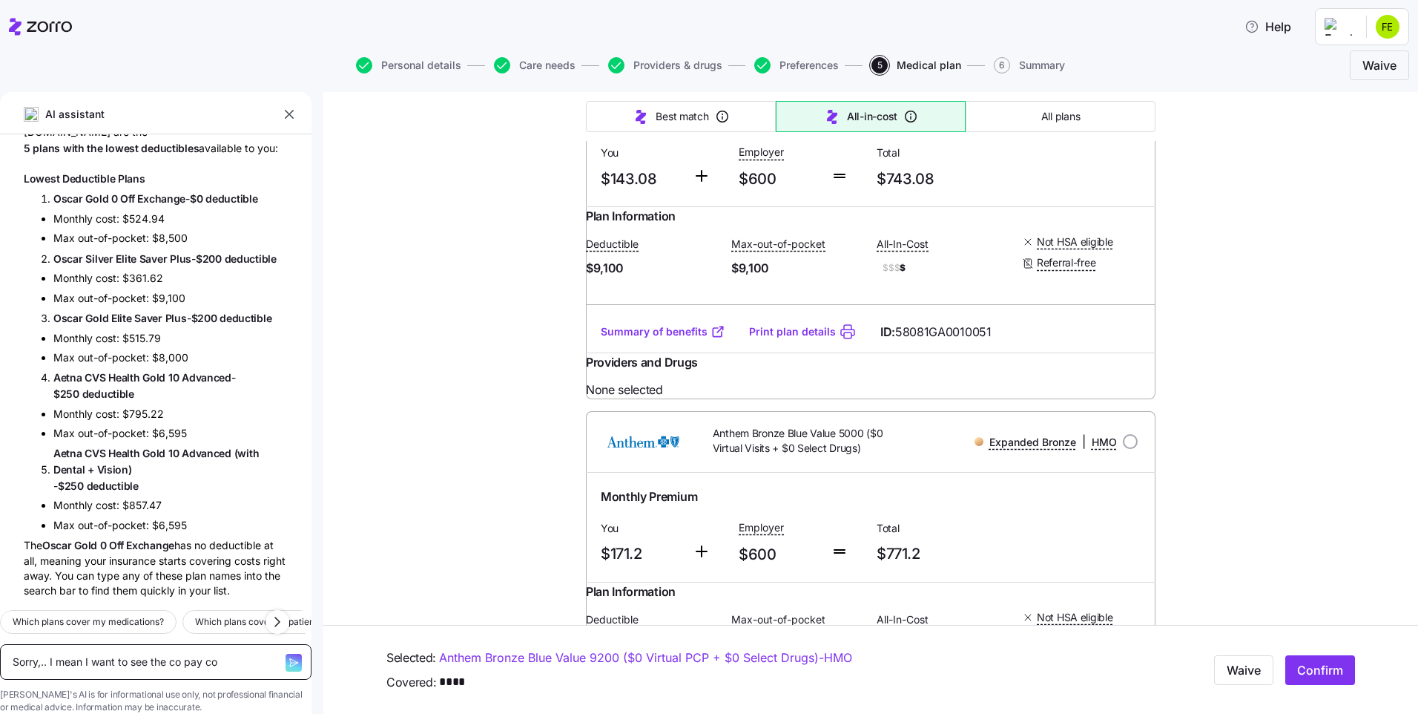
type textarea "Sorry,.. I mean I want to see the co pay cos"
type textarea "x"
type textarea "Sorry,.. I mean I want to see the co pay cost"
type textarea "x"
type textarea "Sorry,.. I mean I want to see the co pay costs"
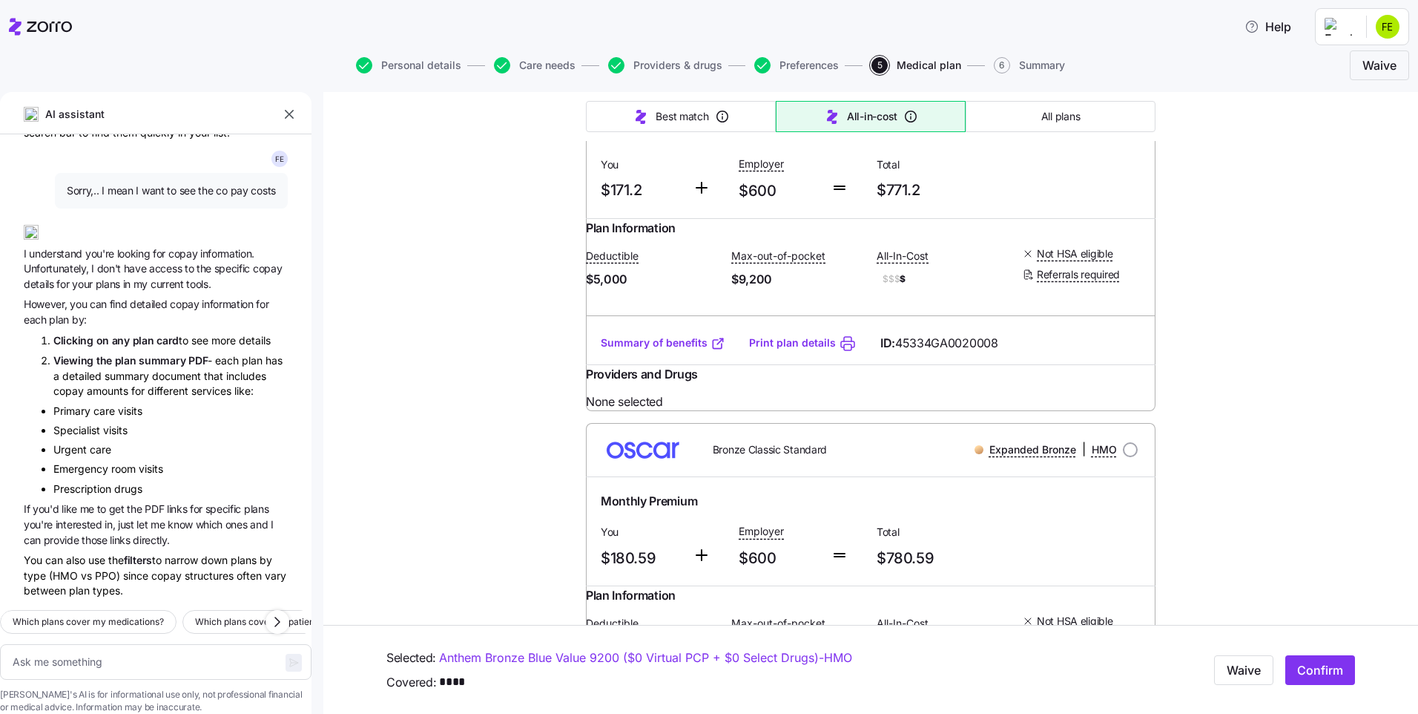
scroll to position [1060, 0]
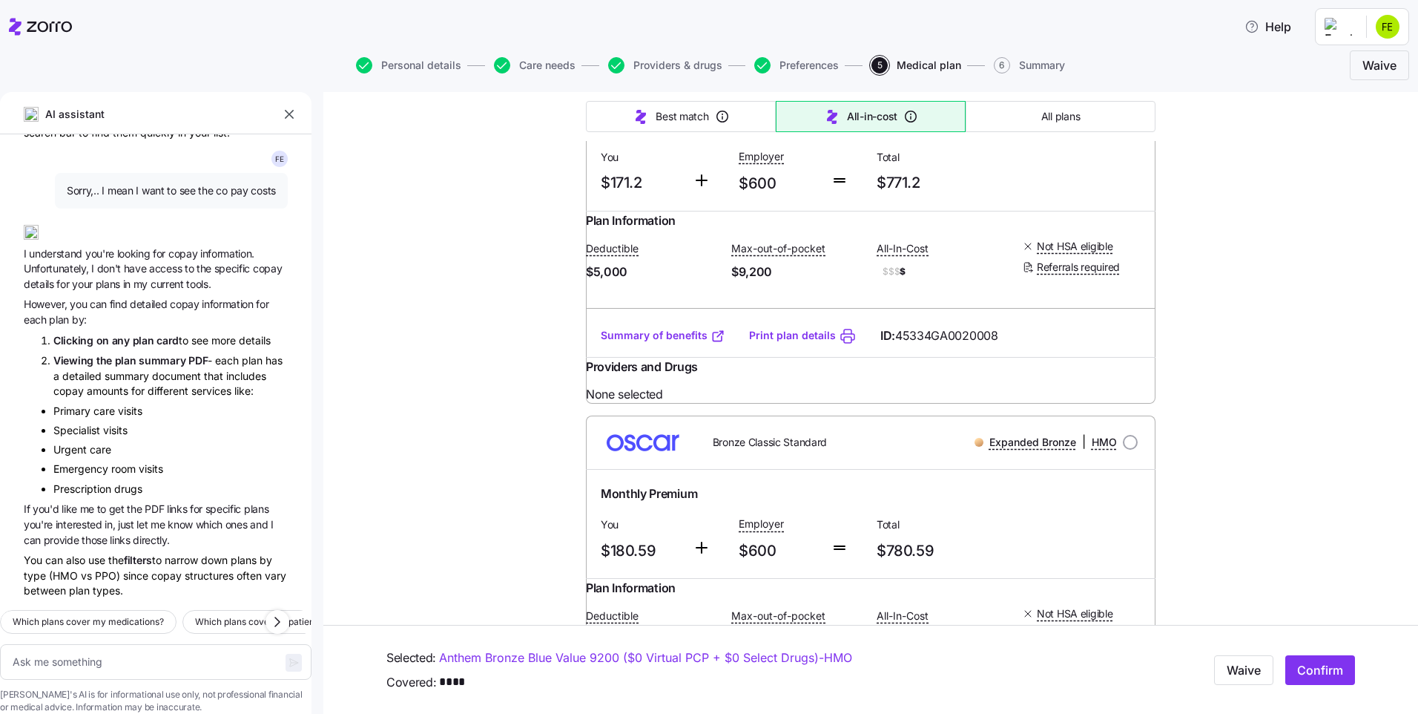
click at [688, 343] on link "Summary of benefits" at bounding box center [663, 335] width 125 height 15
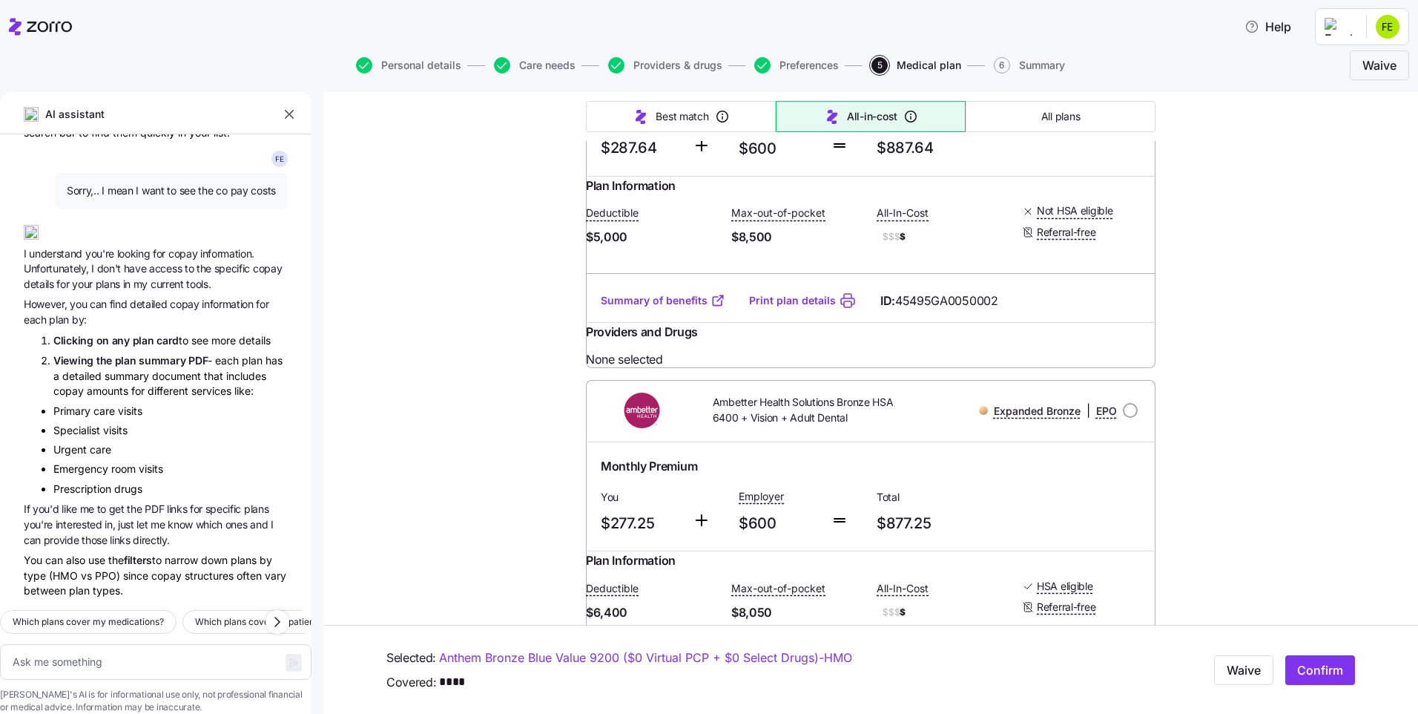
scroll to position [12189, 0]
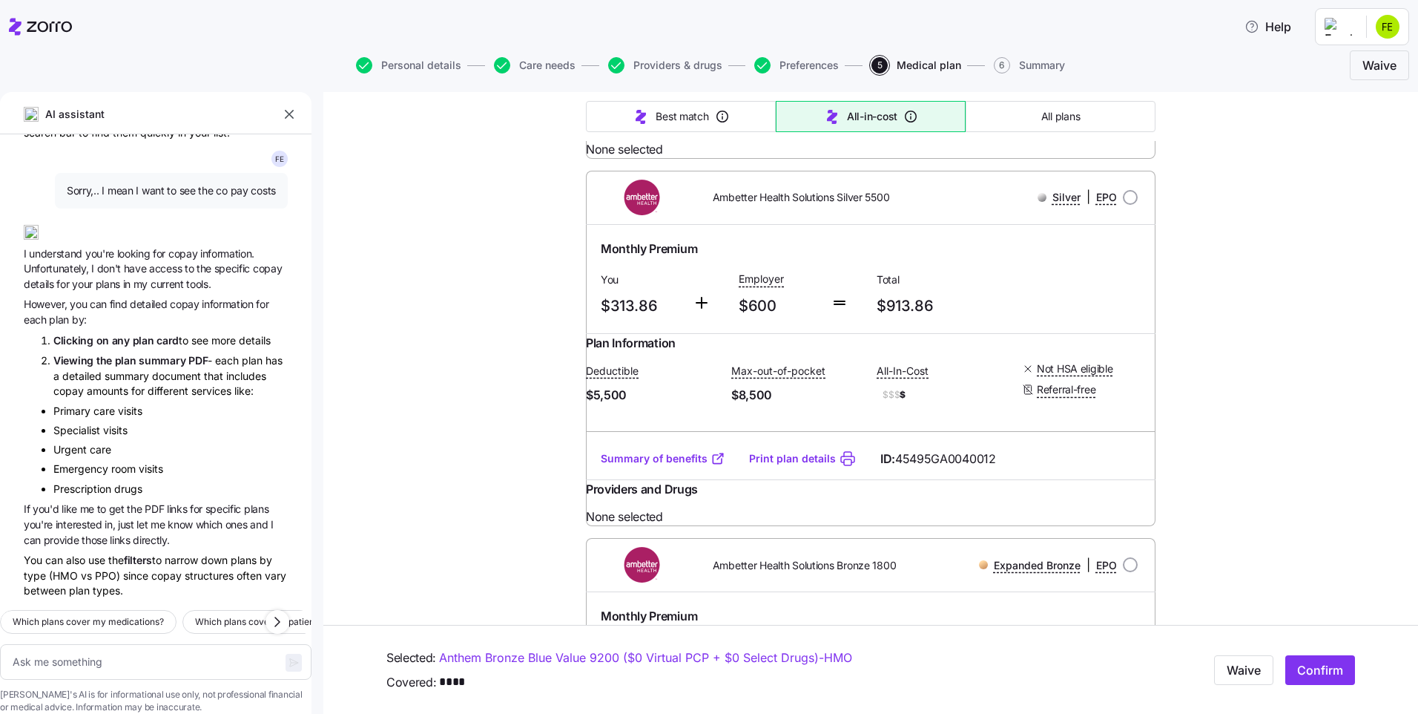
scroll to position [13524, 0]
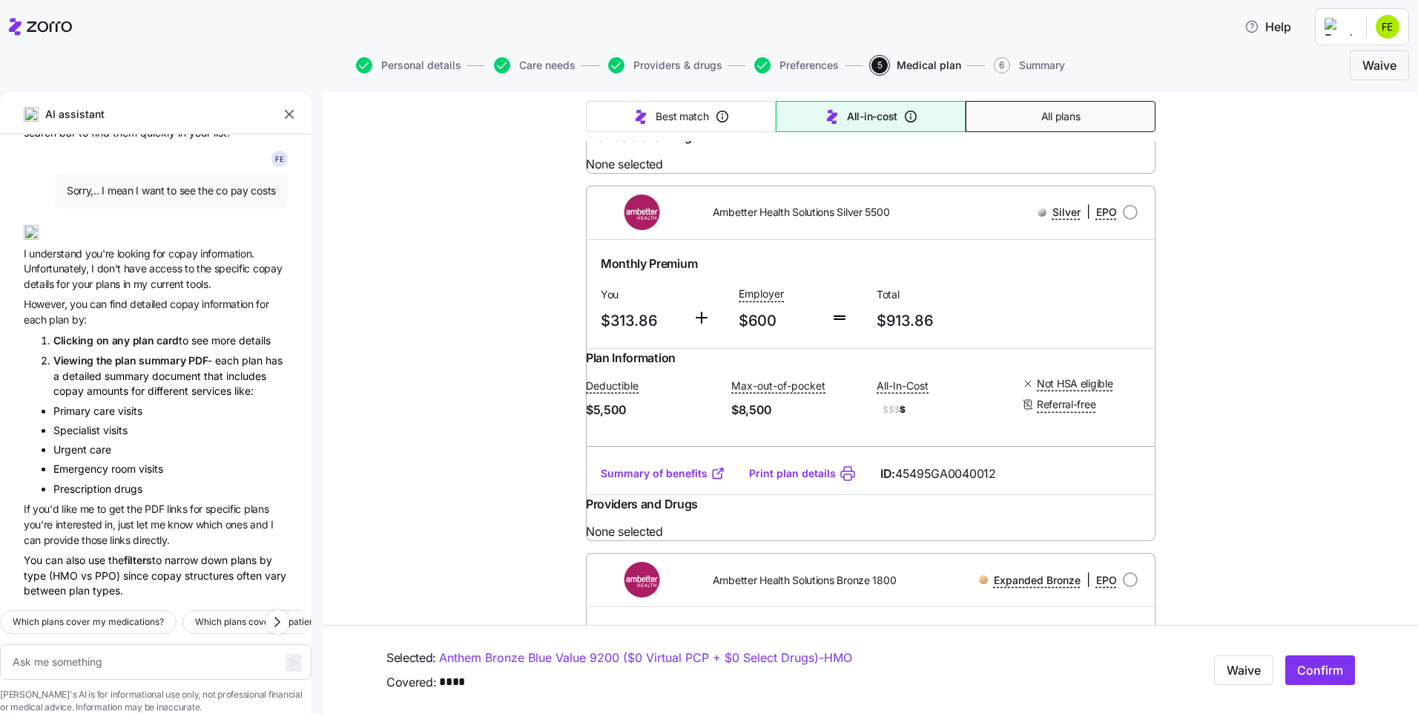
click at [1042, 119] on span "All plans" at bounding box center [1061, 116] width 39 height 15
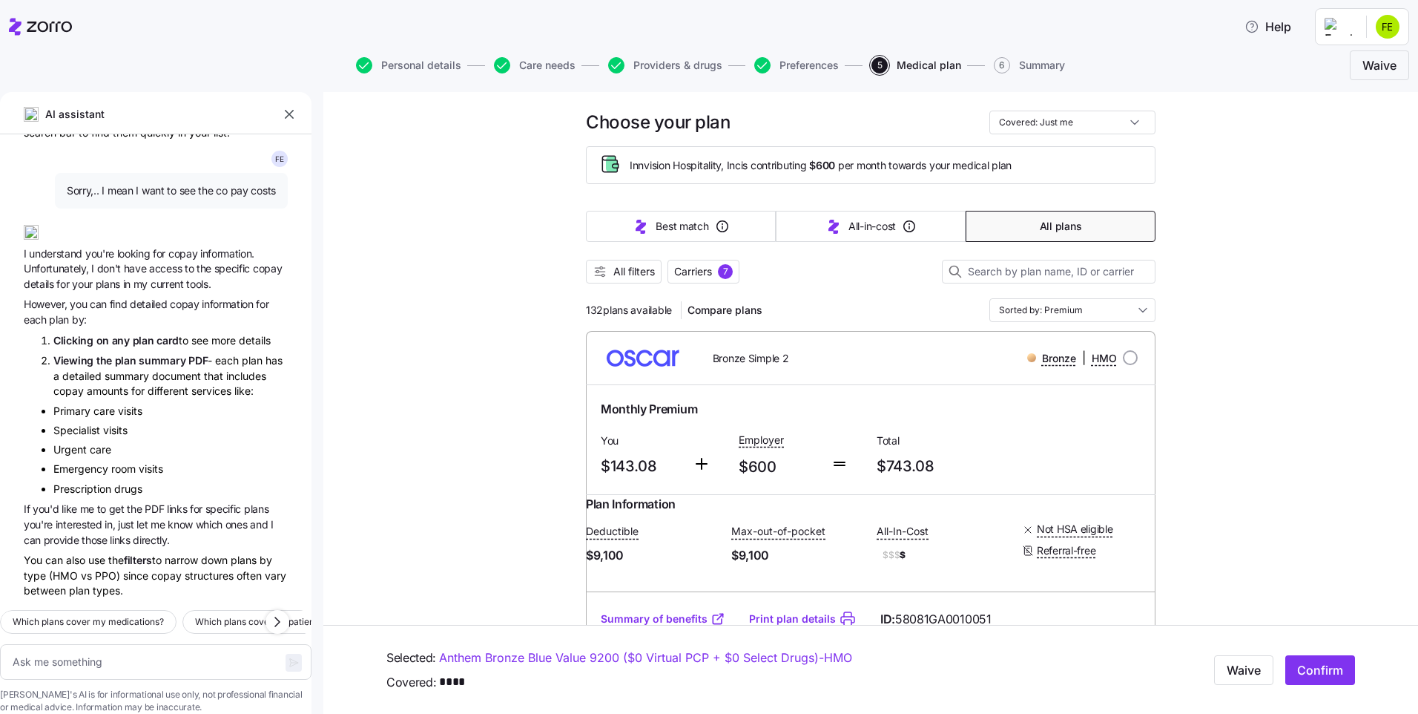
scroll to position [0, 0]
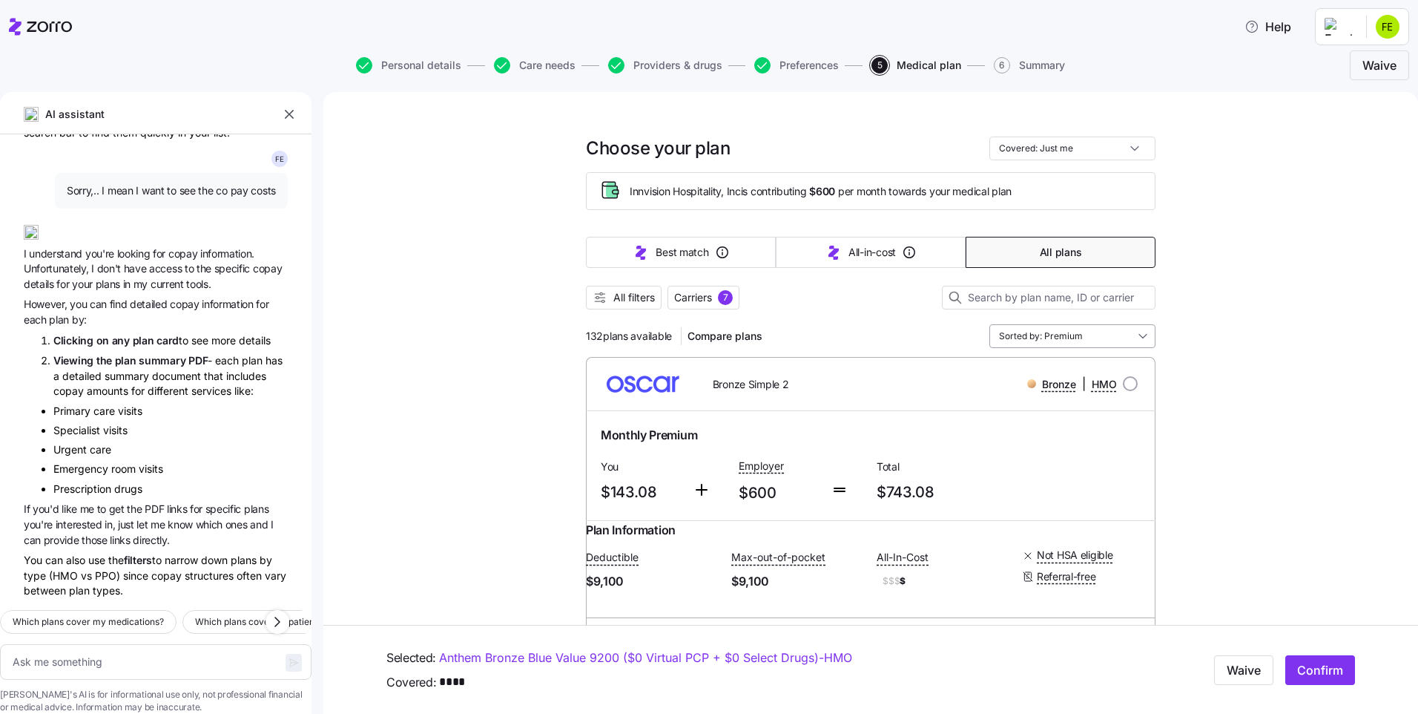
click at [1113, 335] on input "Sorted by: Premium" at bounding box center [1073, 336] width 166 height 24
click at [1073, 419] on div "Premium" at bounding box center [1067, 422] width 154 height 25
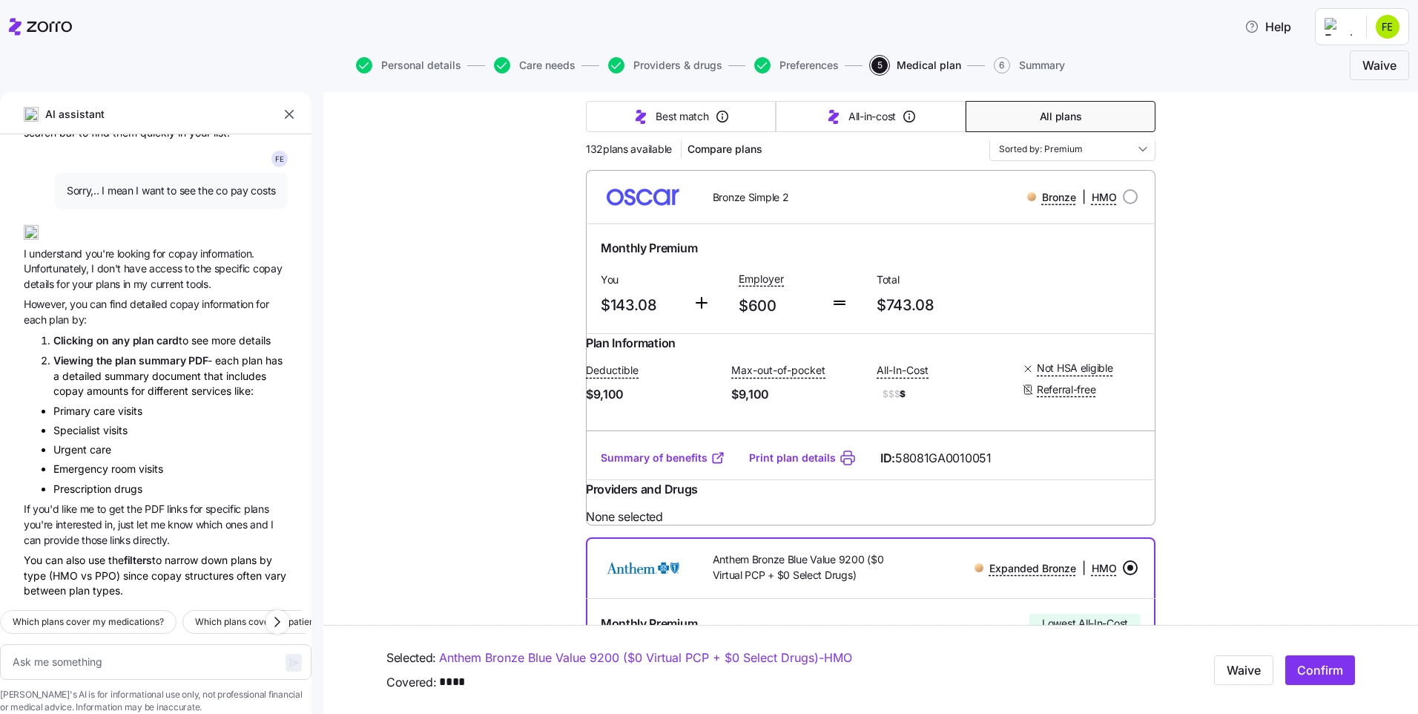
scroll to position [148, 0]
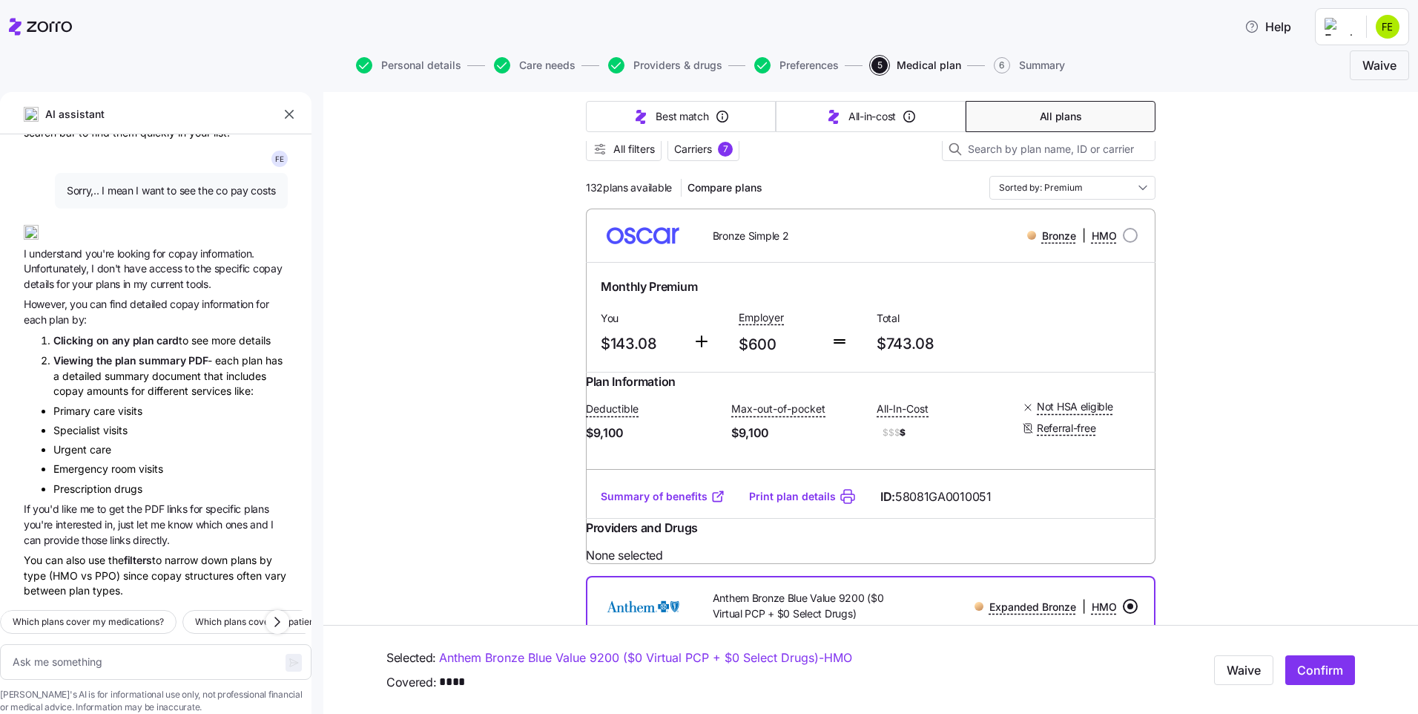
click at [689, 504] on link "Summary of benefits" at bounding box center [663, 496] width 125 height 15
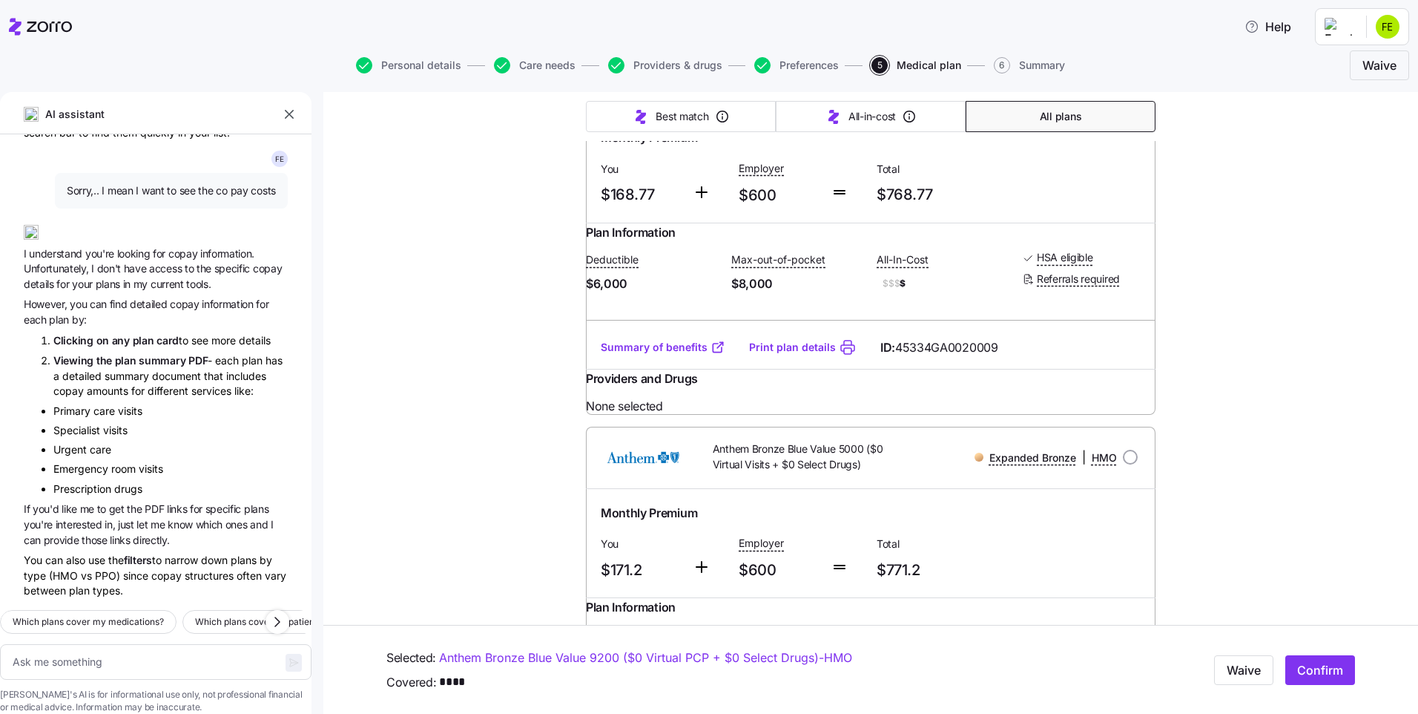
scroll to position [1039, 0]
click at [675, 357] on link "Summary of benefits" at bounding box center [663, 349] width 125 height 15
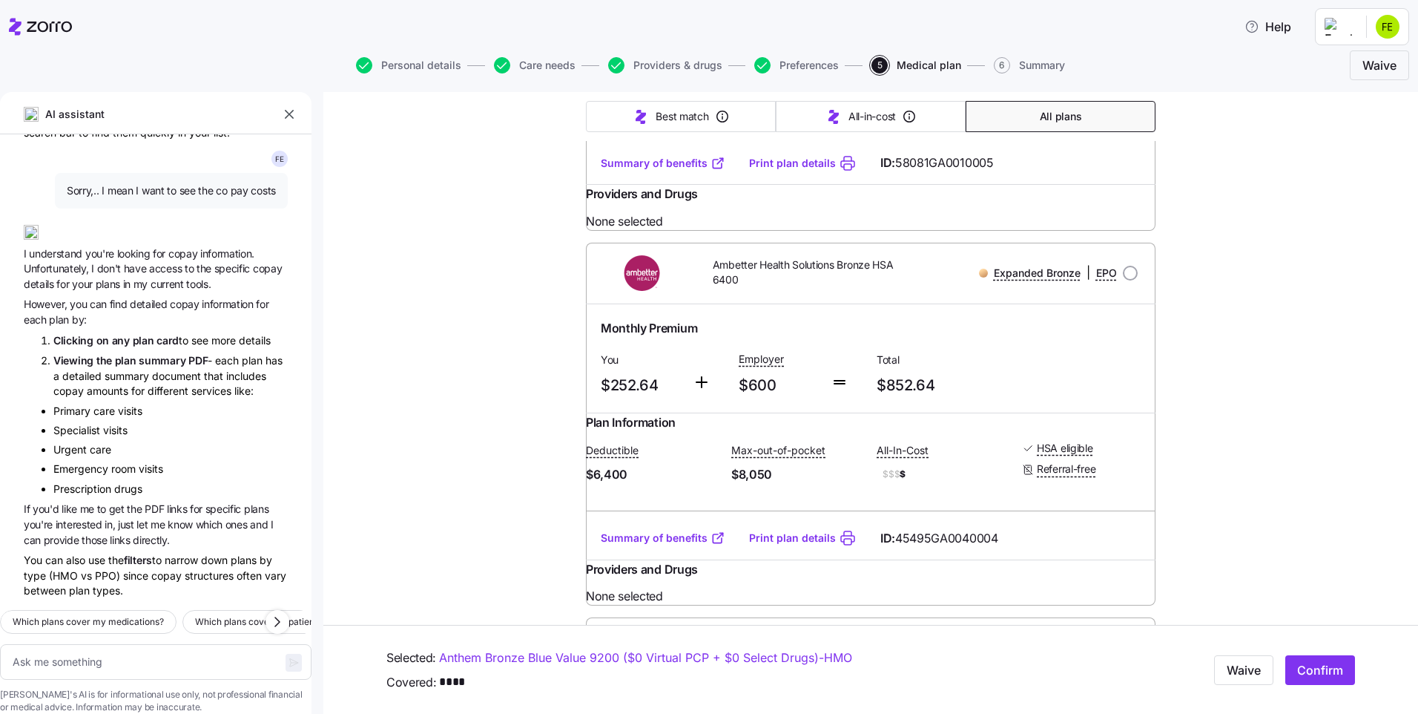
scroll to position [7938, 0]
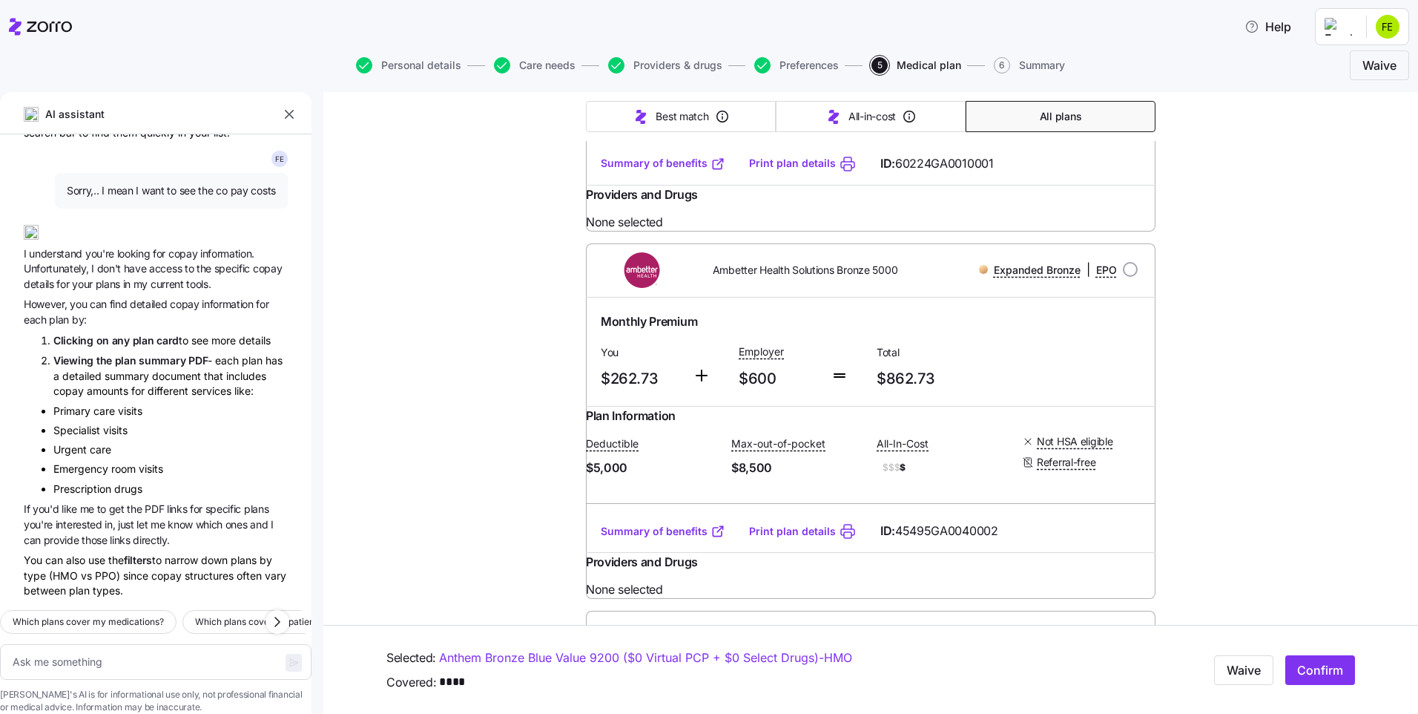
scroll to position [8828, 0]
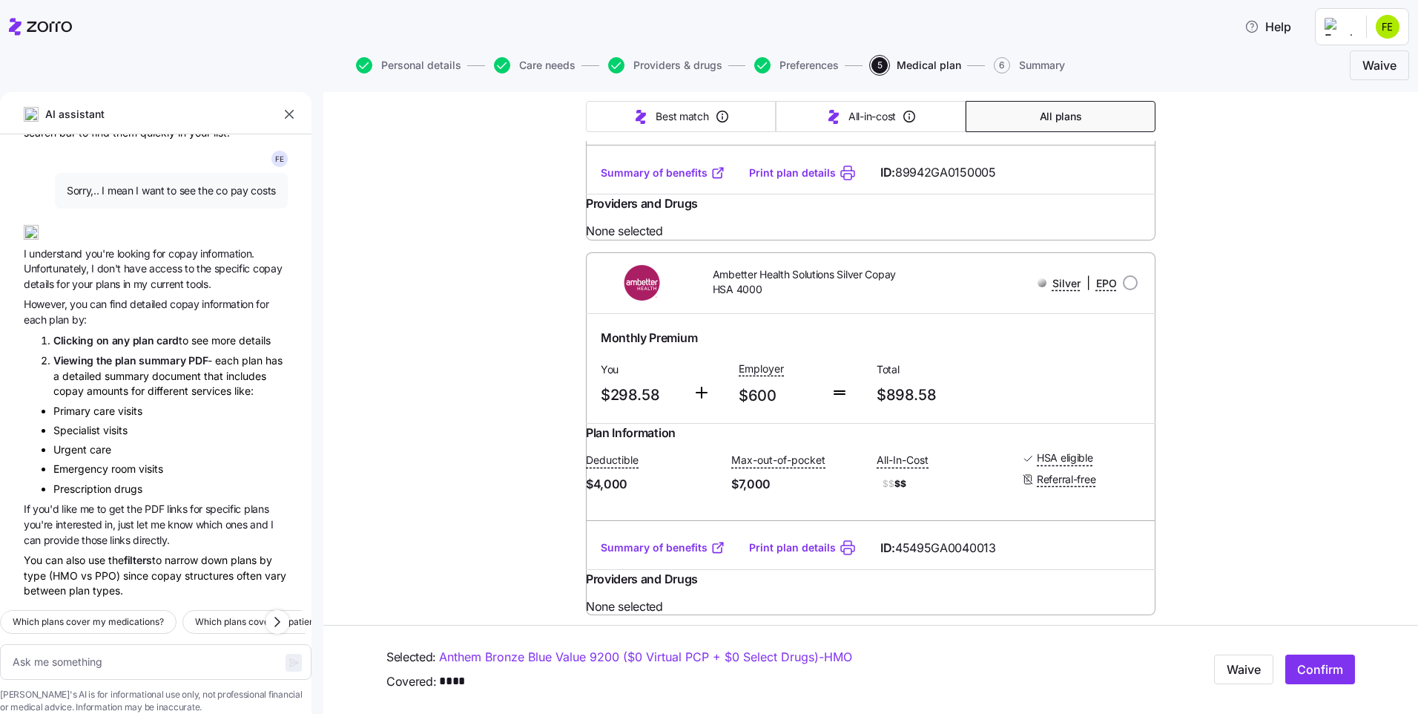
scroll to position [12761, 0]
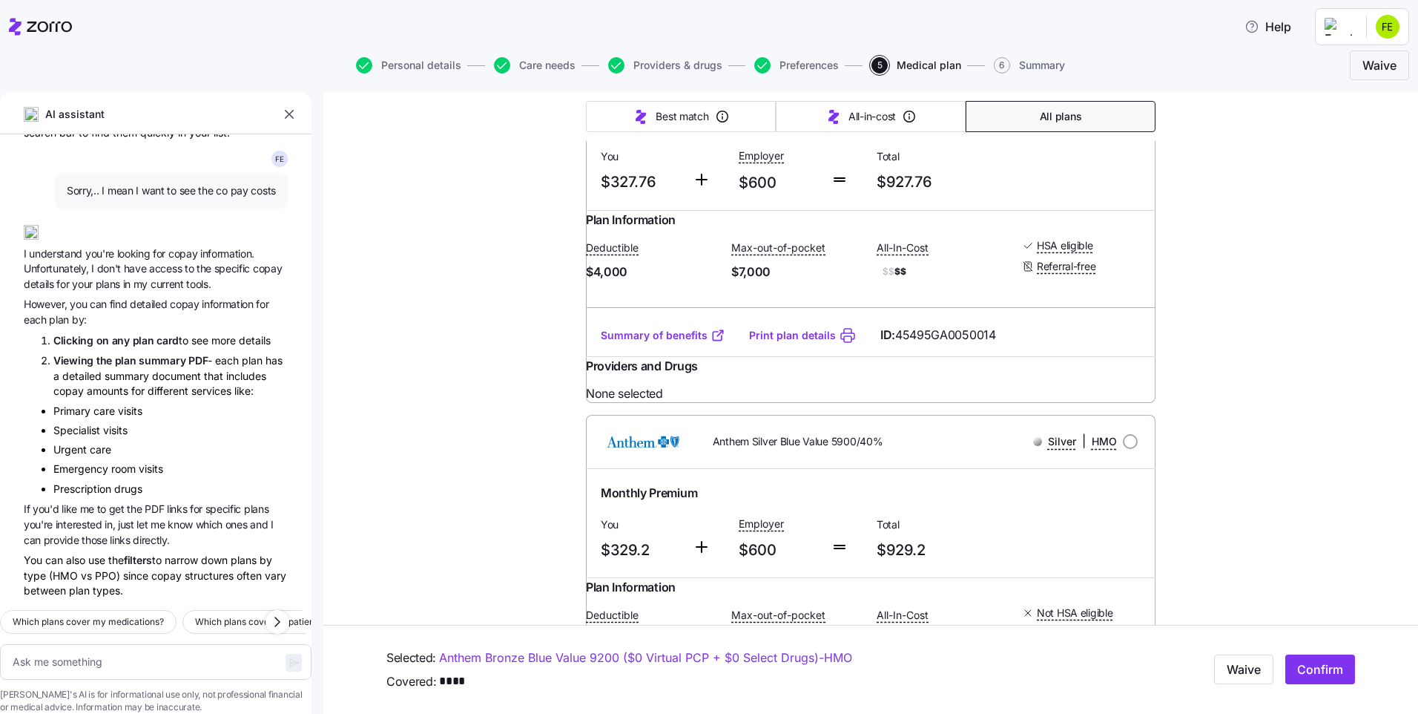
scroll to position [16693, 0]
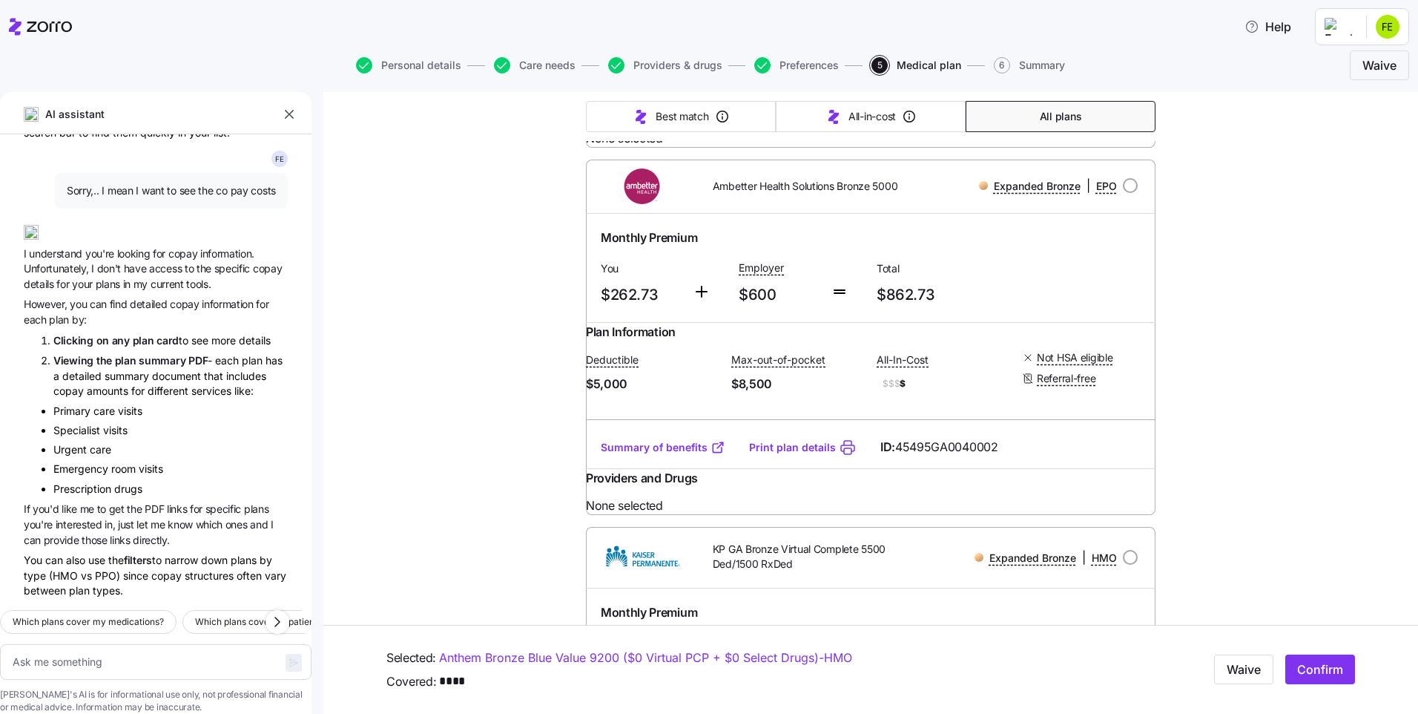
scroll to position [8828, 0]
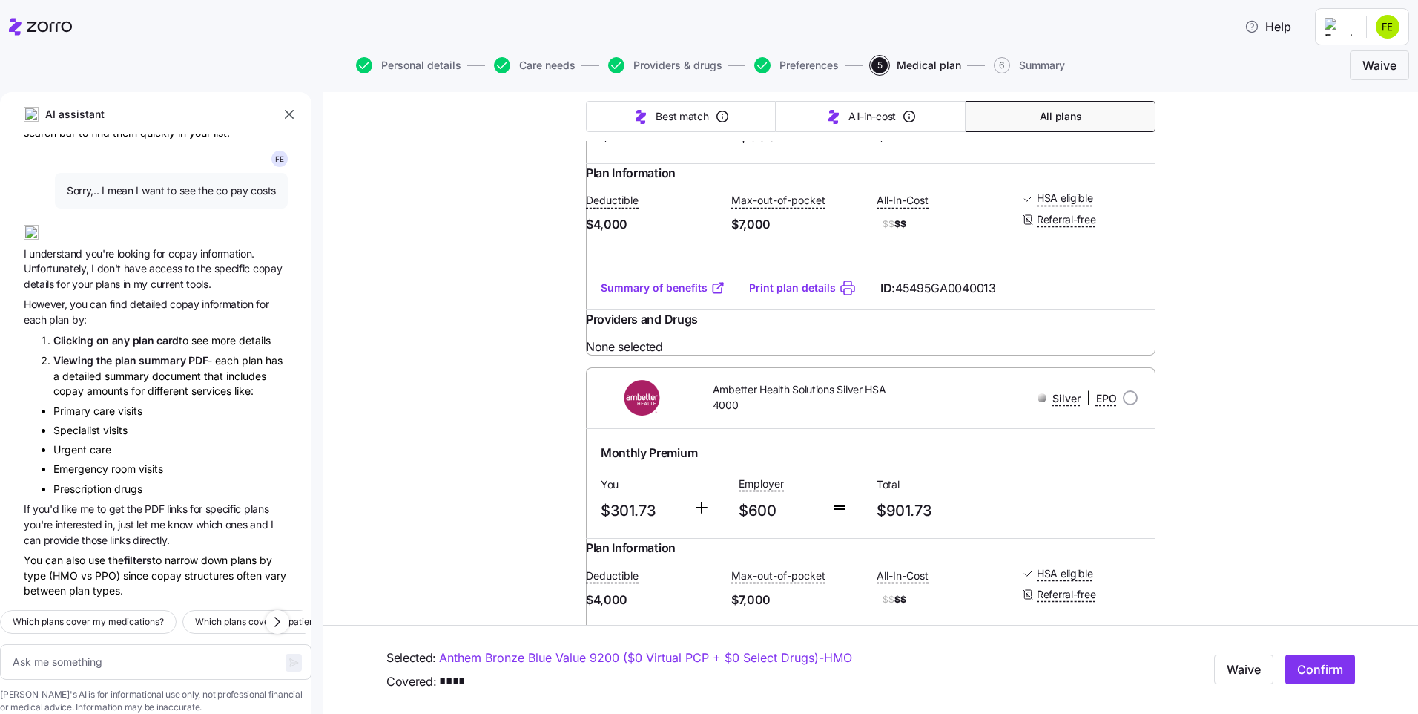
scroll to position [12983, 0]
click at [1310, 667] on span "Confirm" at bounding box center [1321, 670] width 46 height 18
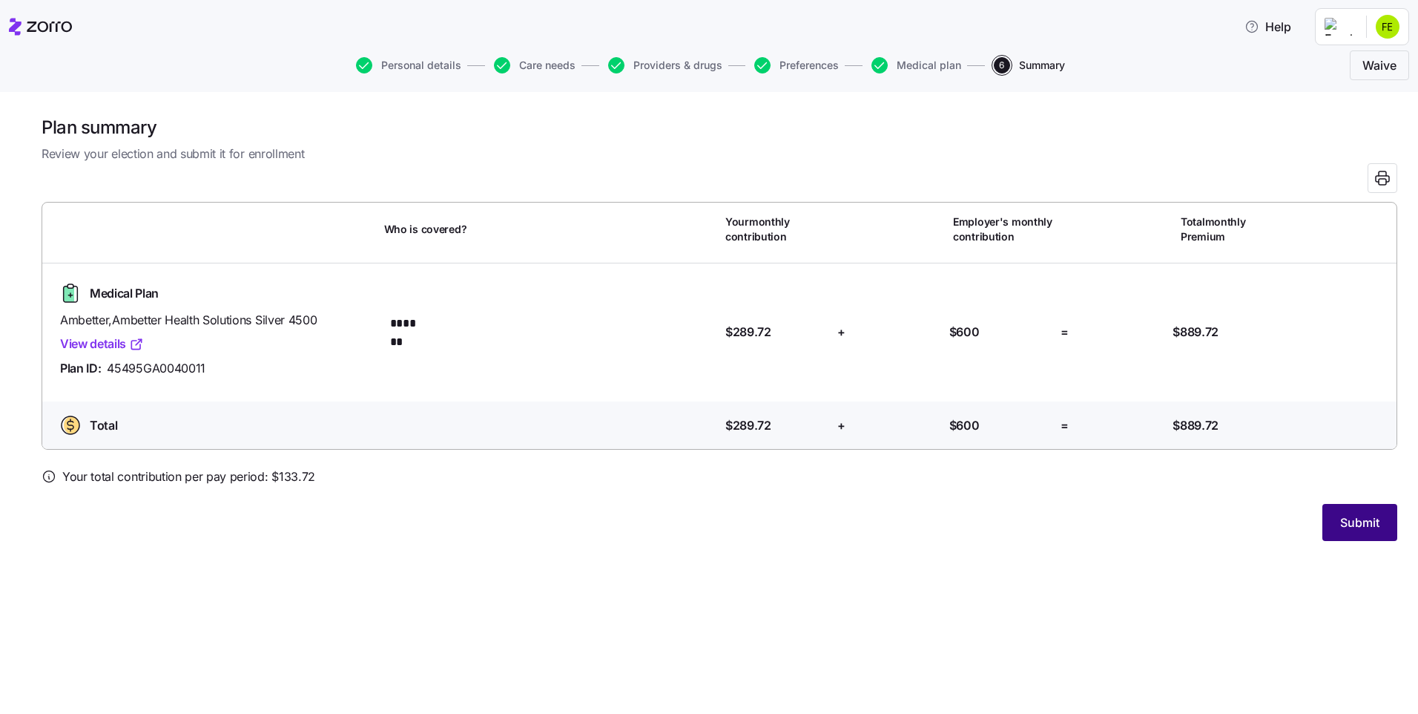
click at [1357, 520] on span "Submit" at bounding box center [1360, 522] width 39 height 18
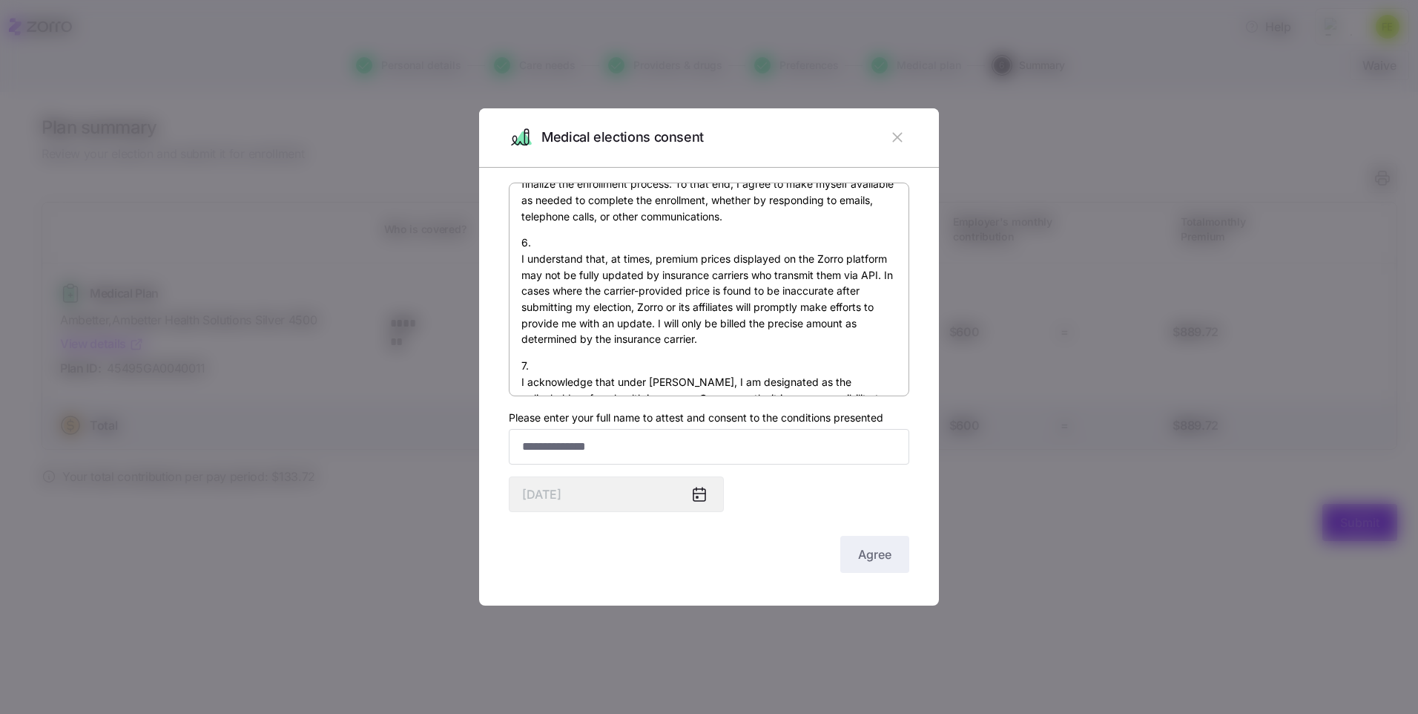
scroll to position [1099, 0]
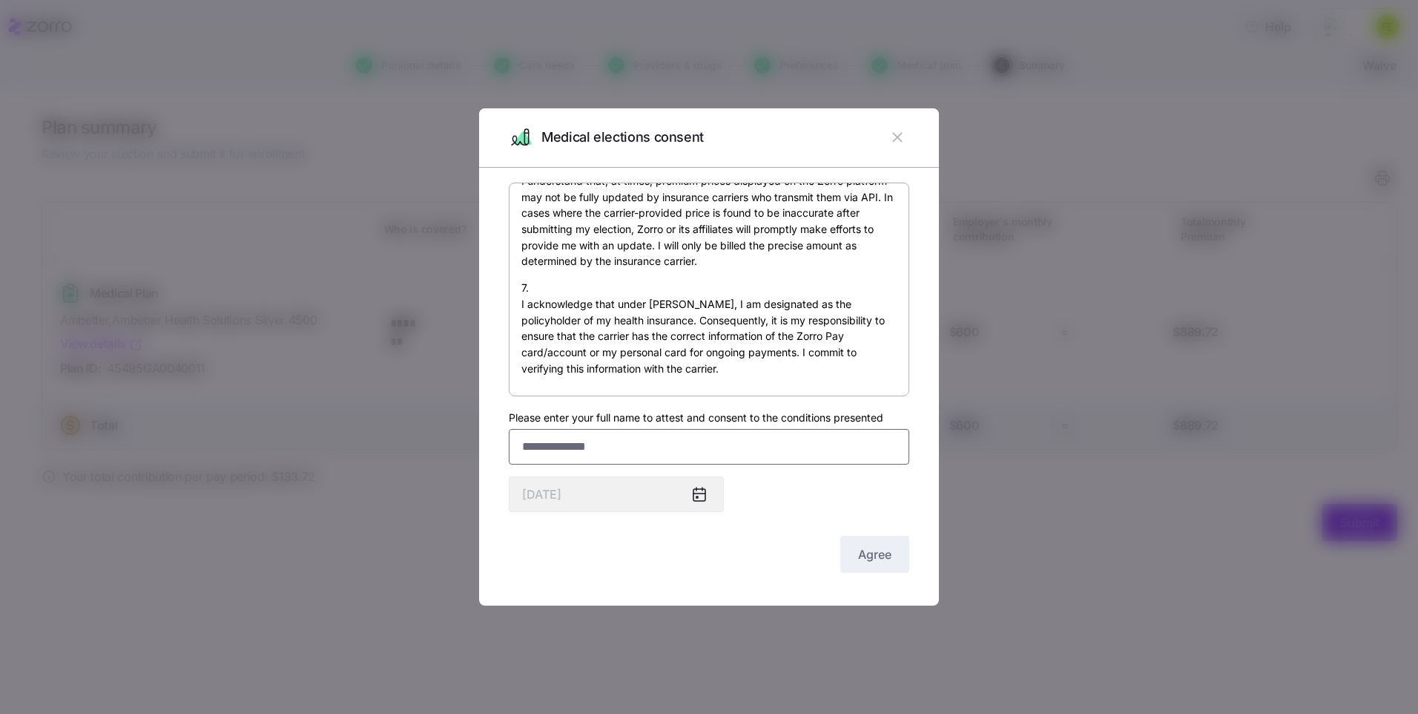
click at [631, 444] on input "Please enter your full name to attest and consent to the conditions presented" at bounding box center [709, 447] width 401 height 36
click at [854, 558] on button "Agree" at bounding box center [875, 554] width 69 height 37
